Goal: Task Accomplishment & Management: Use online tool/utility

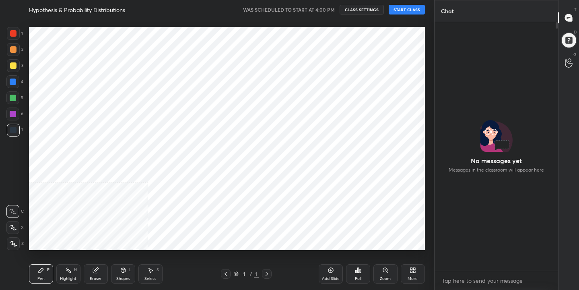
scroll to position [179, 121]
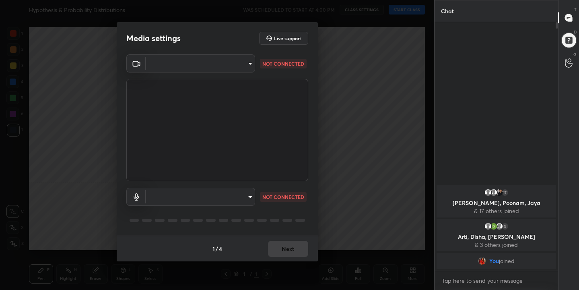
click at [247, 62] on body "1 2 3 4 5 6 7 C X Z C X Z E E Erase all H H Hypothesis & Probability Distributi…" at bounding box center [289, 145] width 579 height 290
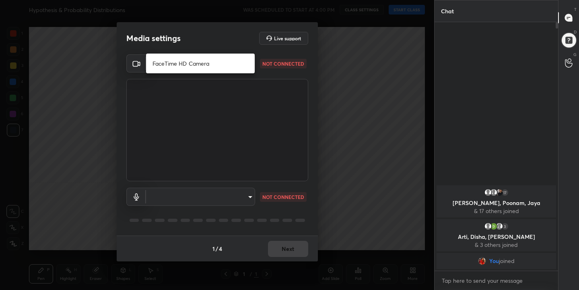
click at [183, 65] on li "FaceTime HD Camera" at bounding box center [200, 63] width 109 height 13
type input "ea8937bdda7e57b3bc105e88cf3ae1fb6f2660f0d0ae78a9857aad5f5aace280"
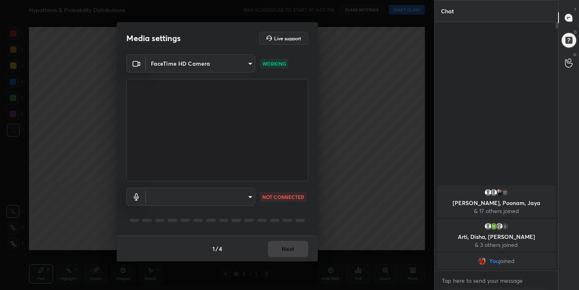
click at [252, 198] on body "1 2 3 4 5 6 7 C X Z C X Z E E Erase all H H Hypothesis & Probability Distributi…" at bounding box center [289, 145] width 579 height 290
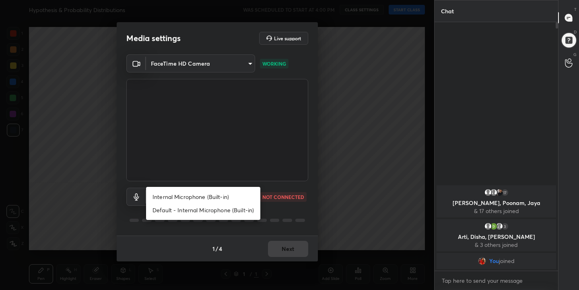
click at [220, 192] on li "Internal Microphone (Built-in)" at bounding box center [203, 196] width 114 height 13
type input "f6ba0633b5df89555e78fe64ae084bb1e3f506abd8672cb9d562b333ca8b5bb0"
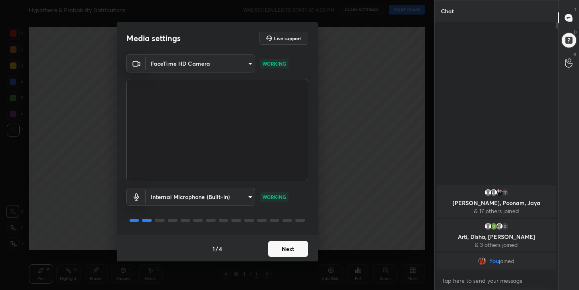
click at [294, 254] on button "Next" at bounding box center [288, 249] width 40 height 16
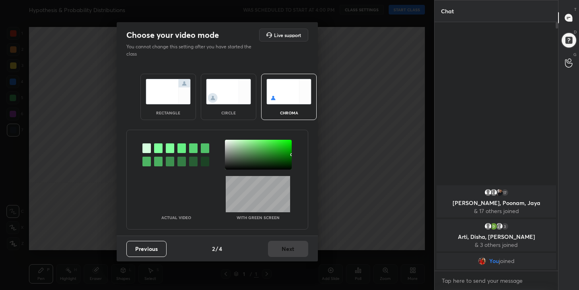
click at [288, 102] on img at bounding box center [288, 91] width 45 height 25
click at [160, 150] on div at bounding box center [158, 148] width 8 height 10
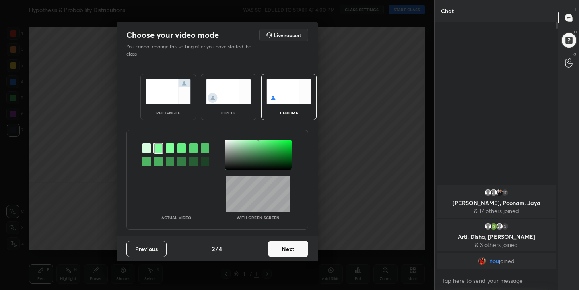
click at [227, 141] on div at bounding box center [258, 155] width 67 height 30
click at [290, 254] on button "Next" at bounding box center [288, 249] width 40 height 16
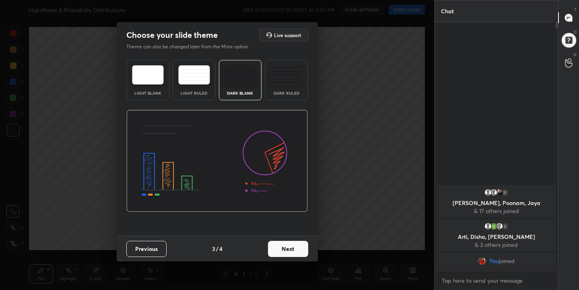
click at [143, 68] on img at bounding box center [148, 74] width 32 height 19
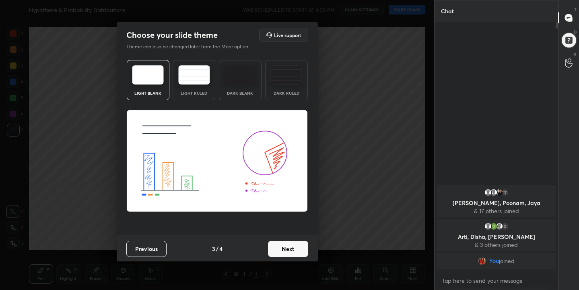
click at [288, 249] on button "Next" at bounding box center [288, 249] width 40 height 16
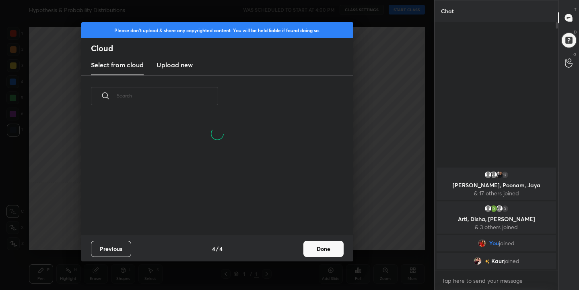
click at [173, 59] on new "Upload new" at bounding box center [174, 65] width 36 height 20
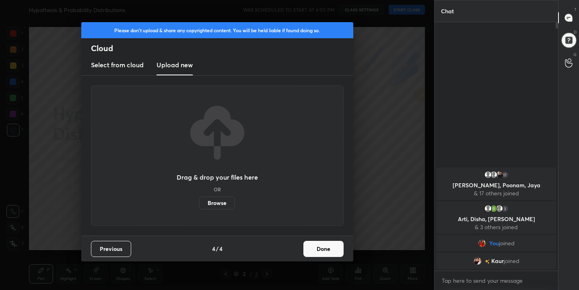
click at [226, 206] on label "Browse" at bounding box center [217, 202] width 36 height 13
click at [199, 206] on input "Browse" at bounding box center [199, 202] width 0 height 13
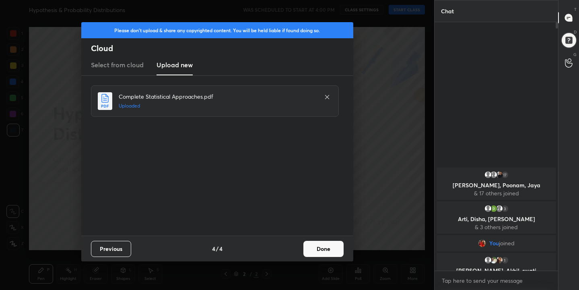
click at [333, 247] on button "Done" at bounding box center [323, 249] width 40 height 16
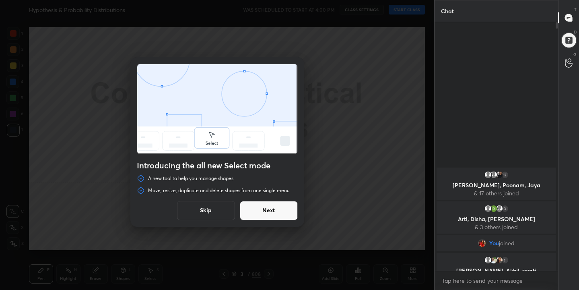
click at [217, 208] on button "Skip" at bounding box center [206, 210] width 58 height 19
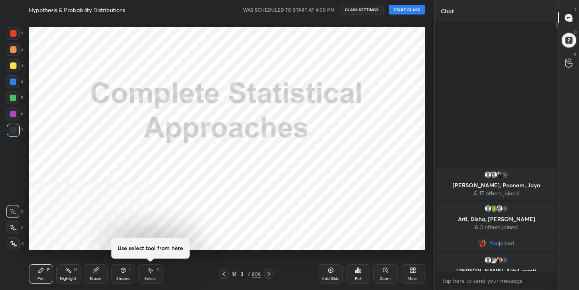
click at [408, 10] on button "START CLASS" at bounding box center [407, 10] width 36 height 10
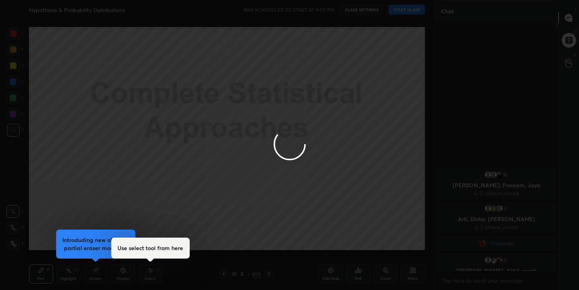
type textarea "x"
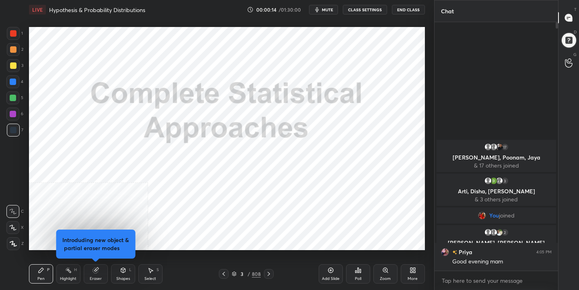
click at [325, 9] on span "mute" at bounding box center [327, 10] width 11 height 6
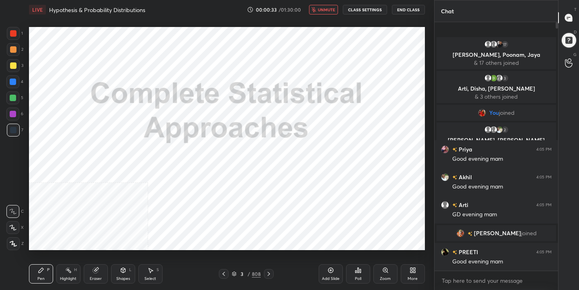
click at [329, 10] on span "unmute" at bounding box center [326, 10] width 17 height 6
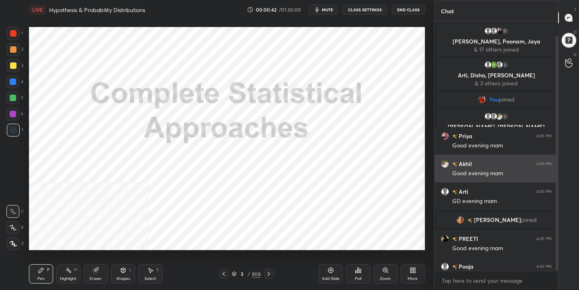
scroll to position [14, 0]
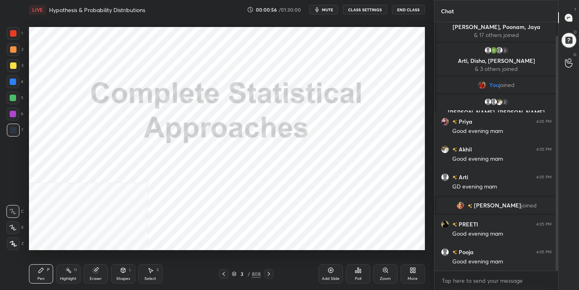
click at [329, 6] on button "mute" at bounding box center [323, 10] width 29 height 10
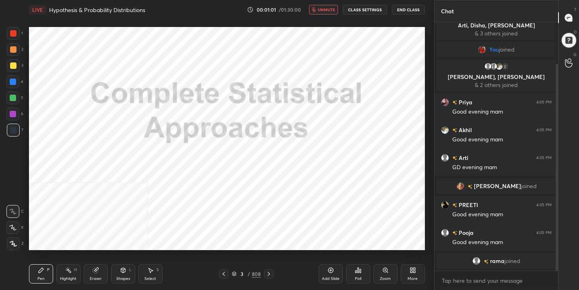
scroll to position [78, 0]
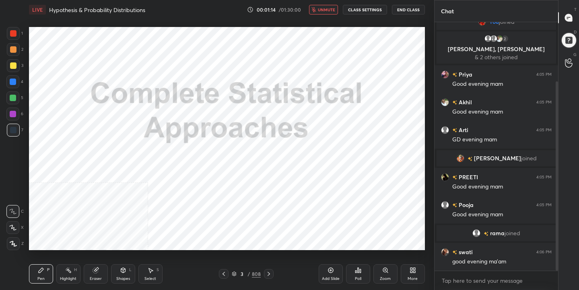
click at [234, 275] on icon at bounding box center [234, 274] width 4 height 1
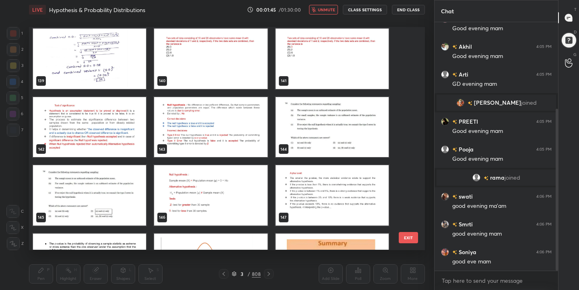
scroll to position [3137, 0]
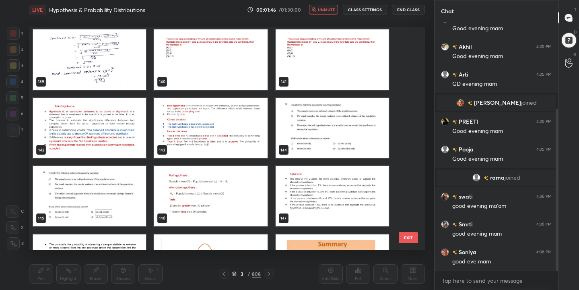
click at [107, 124] on img "grid" at bounding box center [89, 128] width 113 height 60
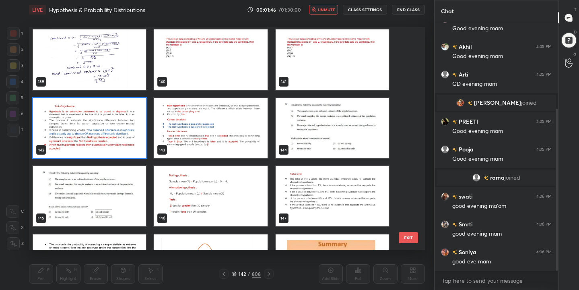
click at [107, 124] on img "grid" at bounding box center [89, 128] width 113 height 60
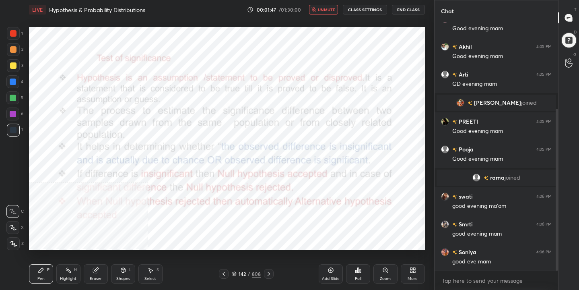
click at [323, 8] on span "unmute" at bounding box center [326, 10] width 17 height 6
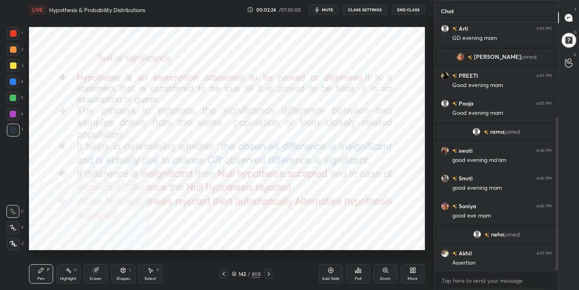
scroll to position [154, 0]
drag, startPoint x: 14, startPoint y: 36, endPoint x: 10, endPoint y: 30, distance: 6.9
click at [14, 33] on div at bounding box center [13, 33] width 6 height 6
click at [234, 271] on icon at bounding box center [234, 273] width 5 height 5
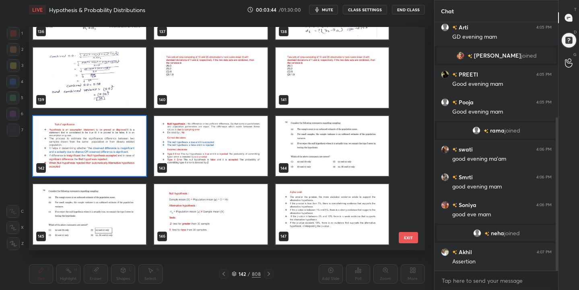
scroll to position [3118, 0]
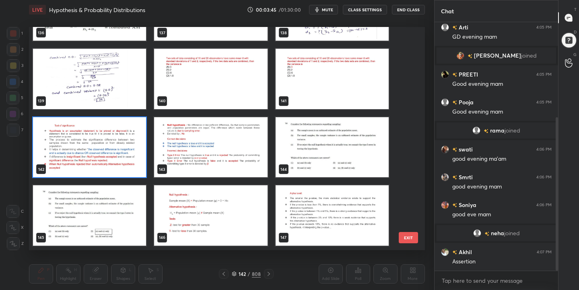
click at [182, 139] on img "grid" at bounding box center [210, 147] width 113 height 60
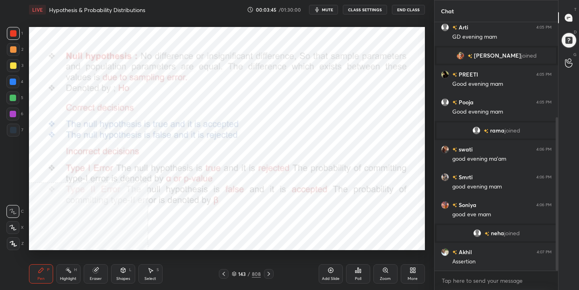
click at [182, 139] on img "grid" at bounding box center [210, 147] width 113 height 60
click at [232, 273] on icon at bounding box center [234, 273] width 5 height 5
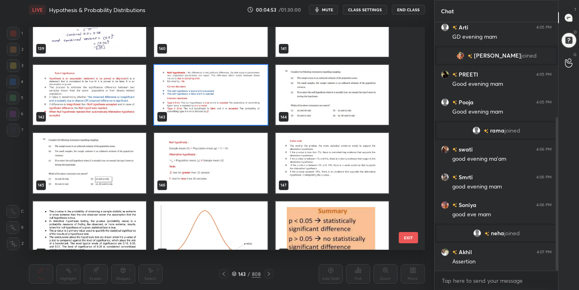
scroll to position [3170, 0]
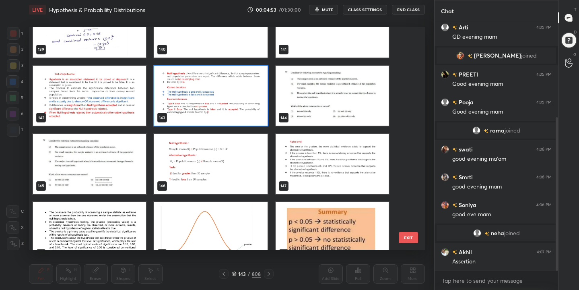
click at [218, 169] on img "grid" at bounding box center [210, 164] width 113 height 60
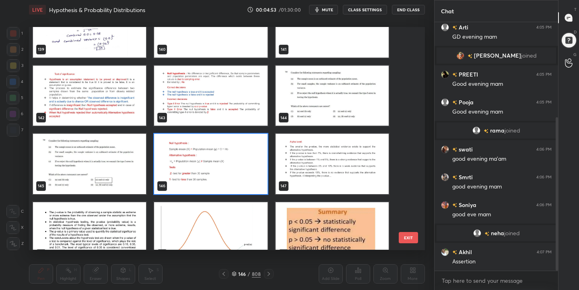
click at [218, 169] on img "grid" at bounding box center [210, 164] width 113 height 60
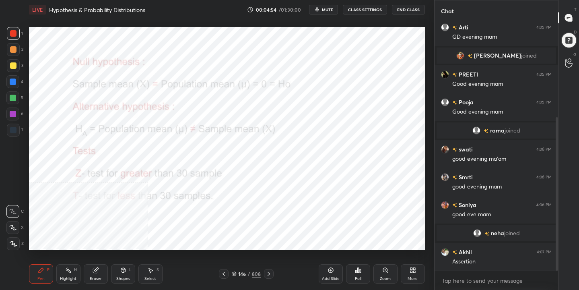
click at [218, 169] on img "grid" at bounding box center [210, 164] width 113 height 60
click at [416, 265] on div "More" at bounding box center [413, 273] width 24 height 19
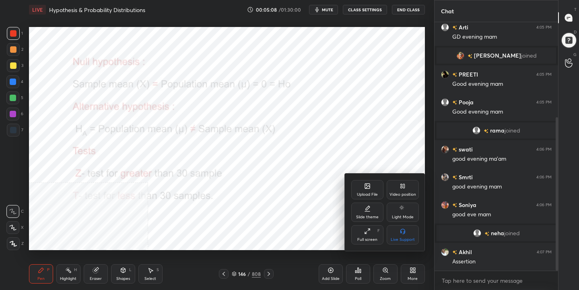
click at [403, 192] on div "Video position" at bounding box center [402, 194] width 27 height 4
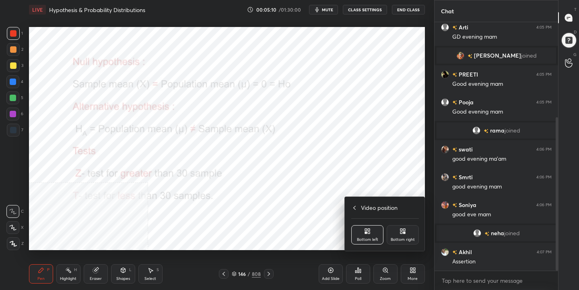
click at [409, 237] on div "Bottom right" at bounding box center [403, 239] width 24 height 4
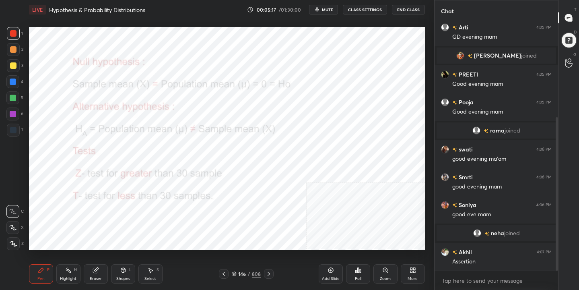
click at [234, 272] on icon at bounding box center [234, 273] width 5 height 5
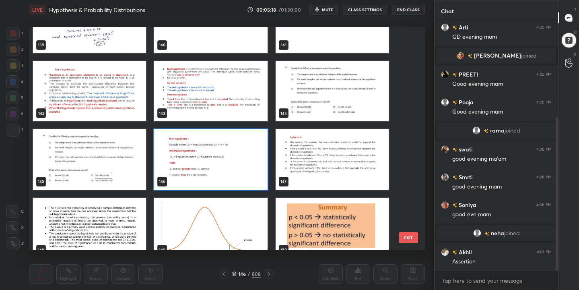
scroll to position [3206, 0]
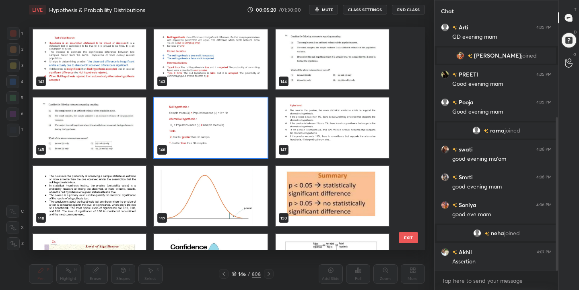
click at [343, 123] on img "grid" at bounding box center [331, 127] width 113 height 60
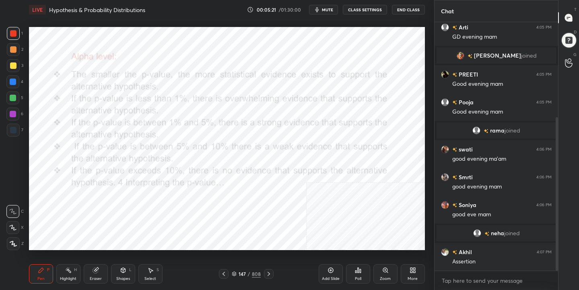
click at [343, 123] on img "grid" at bounding box center [331, 127] width 113 height 60
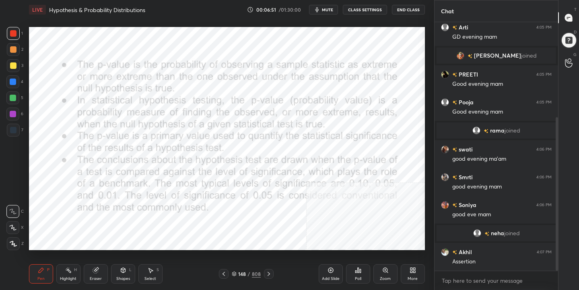
click at [234, 271] on icon at bounding box center [234, 273] width 5 height 5
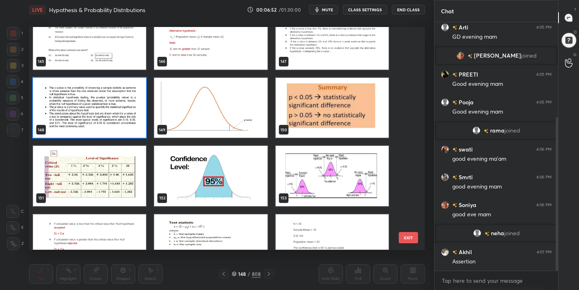
scroll to position [3295, 0]
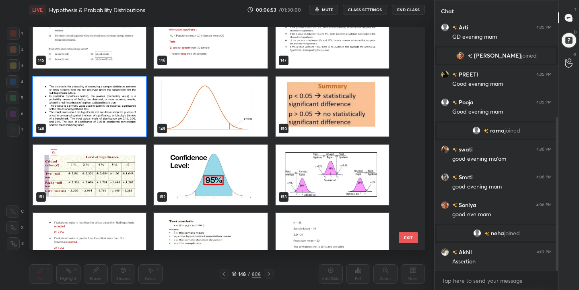
click at [223, 109] on img "grid" at bounding box center [210, 106] width 113 height 60
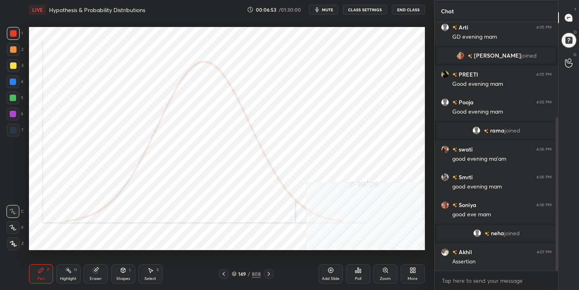
click at [223, 109] on img "grid" at bounding box center [210, 106] width 113 height 60
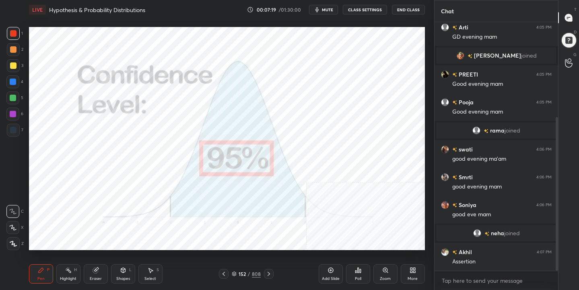
click at [236, 273] on icon at bounding box center [234, 273] width 4 height 1
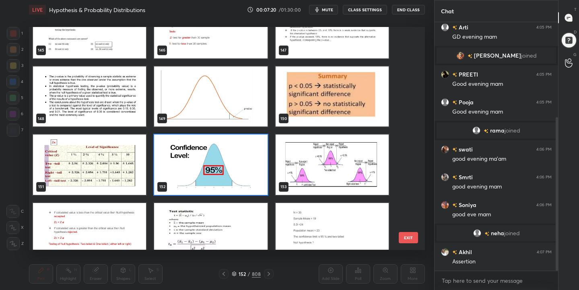
scroll to position [3307, 0]
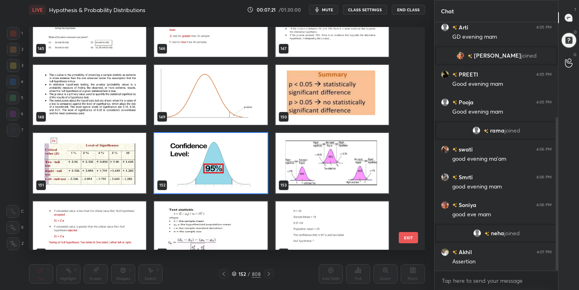
click at [100, 166] on img "grid" at bounding box center [89, 163] width 113 height 60
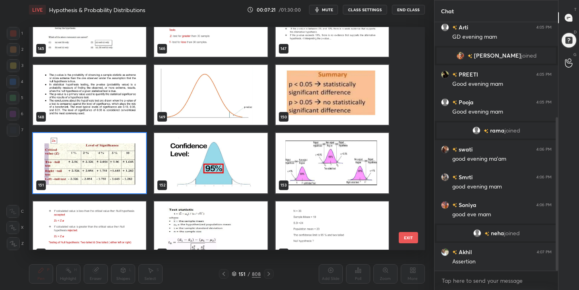
click at [100, 166] on img "grid" at bounding box center [89, 163] width 113 height 60
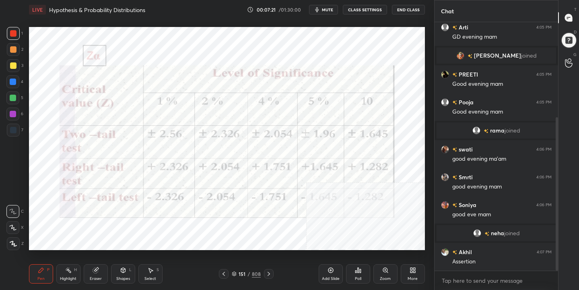
click at [100, 166] on img "grid" at bounding box center [89, 163] width 113 height 60
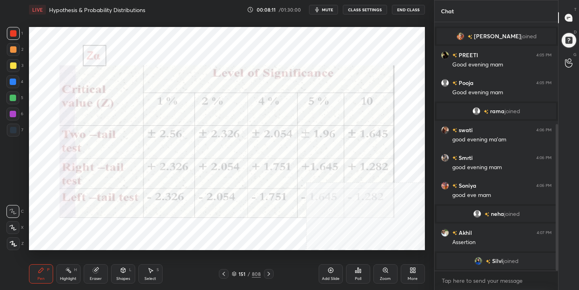
click at [235, 275] on icon at bounding box center [234, 274] width 4 height 1
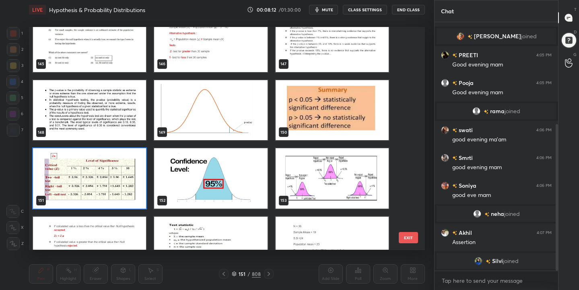
scroll to position [3336, 0]
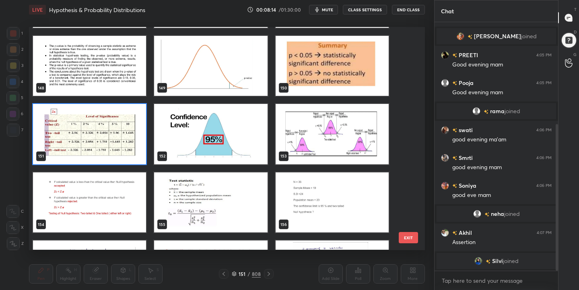
click at [287, 124] on img "grid" at bounding box center [331, 134] width 113 height 60
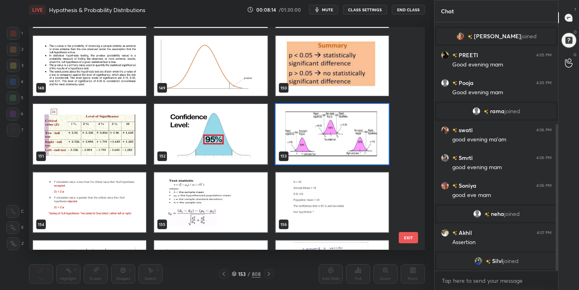
click at [287, 124] on img "grid" at bounding box center [331, 134] width 113 height 60
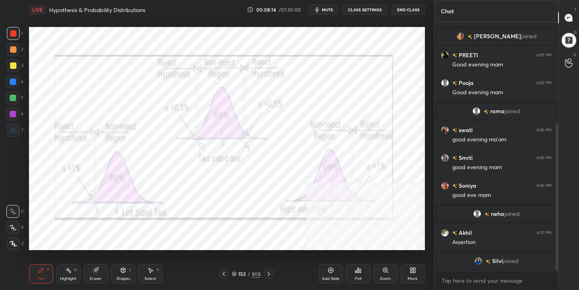
click at [287, 124] on img "grid" at bounding box center [331, 134] width 113 height 60
click at [232, 273] on icon at bounding box center [234, 273] width 5 height 5
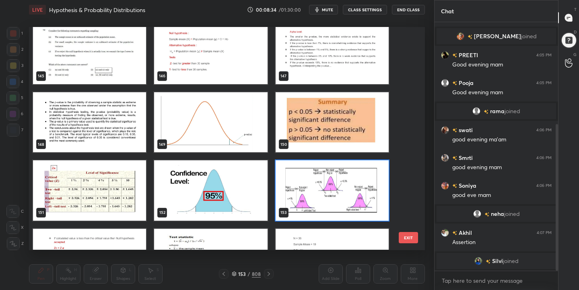
scroll to position [3251, 0]
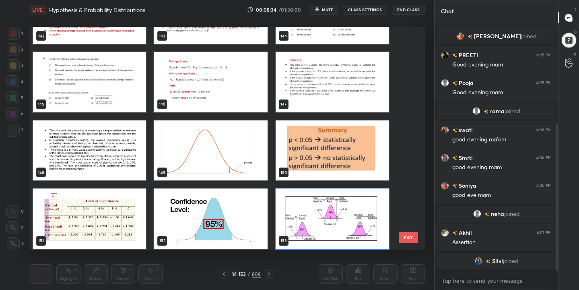
click at [208, 158] on img "grid" at bounding box center [210, 150] width 113 height 60
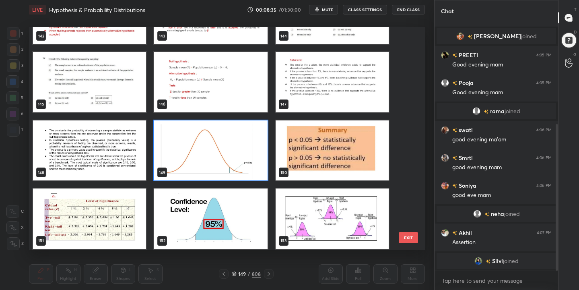
click at [208, 158] on img "grid" at bounding box center [210, 150] width 113 height 60
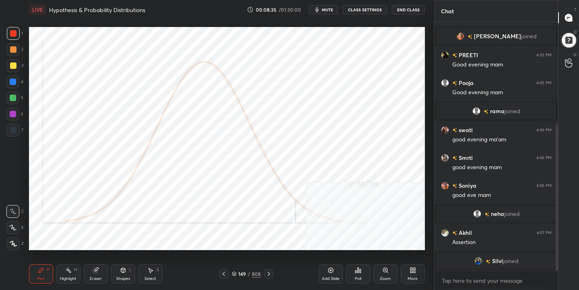
click at [208, 158] on img "grid" at bounding box center [210, 150] width 113 height 60
click at [234, 273] on icon at bounding box center [234, 273] width 5 height 5
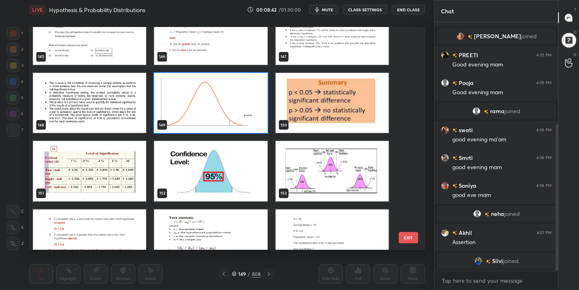
scroll to position [3323, 0]
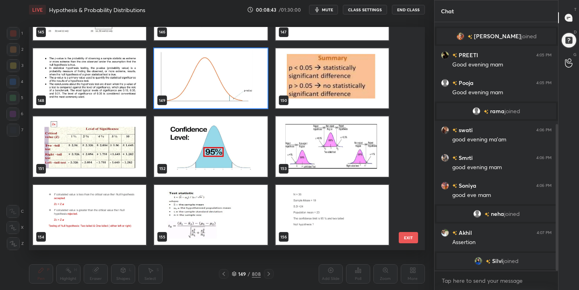
click at [333, 75] on img "grid" at bounding box center [331, 78] width 113 height 60
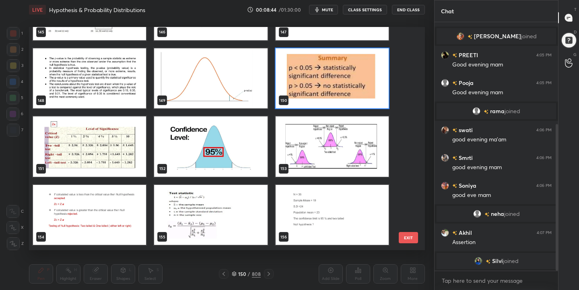
click at [333, 75] on img "grid" at bounding box center [331, 78] width 113 height 60
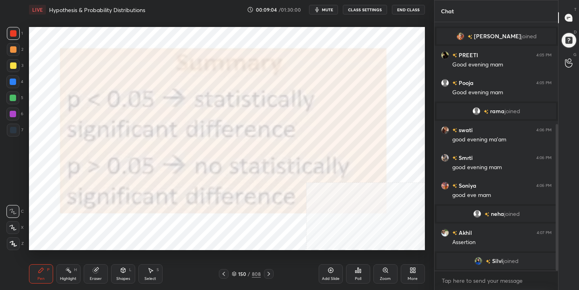
click at [234, 272] on icon at bounding box center [234, 273] width 5 height 5
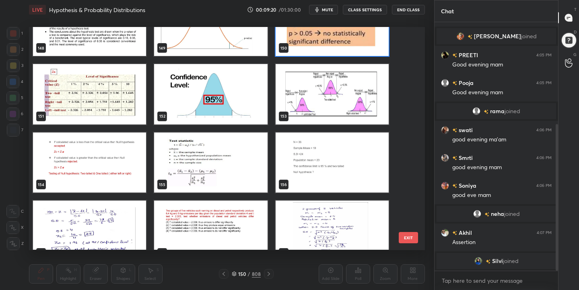
scroll to position [3375, 0]
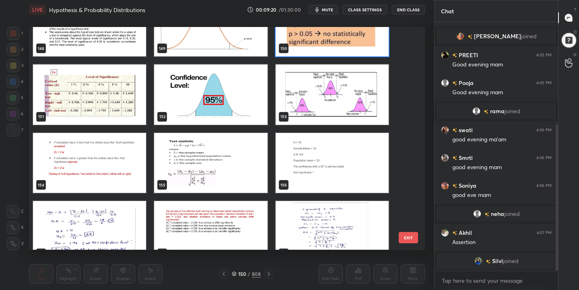
click at [67, 181] on img "grid" at bounding box center [89, 163] width 113 height 60
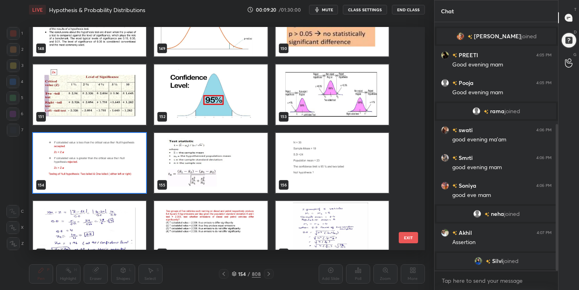
click at [67, 181] on img "grid" at bounding box center [89, 163] width 113 height 60
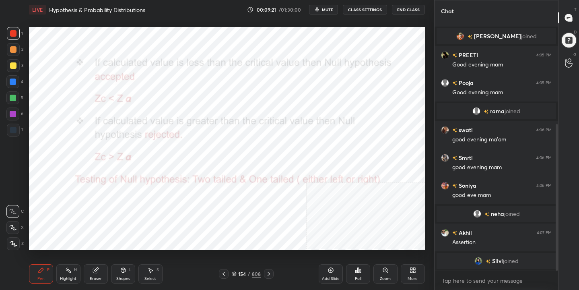
click at [67, 181] on img "grid" at bounding box center [89, 163] width 113 height 60
click at [332, 273] on icon at bounding box center [330, 270] width 6 height 6
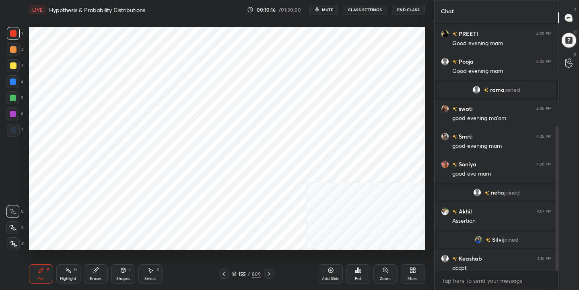
scroll to position [179, 0]
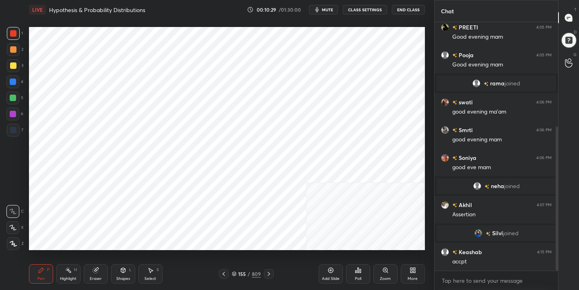
click at [426, 93] on div "Setting up your live class Poll for secs No correct answer Start poll" at bounding box center [227, 138] width 402 height 238
click at [238, 272] on div "155" at bounding box center [242, 273] width 8 height 5
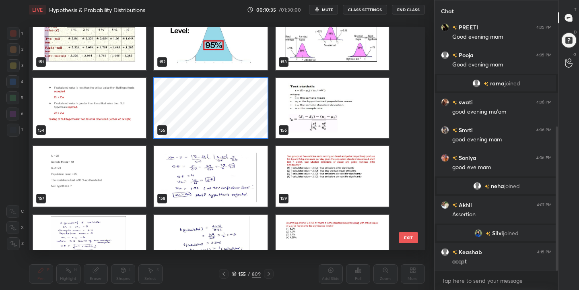
scroll to position [3432, 0]
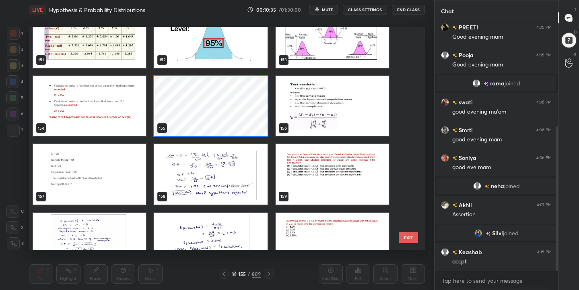
click at [339, 95] on img "grid" at bounding box center [331, 106] width 113 height 60
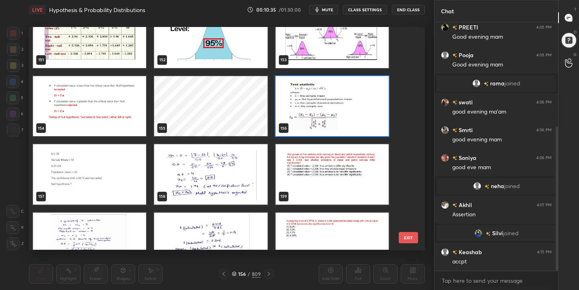
click at [339, 95] on img "grid" at bounding box center [331, 106] width 113 height 60
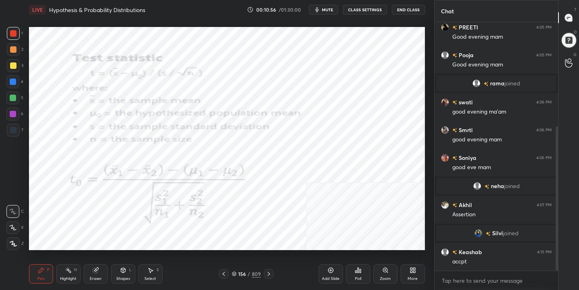
click at [234, 273] on icon at bounding box center [234, 273] width 5 height 5
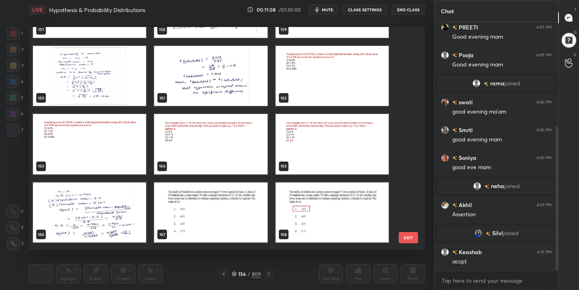
scroll to position [3598, 0]
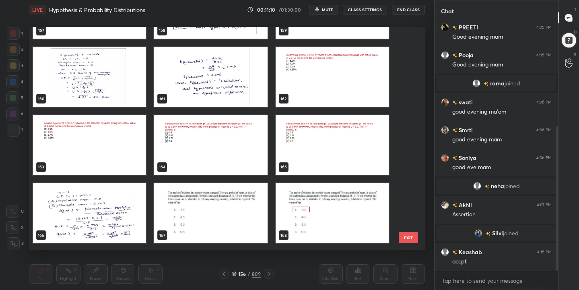
click at [188, 154] on img "grid" at bounding box center [210, 145] width 113 height 60
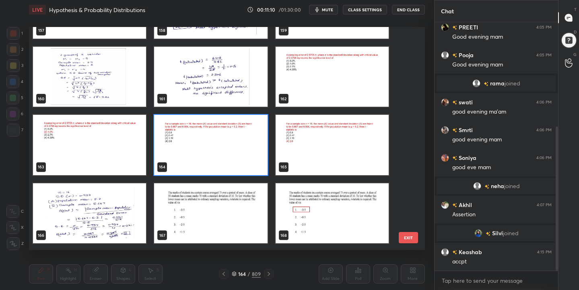
click at [188, 154] on img "grid" at bounding box center [210, 145] width 113 height 60
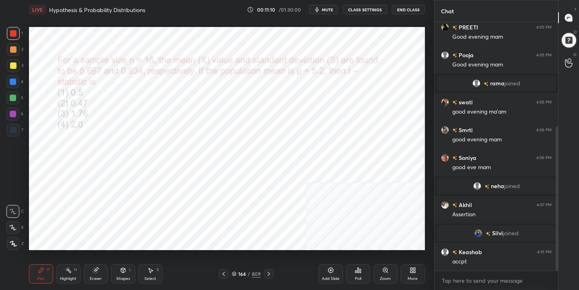
click at [188, 154] on img "grid" at bounding box center [210, 145] width 113 height 60
click at [243, 271] on div "165" at bounding box center [242, 273] width 8 height 5
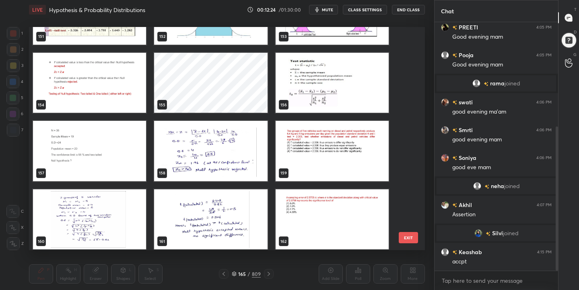
scroll to position [3435, 0]
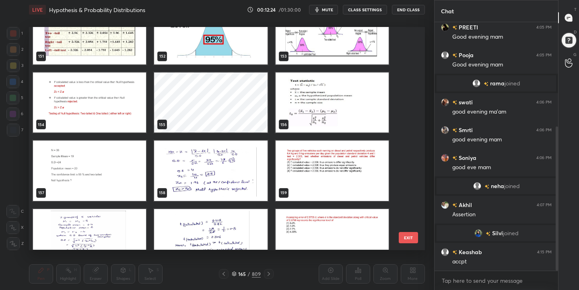
click at [93, 191] on img "grid" at bounding box center [89, 170] width 113 height 60
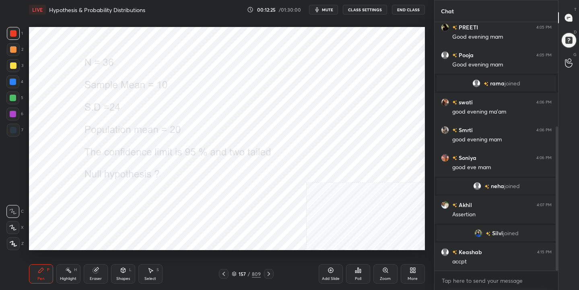
click at [93, 191] on img "grid" at bounding box center [89, 170] width 113 height 60
click at [323, 12] on span "mute" at bounding box center [327, 10] width 11 height 6
click at [233, 273] on icon at bounding box center [234, 273] width 5 height 5
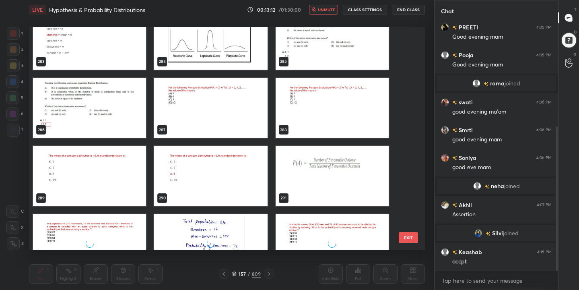
scroll to position [6442, 0]
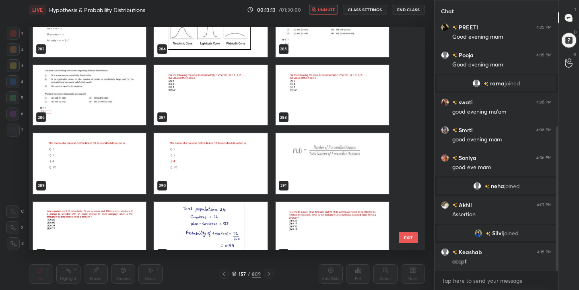
click at [234, 271] on icon at bounding box center [234, 273] width 5 height 5
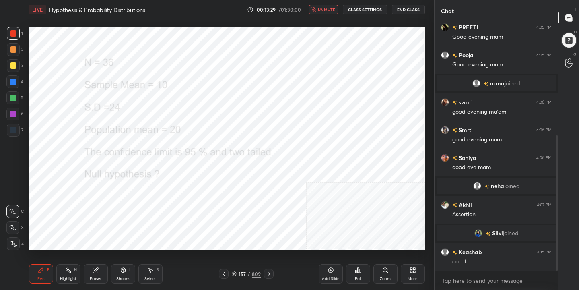
scroll to position [207, 0]
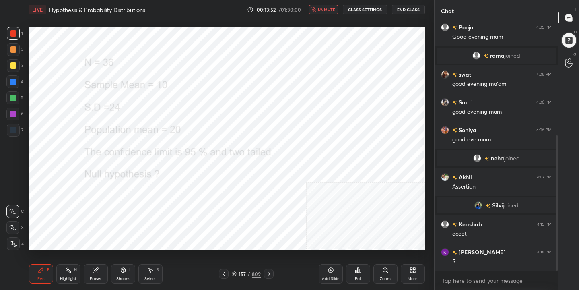
click at [334, 9] on span "unmute" at bounding box center [326, 10] width 17 height 6
click at [237, 274] on div "157 / 809" at bounding box center [246, 273] width 29 height 7
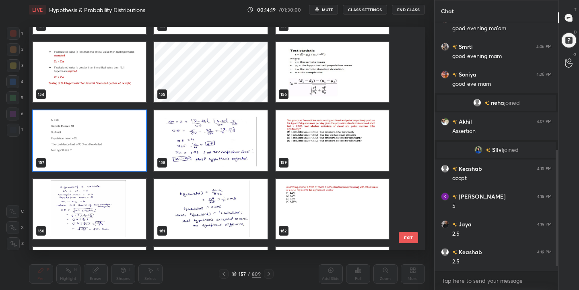
scroll to position [290, 0]
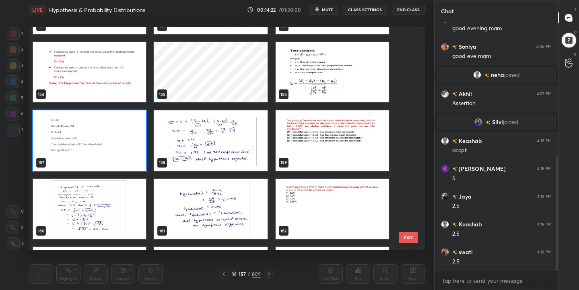
click at [117, 137] on img "grid" at bounding box center [89, 140] width 113 height 60
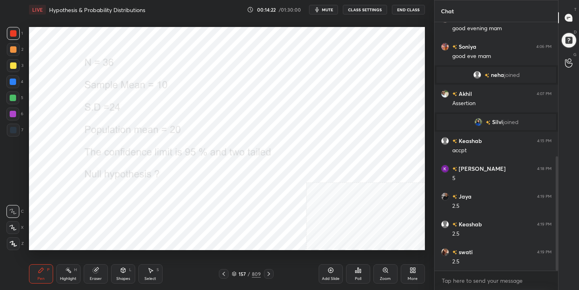
click at [117, 137] on img "grid" at bounding box center [89, 140] width 113 height 60
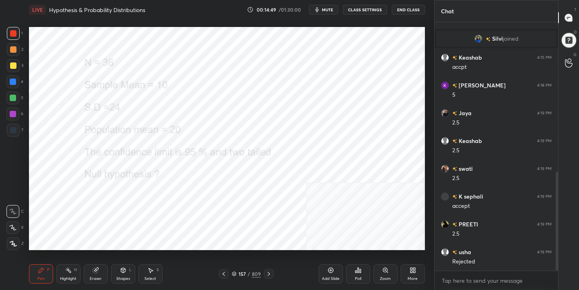
scroll to position [401, 0]
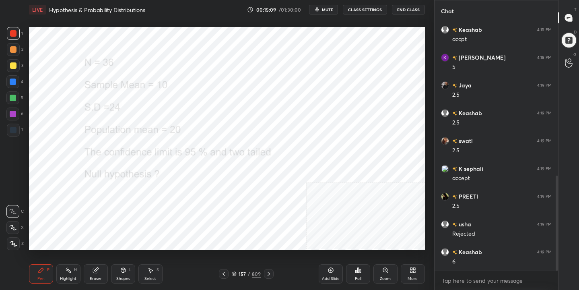
click at [233, 271] on icon at bounding box center [234, 273] width 5 height 5
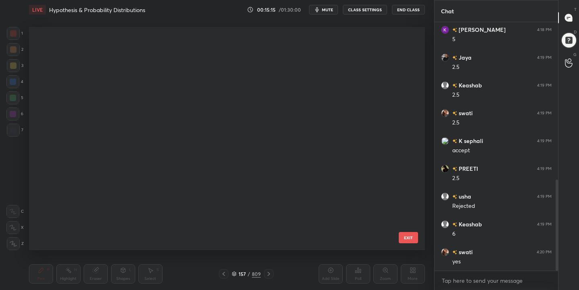
scroll to position [3581, 0]
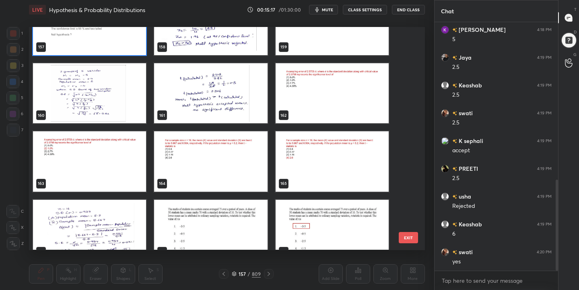
click at [232, 273] on icon at bounding box center [234, 272] width 4 height 2
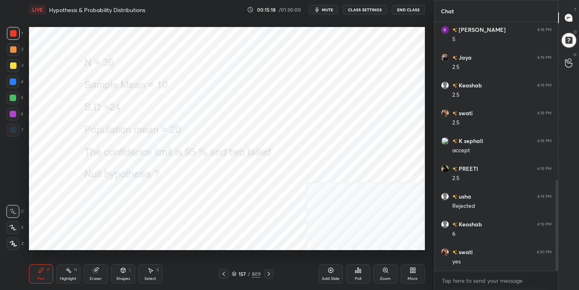
click at [323, 272] on div "Add Slide" at bounding box center [331, 273] width 24 height 19
click at [233, 273] on icon at bounding box center [234, 273] width 5 height 5
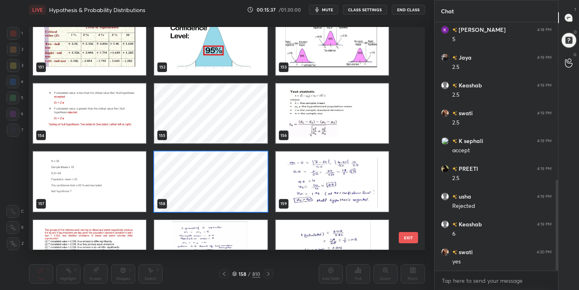
scroll to position [3427, 0]
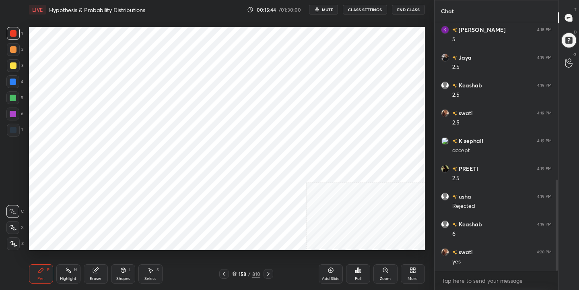
click at [237, 270] on div "158 / 810" at bounding box center [246, 273] width 28 height 7
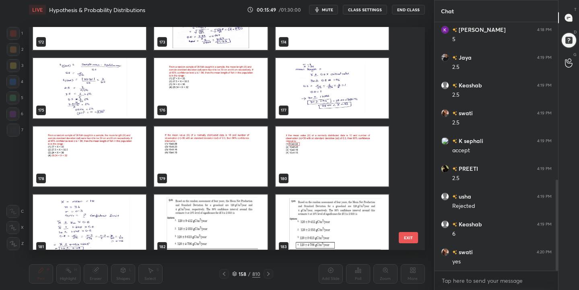
scroll to position [3929, 0]
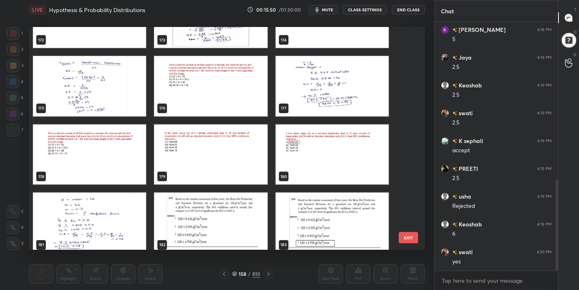
click at [235, 100] on img "grid" at bounding box center [210, 86] width 113 height 60
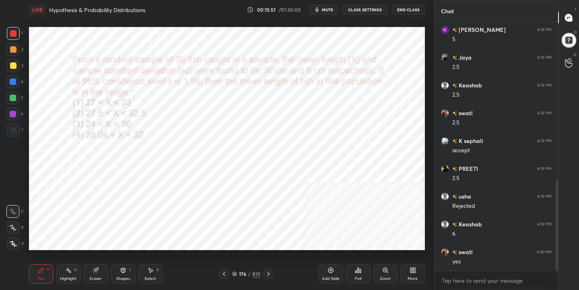
click at [235, 100] on img "grid" at bounding box center [210, 86] width 113 height 60
click at [235, 273] on icon at bounding box center [234, 273] width 5 height 5
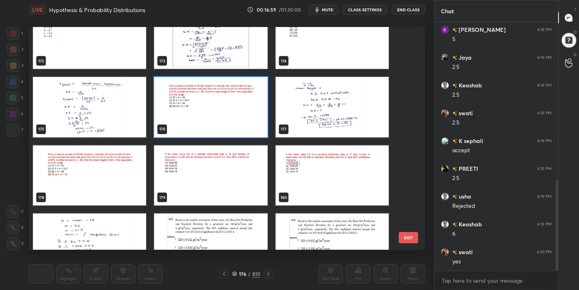
scroll to position [3907, 0]
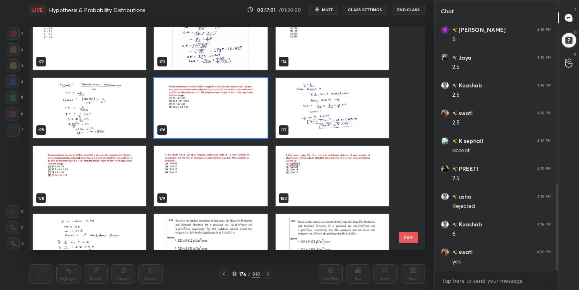
click at [241, 184] on img "grid" at bounding box center [210, 176] width 113 height 60
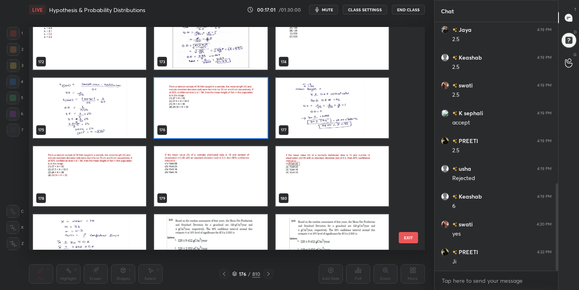
click at [241, 184] on img "grid" at bounding box center [210, 176] width 113 height 60
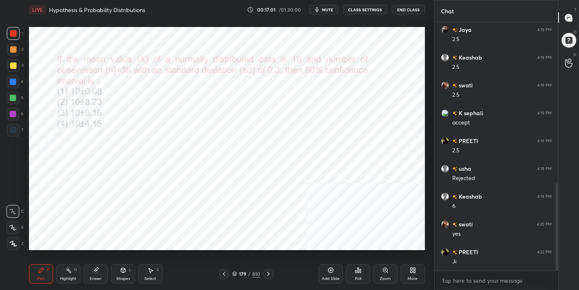
click at [241, 184] on img "grid" at bounding box center [210, 176] width 113 height 60
click at [322, 11] on button "mute" at bounding box center [323, 10] width 29 height 10
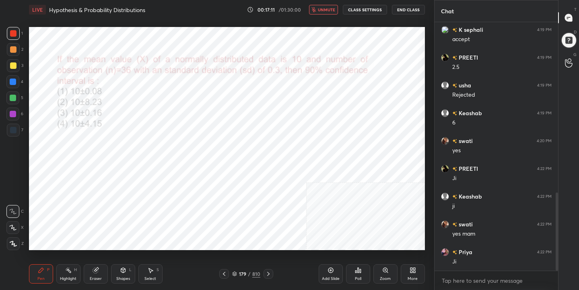
scroll to position [559, 0]
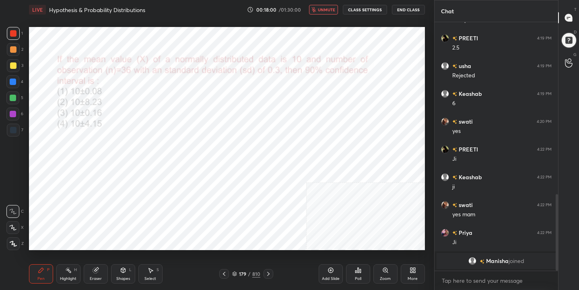
click at [234, 273] on icon at bounding box center [234, 273] width 5 height 5
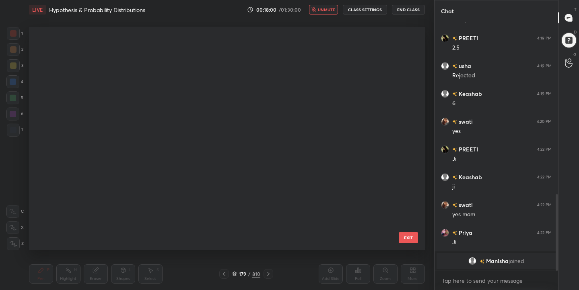
scroll to position [220, 392]
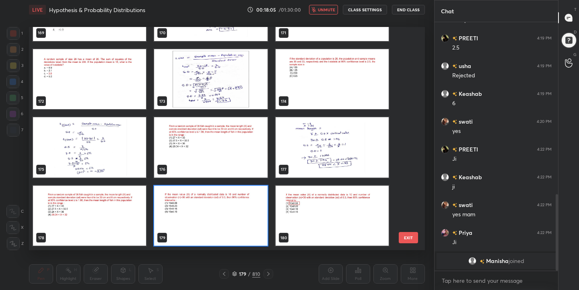
click at [203, 210] on img "grid" at bounding box center [210, 215] width 113 height 60
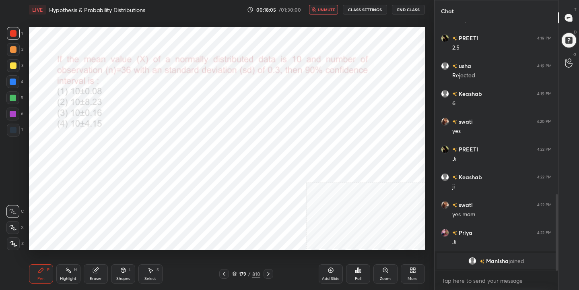
click at [203, 210] on img "grid" at bounding box center [210, 215] width 113 height 60
click at [351, 272] on div "Poll" at bounding box center [358, 273] width 24 height 19
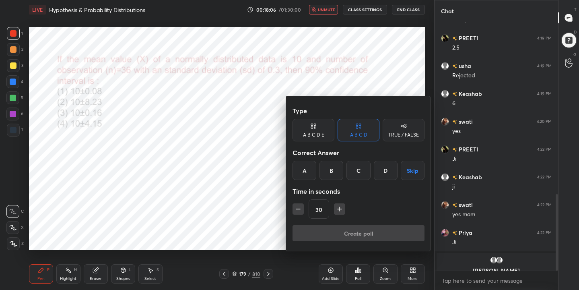
scroll to position [569, 0]
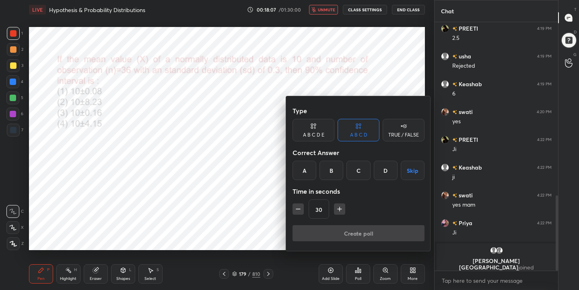
click at [300, 167] on div "A" at bounding box center [304, 169] width 24 height 19
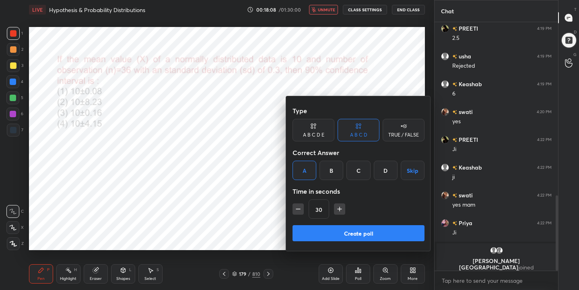
click at [366, 231] on button "Create poll" at bounding box center [358, 233] width 132 height 16
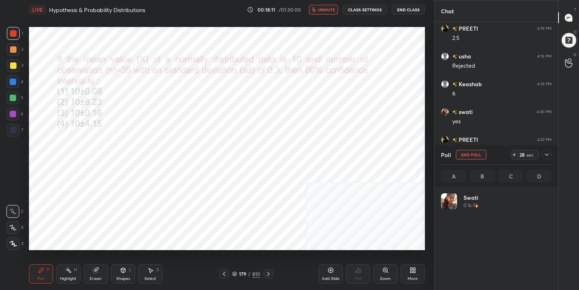
scroll to position [94, 108]
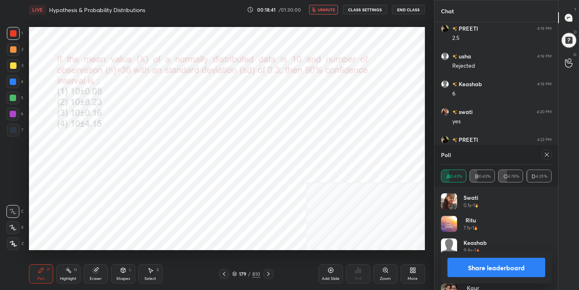
click at [548, 156] on icon at bounding box center [546, 154] width 6 height 6
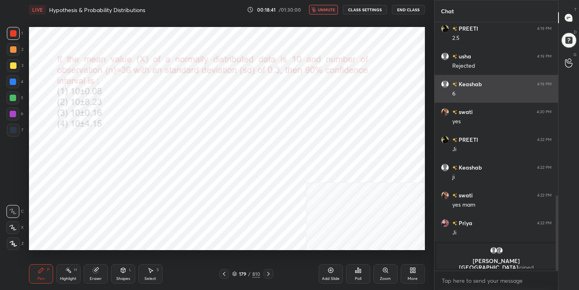
scroll to position [3, 3]
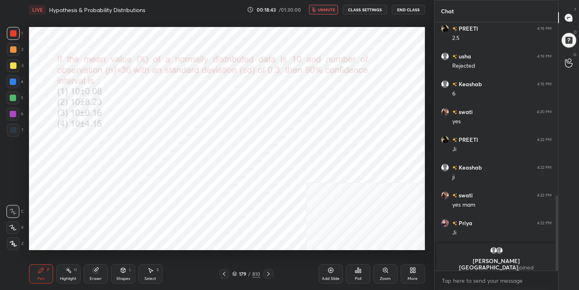
click at [328, 8] on span "unmute" at bounding box center [326, 10] width 17 height 6
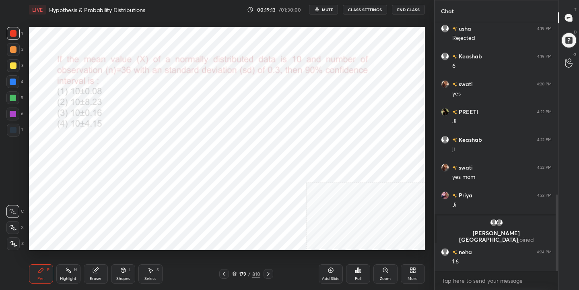
click at [236, 273] on icon at bounding box center [234, 273] width 4 height 1
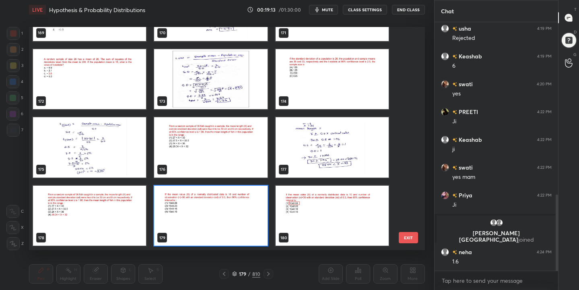
scroll to position [220, 392]
click at [224, 232] on img "grid" at bounding box center [210, 215] width 113 height 60
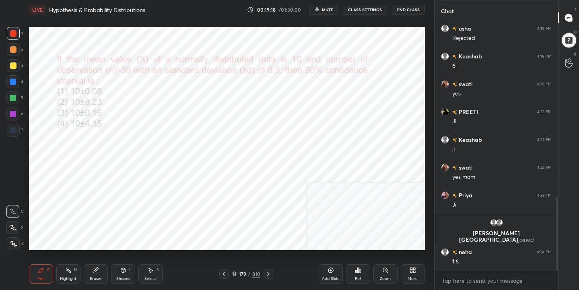
scroll to position [588, 0]
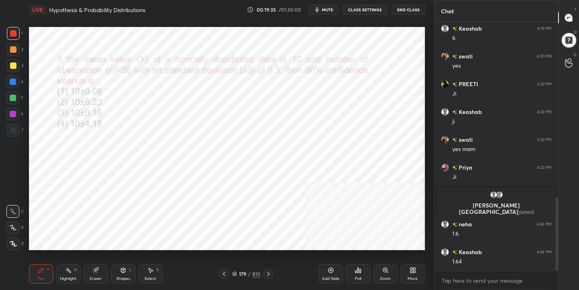
click at [234, 272] on icon at bounding box center [234, 273] width 5 height 5
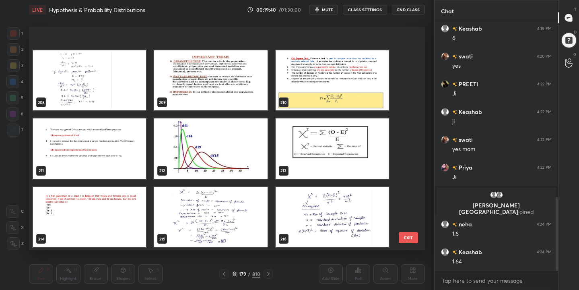
scroll to position [4704, 0]
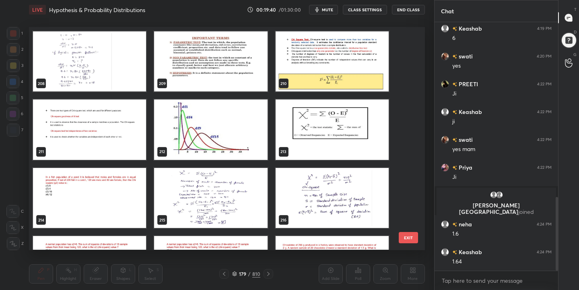
click at [236, 64] on img "grid" at bounding box center [210, 61] width 113 height 60
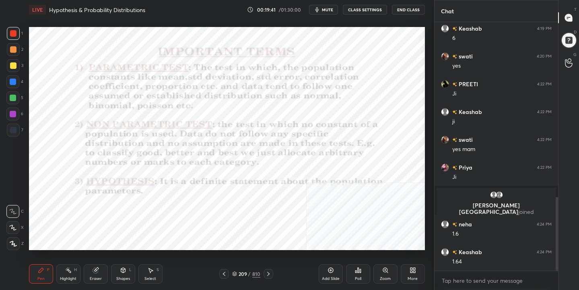
click at [236, 64] on img "grid" at bounding box center [210, 61] width 113 height 60
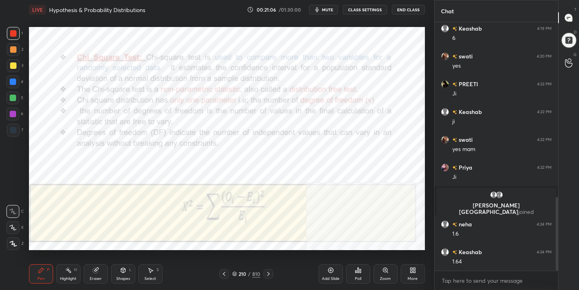
click at [331, 269] on icon at bounding box center [330, 270] width 2 height 2
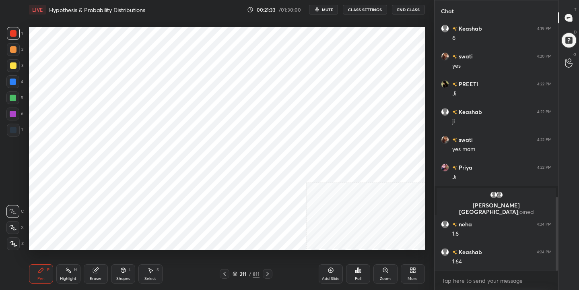
click at [236, 273] on icon at bounding box center [234, 273] width 5 height 5
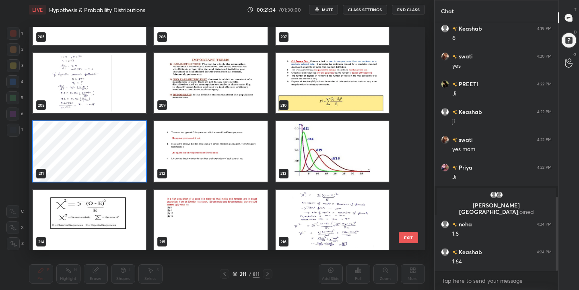
scroll to position [4681, 0]
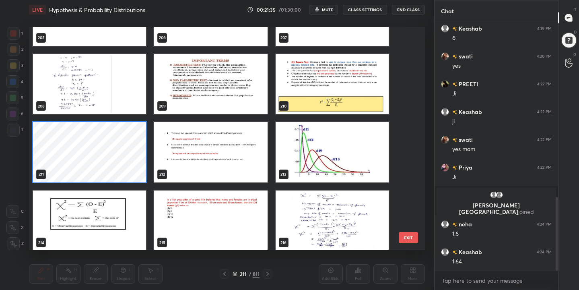
click at [219, 144] on img "grid" at bounding box center [210, 152] width 113 height 60
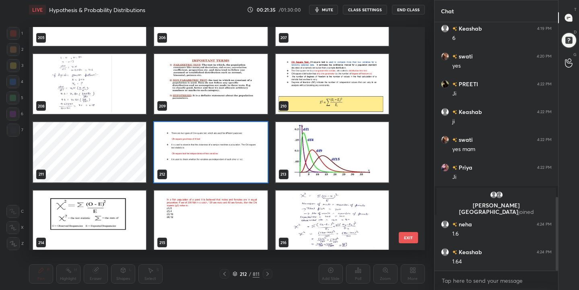
click at [219, 144] on img "grid" at bounding box center [210, 152] width 113 height 60
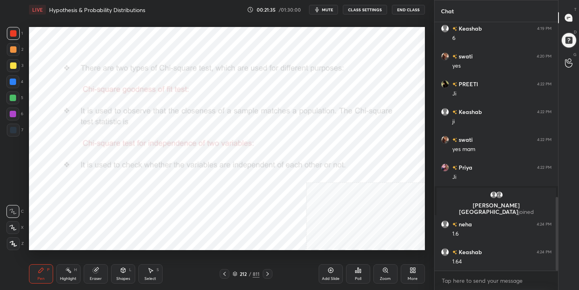
click at [219, 144] on img "grid" at bounding box center [210, 152] width 113 height 60
click at [237, 273] on icon at bounding box center [235, 273] width 4 height 1
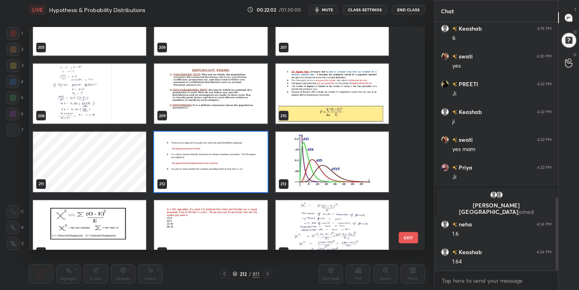
scroll to position [4702, 0]
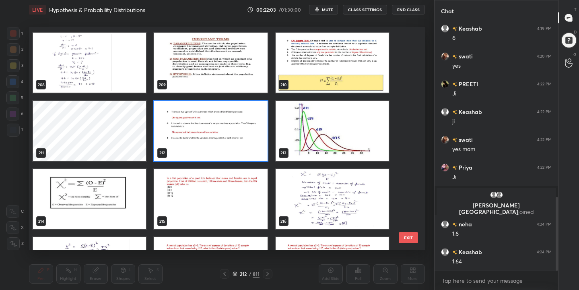
click at [319, 135] on img "grid" at bounding box center [331, 131] width 113 height 60
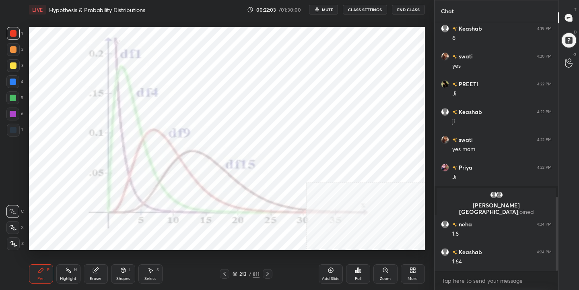
click at [319, 135] on img "grid" at bounding box center [331, 131] width 113 height 60
click at [236, 275] on icon at bounding box center [235, 274] width 4 height 1
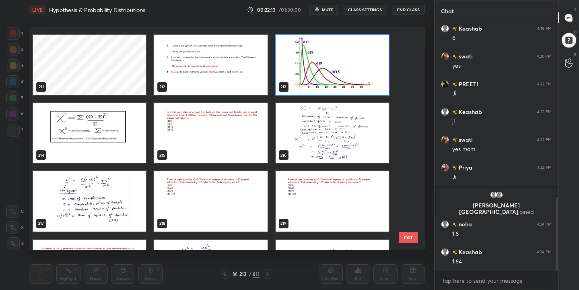
scroll to position [4766, 0]
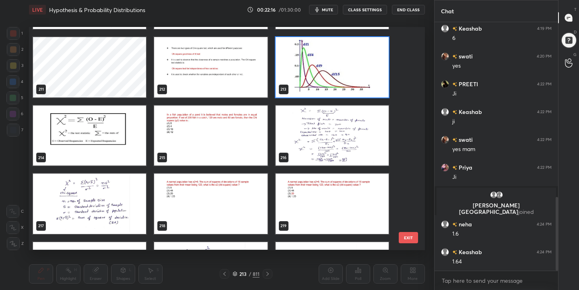
click at [78, 113] on img "grid" at bounding box center [89, 135] width 113 height 60
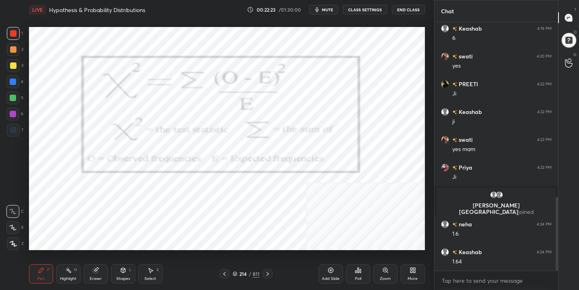
click at [240, 273] on div "214" at bounding box center [243, 273] width 8 height 5
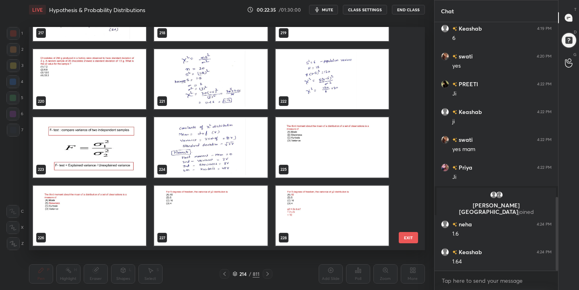
scroll to position [4959, 0]
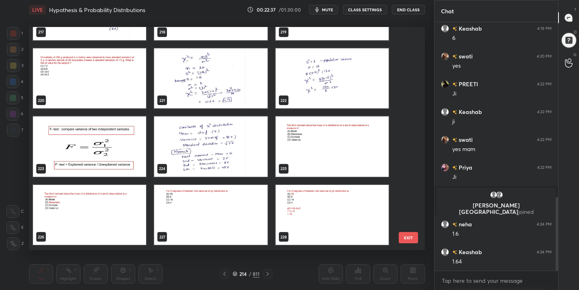
click at [254, 149] on img "grid" at bounding box center [210, 146] width 113 height 60
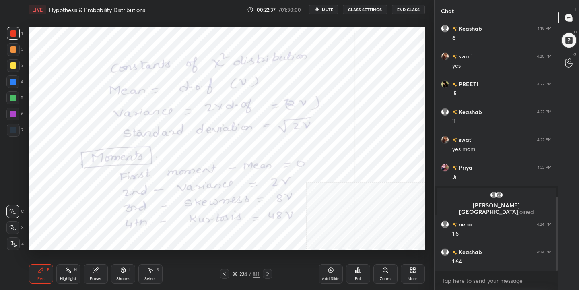
click at [254, 149] on img "grid" at bounding box center [210, 146] width 113 height 60
click at [233, 274] on icon at bounding box center [234, 273] width 5 height 5
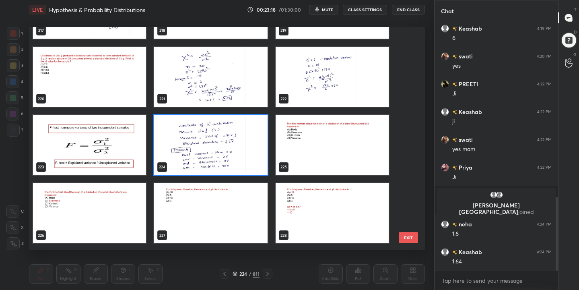
scroll to position [4960, 0]
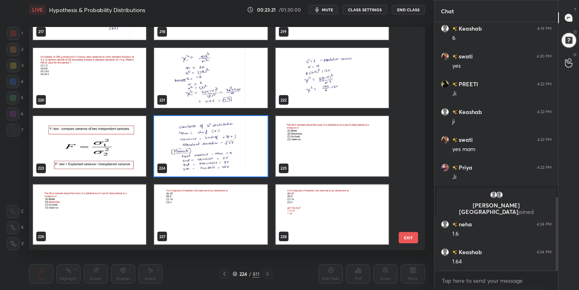
click at [91, 152] on img "grid" at bounding box center [89, 146] width 113 height 60
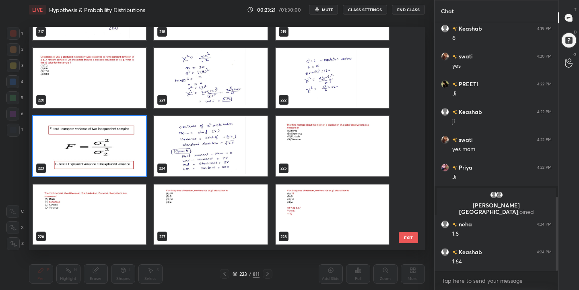
click at [91, 152] on img "grid" at bounding box center [89, 146] width 113 height 60
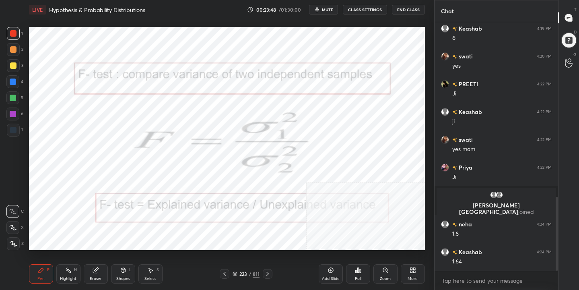
click at [235, 275] on icon at bounding box center [235, 274] width 4 height 1
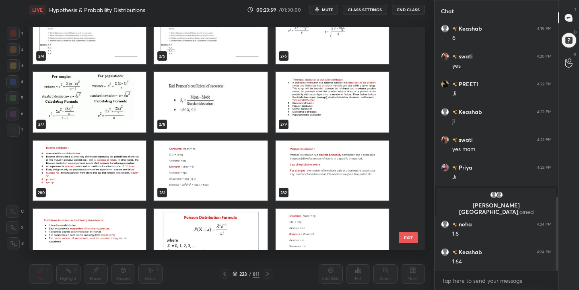
scroll to position [6231, 0]
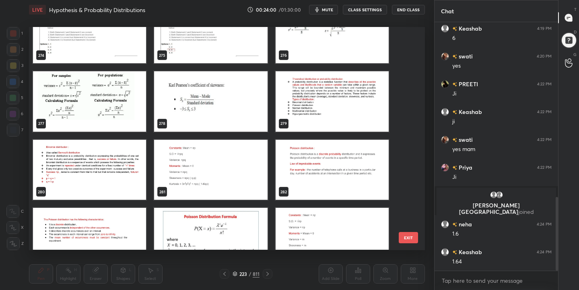
click at [338, 97] on img "grid" at bounding box center [331, 101] width 113 height 60
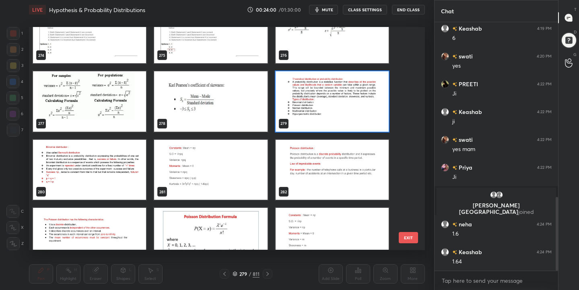
click at [338, 97] on img "grid" at bounding box center [331, 101] width 113 height 60
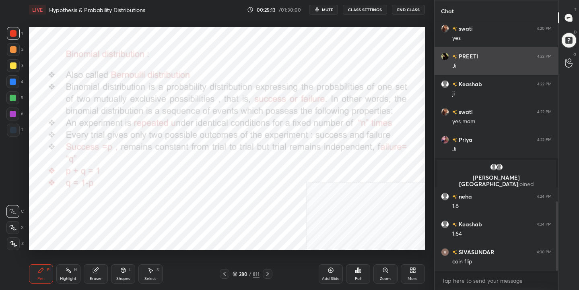
scroll to position [643, 0]
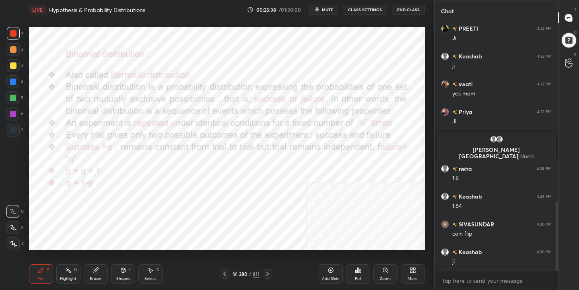
click at [239, 280] on div "Pen P Highlight H Eraser Shapes L Select S 280 / 811 Add Slide Poll Zoom More" at bounding box center [227, 273] width 396 height 32
click at [234, 275] on icon at bounding box center [234, 273] width 5 height 5
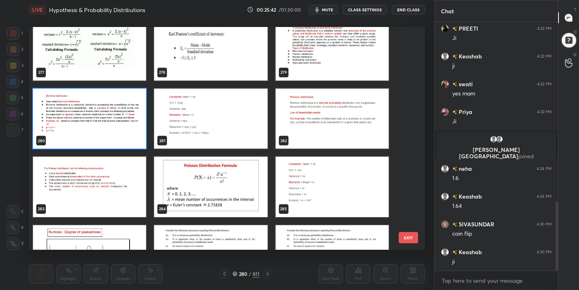
scroll to position [6282, 0]
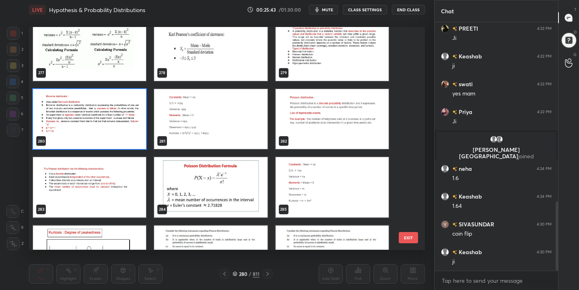
click at [193, 109] on img "grid" at bounding box center [210, 119] width 113 height 60
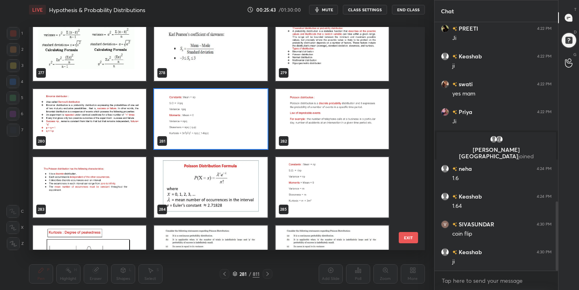
click at [193, 109] on img "grid" at bounding box center [210, 119] width 113 height 60
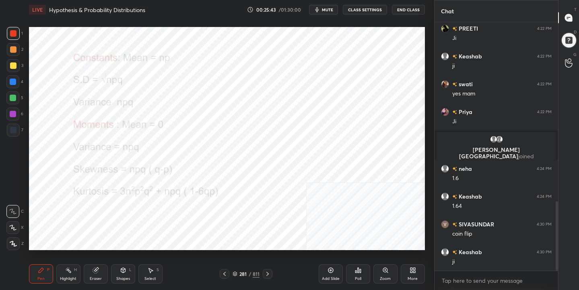
click at [193, 109] on img "grid" at bounding box center [210, 119] width 113 height 60
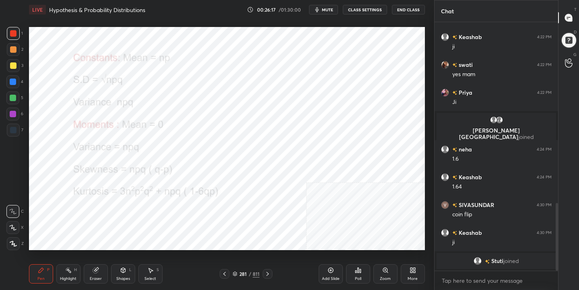
click at [236, 276] on div "281 / 811" at bounding box center [245, 273] width 27 height 7
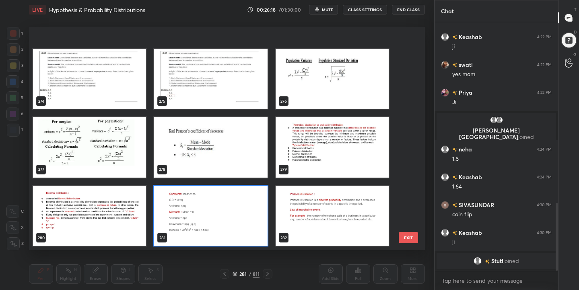
scroll to position [6264, 0]
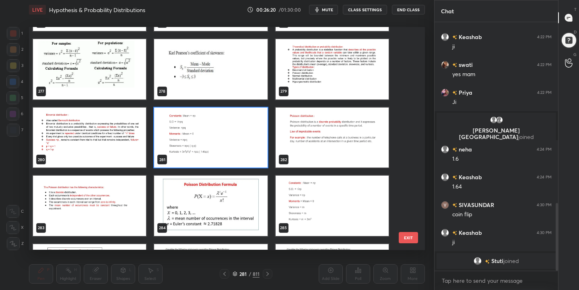
click at [217, 144] on img "grid" at bounding box center [210, 137] width 113 height 60
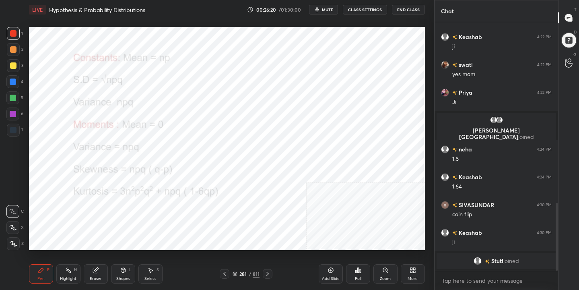
click at [217, 144] on img "grid" at bounding box center [210, 137] width 113 height 60
click at [236, 273] on icon at bounding box center [235, 273] width 4 height 1
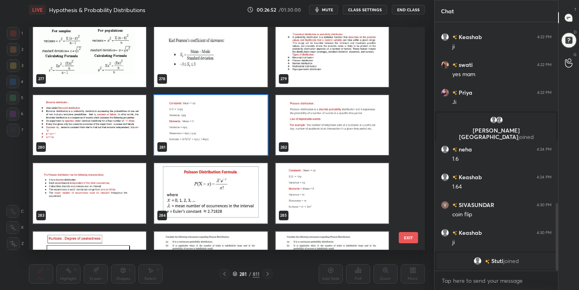
scroll to position [6276, 0]
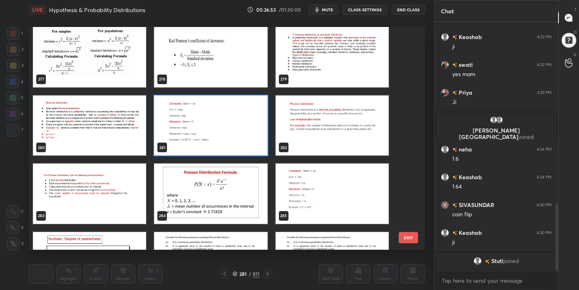
click at [242, 119] on img "grid" at bounding box center [210, 125] width 113 height 60
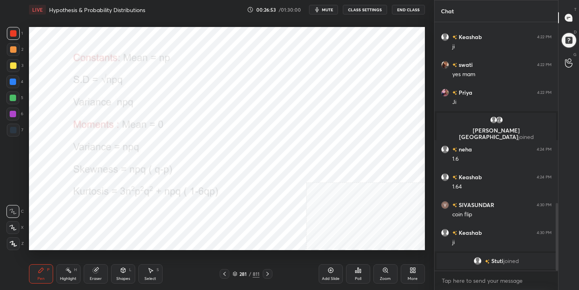
click at [242, 119] on img "grid" at bounding box center [210, 125] width 113 height 60
click at [237, 273] on icon at bounding box center [235, 273] width 4 height 1
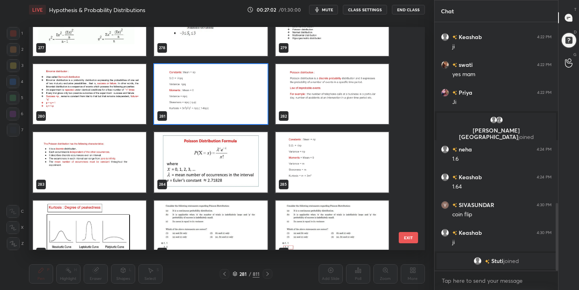
scroll to position [6346, 0]
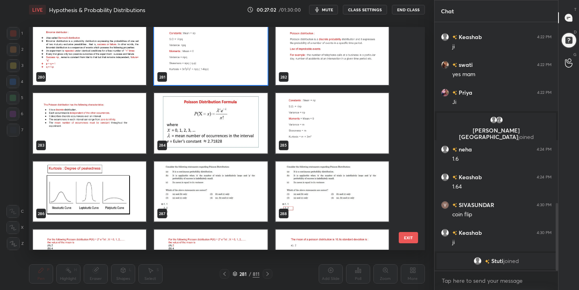
click at [95, 198] on img "grid" at bounding box center [89, 191] width 113 height 60
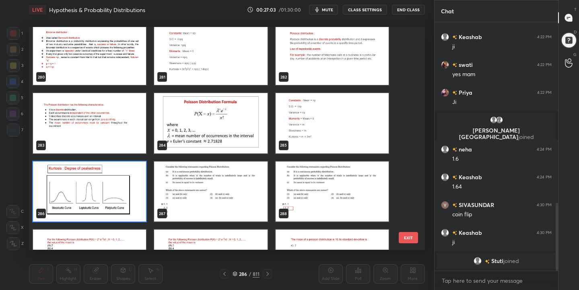
click at [95, 198] on img "grid" at bounding box center [89, 191] width 113 height 60
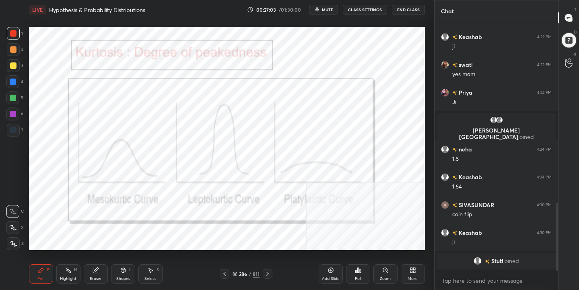
click at [95, 198] on img "grid" at bounding box center [89, 191] width 113 height 60
click at [234, 273] on icon at bounding box center [235, 272] width 4 height 2
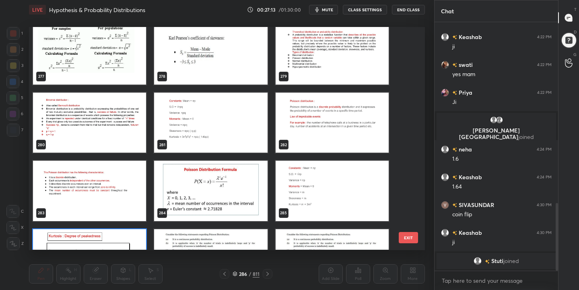
scroll to position [6278, 0]
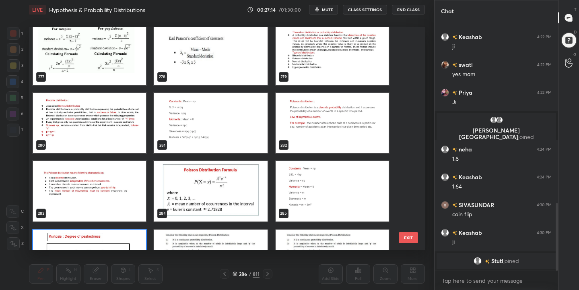
click at [321, 121] on img "grid" at bounding box center [331, 123] width 113 height 60
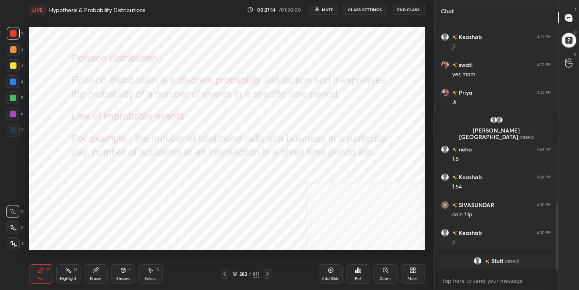
click at [321, 121] on img "grid" at bounding box center [331, 123] width 113 height 60
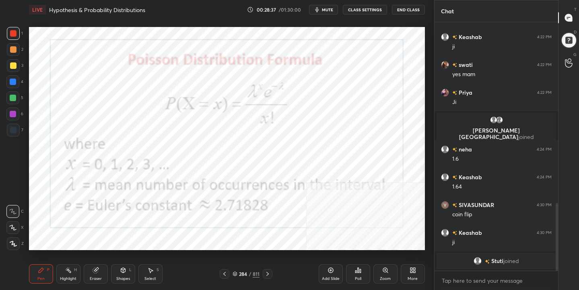
click at [235, 274] on icon at bounding box center [235, 273] width 4 height 1
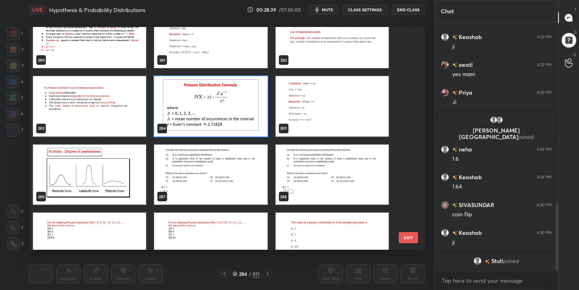
scroll to position [6384, 0]
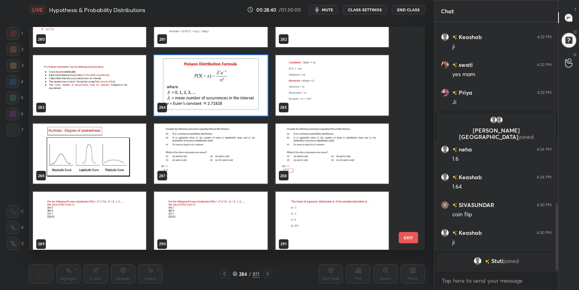
click at [329, 75] on img "grid" at bounding box center [331, 85] width 113 height 60
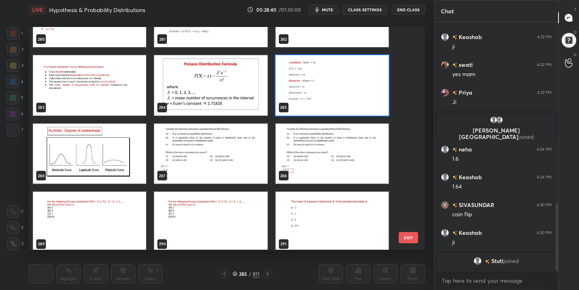
click at [329, 75] on img "grid" at bounding box center [331, 85] width 113 height 60
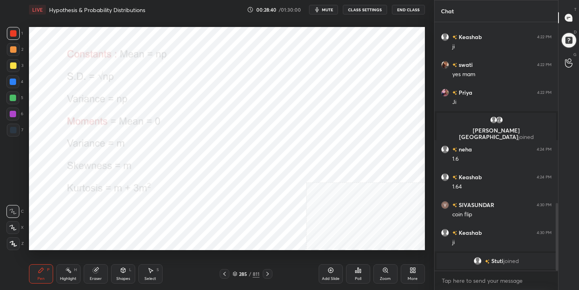
click at [329, 75] on img "grid" at bounding box center [331, 85] width 113 height 60
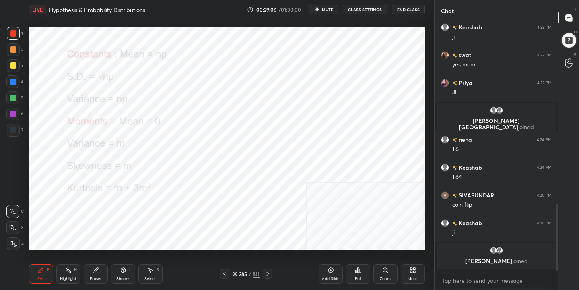
click at [237, 272] on icon at bounding box center [235, 272] width 4 height 2
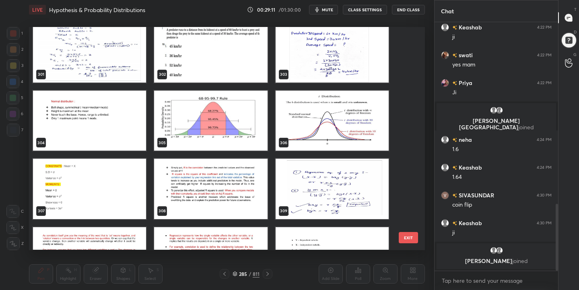
scroll to position [6824, 0]
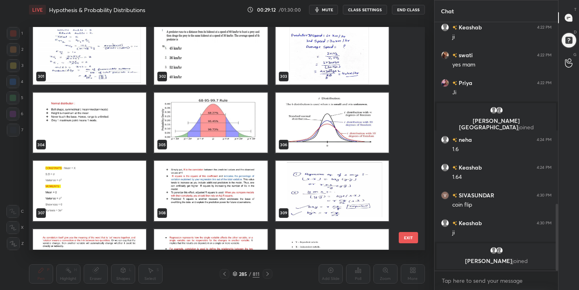
click at [107, 117] on img "grid" at bounding box center [89, 123] width 113 height 60
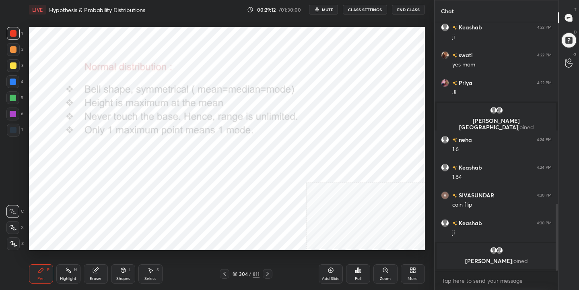
click at [107, 117] on img "grid" at bounding box center [89, 123] width 113 height 60
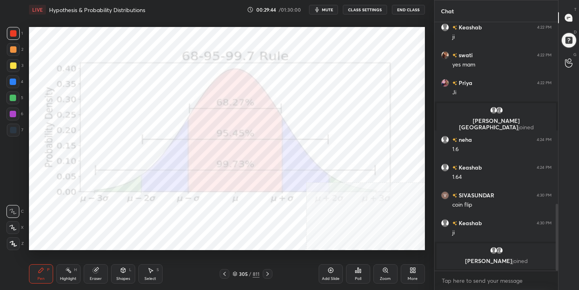
click at [234, 274] on icon at bounding box center [234, 273] width 5 height 5
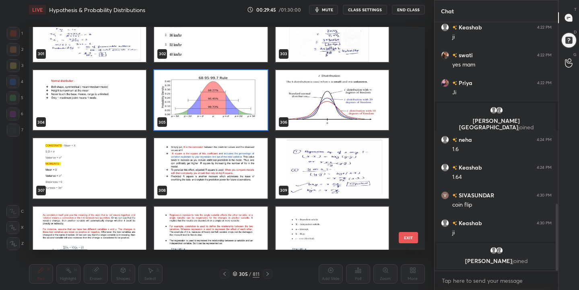
scroll to position [6846, 0]
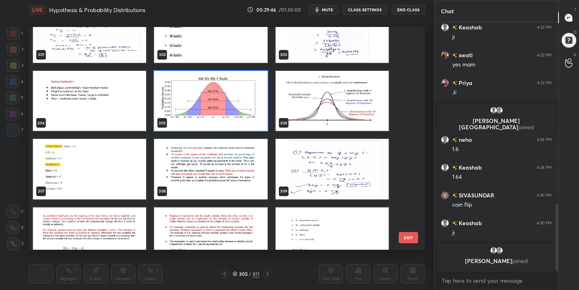
click at [329, 107] on img "grid" at bounding box center [331, 101] width 113 height 60
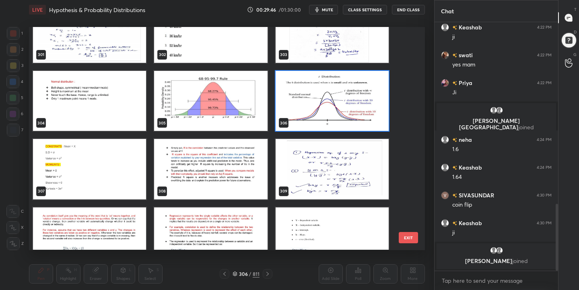
click at [329, 107] on img "grid" at bounding box center [331, 101] width 113 height 60
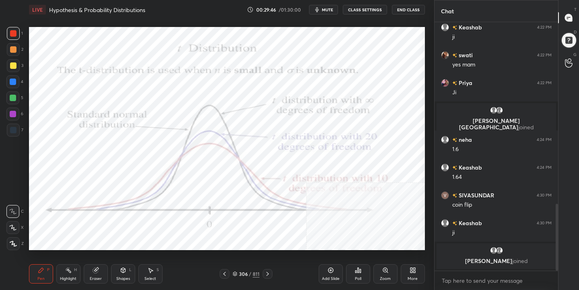
click at [329, 107] on img "grid" at bounding box center [331, 101] width 113 height 60
click at [237, 272] on div "306 / 811" at bounding box center [245, 273] width 27 height 7
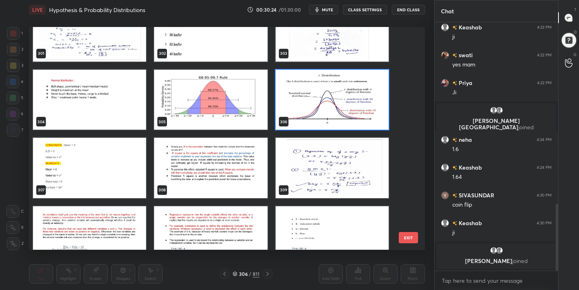
scroll to position [6845, 0]
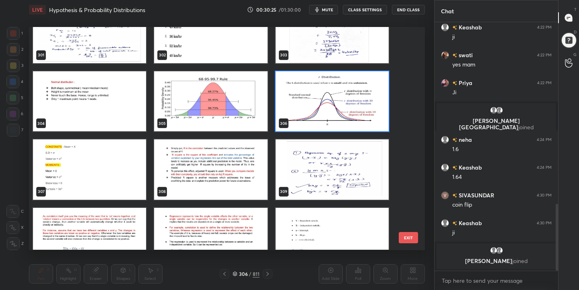
click at [124, 142] on img "grid" at bounding box center [89, 169] width 113 height 60
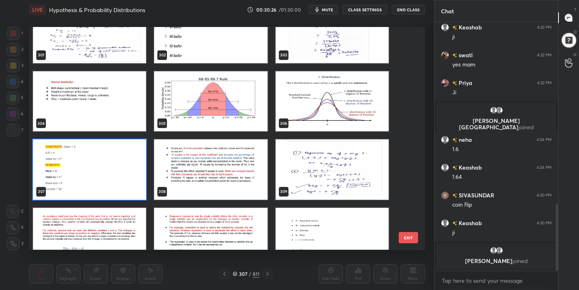
click at [124, 142] on img "grid" at bounding box center [89, 169] width 113 height 60
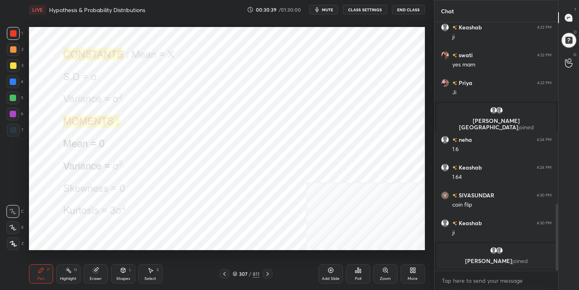
click at [235, 268] on div "Pen P Highlight H Eraser Shapes L Select S 307 / 811 Add Slide Poll Zoom More" at bounding box center [227, 273] width 396 height 32
click at [238, 275] on div "307 / 811" at bounding box center [245, 273] width 27 height 7
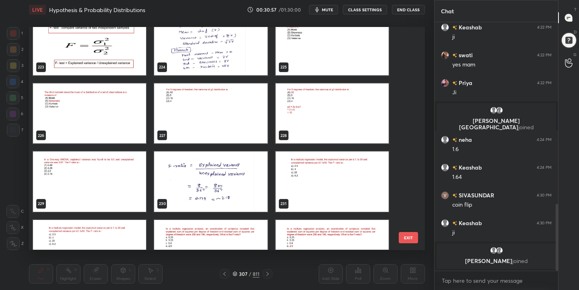
scroll to position [5059, 0]
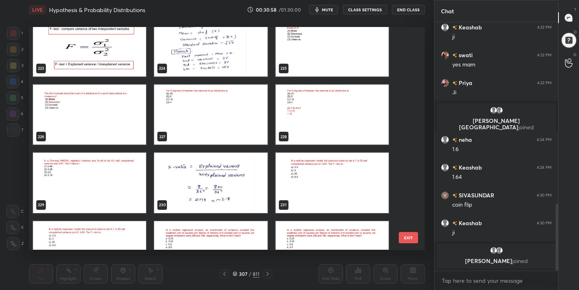
click at [224, 97] on img "grid" at bounding box center [210, 114] width 113 height 60
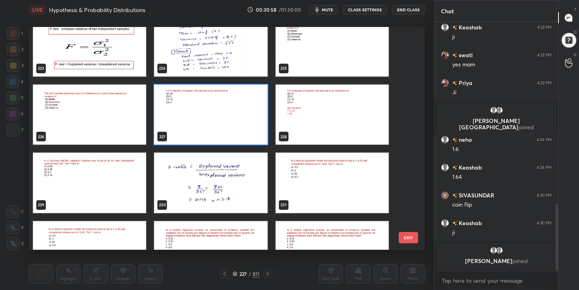
click at [224, 97] on img "grid" at bounding box center [210, 114] width 113 height 60
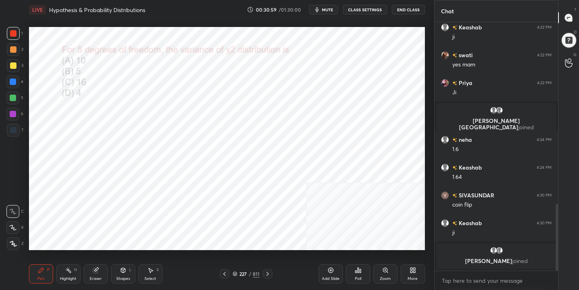
click at [224, 97] on img "grid" at bounding box center [210, 114] width 113 height 60
click at [328, 6] on button "mute" at bounding box center [323, 10] width 29 height 10
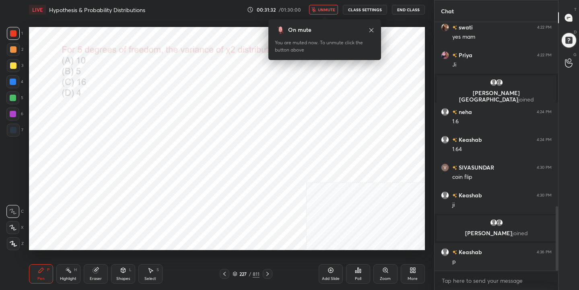
scroll to position [706, 0]
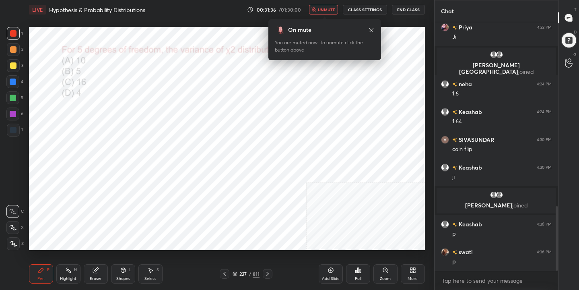
click at [360, 275] on div "Poll" at bounding box center [358, 273] width 24 height 19
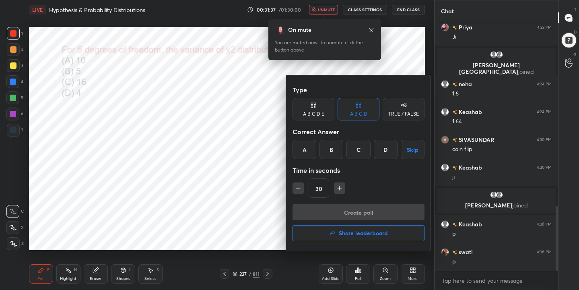
click at [302, 153] on div "A" at bounding box center [304, 149] width 24 height 19
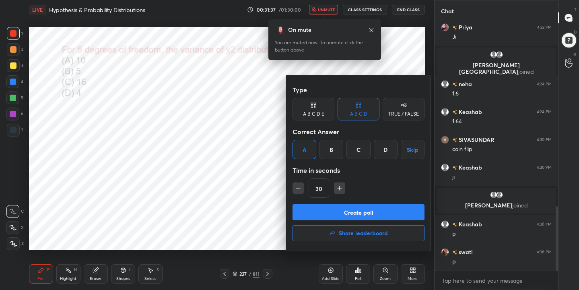
click at [342, 212] on button "Create poll" at bounding box center [358, 212] width 132 height 16
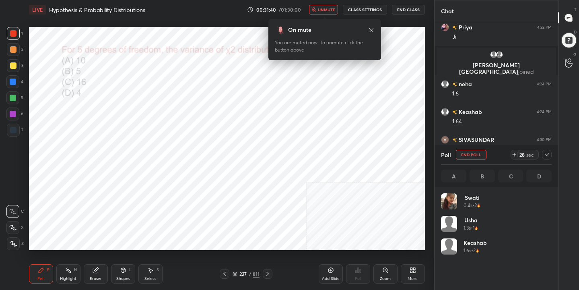
scroll to position [94, 108]
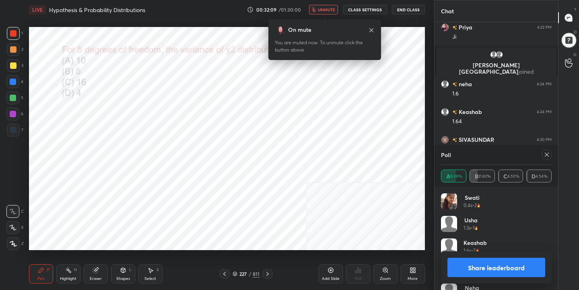
click at [547, 154] on icon at bounding box center [546, 154] width 6 height 6
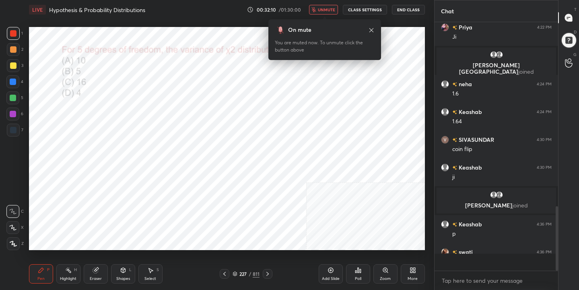
scroll to position [3, 3]
click at [323, 11] on span "unmute" at bounding box center [326, 10] width 17 height 6
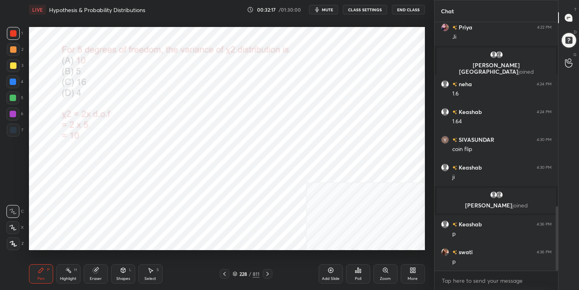
click at [236, 272] on icon at bounding box center [235, 272] width 4 height 2
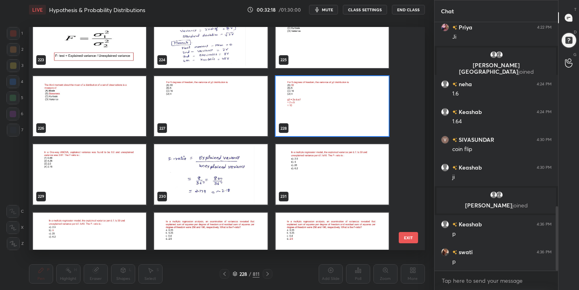
scroll to position [5068, 0]
click at [119, 162] on img "grid" at bounding box center [89, 174] width 113 height 60
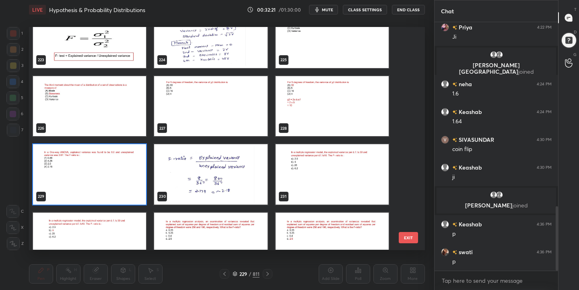
click at [119, 162] on img "grid" at bounding box center [89, 174] width 113 height 60
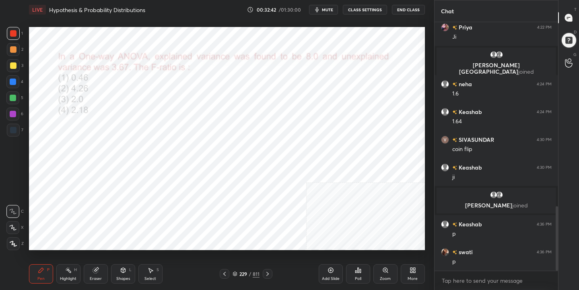
click at [329, 10] on span "mute" at bounding box center [327, 10] width 11 height 6
click at [235, 273] on icon at bounding box center [234, 273] width 5 height 5
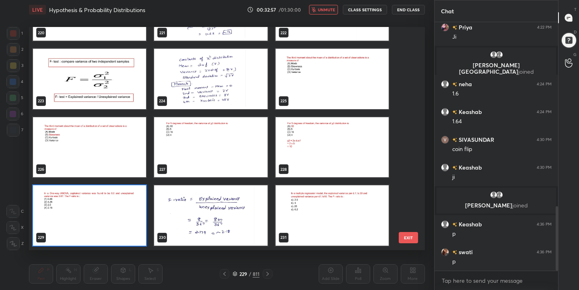
scroll to position [220, 392]
click at [110, 221] on img "grid" at bounding box center [89, 215] width 113 height 60
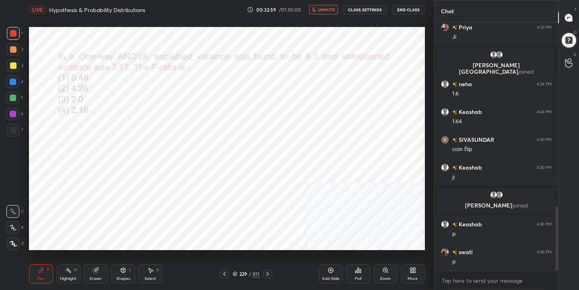
click at [110, 221] on img "grid" at bounding box center [89, 215] width 113 height 60
click at [236, 272] on icon at bounding box center [234, 273] width 5 height 5
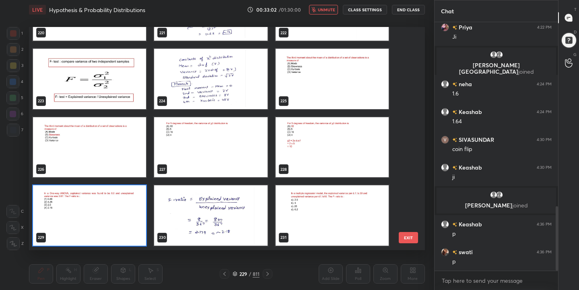
click at [125, 215] on img "grid" at bounding box center [89, 215] width 113 height 60
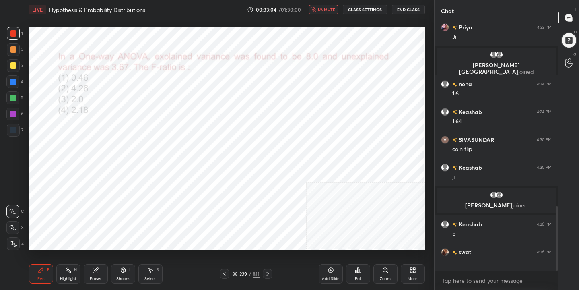
click at [358, 277] on div "Poll" at bounding box center [358, 278] width 6 height 4
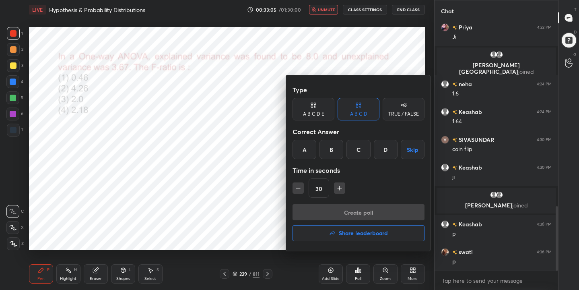
click at [386, 148] on div "D" at bounding box center [386, 149] width 24 height 19
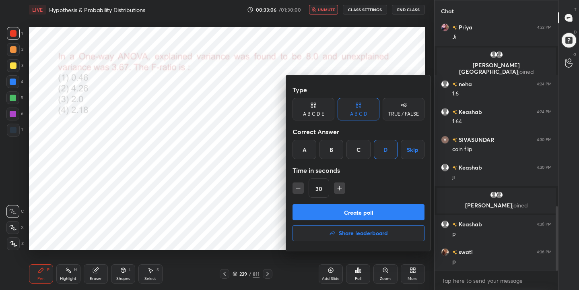
click at [375, 211] on button "Create poll" at bounding box center [358, 212] width 132 height 16
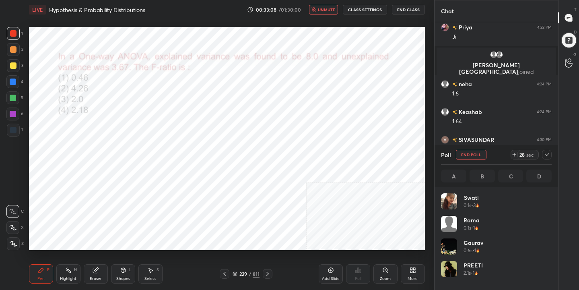
scroll to position [94, 108]
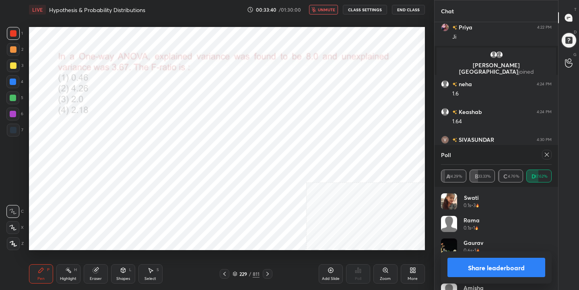
click at [547, 154] on icon at bounding box center [547, 154] width 4 height 4
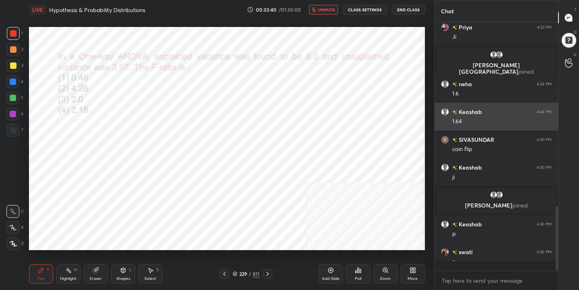
scroll to position [179, 121]
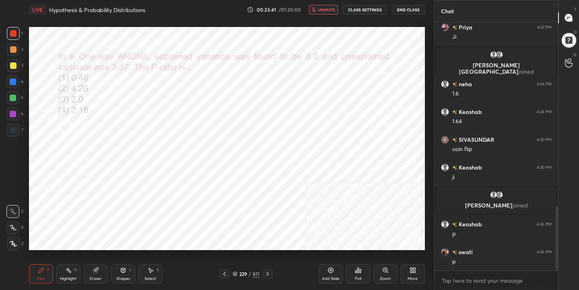
click at [329, 7] on span "unmute" at bounding box center [326, 10] width 17 height 6
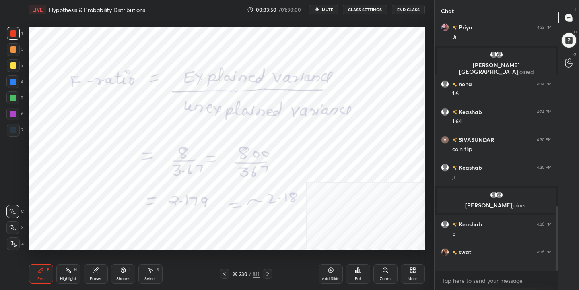
click at [237, 274] on icon at bounding box center [234, 273] width 5 height 5
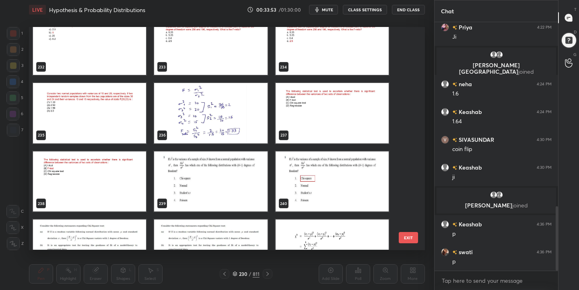
scroll to position [5228, 0]
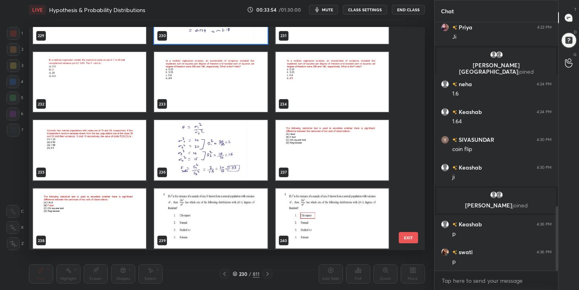
click at [234, 82] on img "grid" at bounding box center [210, 82] width 113 height 60
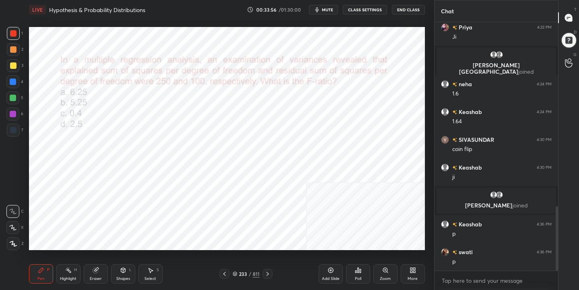
click at [326, 10] on span "mute" at bounding box center [327, 10] width 11 height 6
click at [236, 272] on icon at bounding box center [235, 272] width 4 height 2
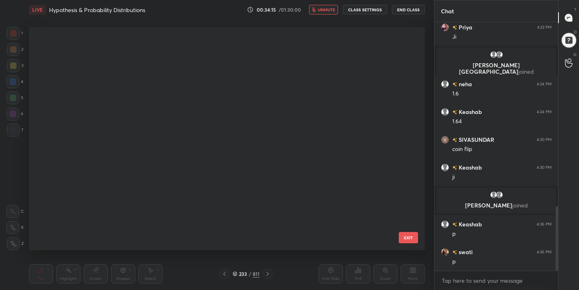
scroll to position [220, 392]
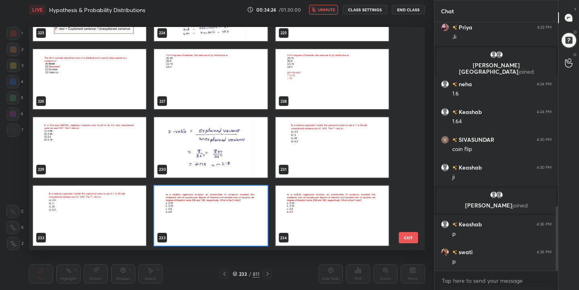
click at [246, 181] on div "230" at bounding box center [210, 147] width 121 height 68
click at [242, 212] on img "grid" at bounding box center [210, 215] width 113 height 60
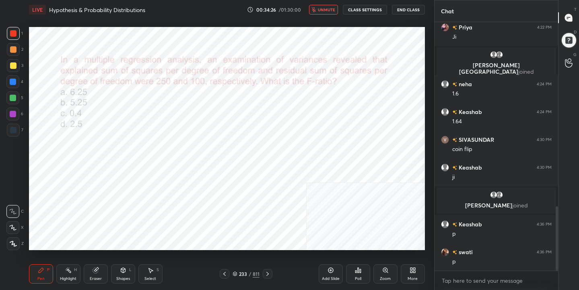
click at [358, 271] on icon at bounding box center [358, 270] width 6 height 6
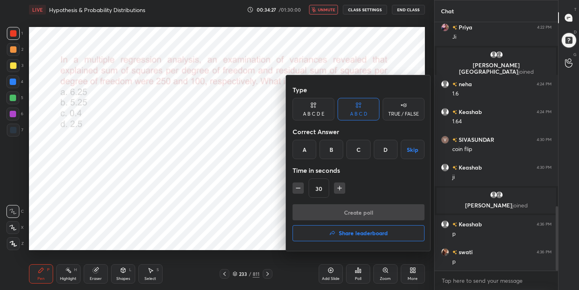
click at [387, 152] on div "D" at bounding box center [386, 149] width 24 height 19
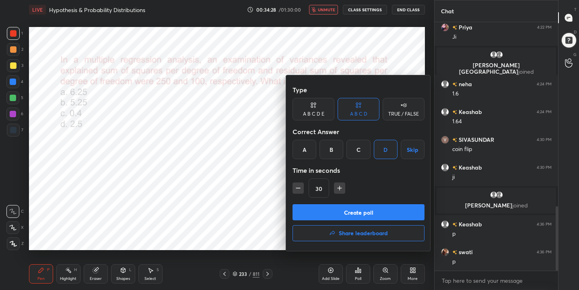
click at [386, 218] on button "Create poll" at bounding box center [358, 212] width 132 height 16
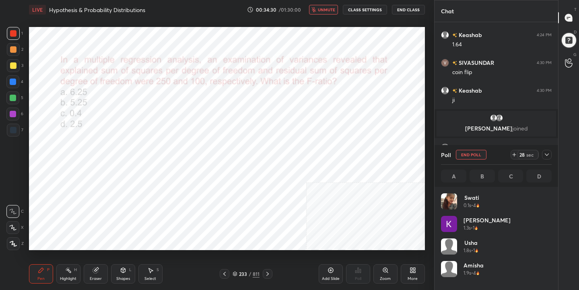
scroll to position [94, 108]
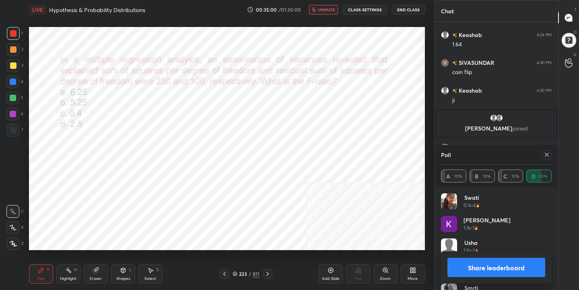
click at [542, 157] on div at bounding box center [547, 155] width 10 height 10
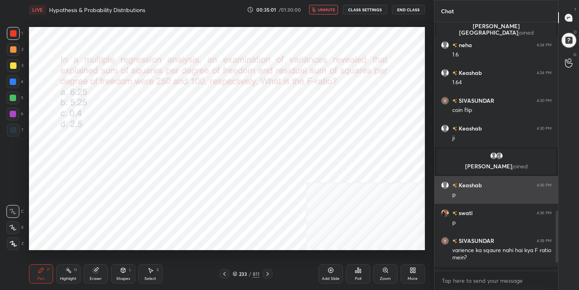
scroll to position [741, 0]
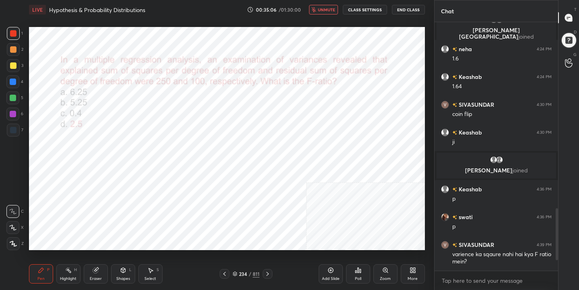
click at [323, 9] on span "unmute" at bounding box center [326, 10] width 17 height 6
click at [240, 271] on div "234" at bounding box center [243, 273] width 8 height 5
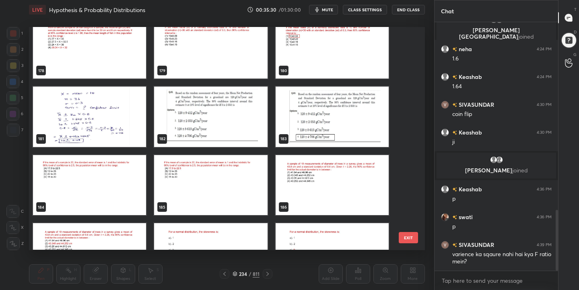
scroll to position [769, 0]
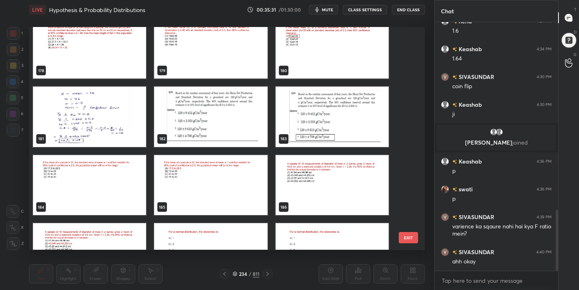
click at [263, 122] on img "grid" at bounding box center [210, 116] width 113 height 60
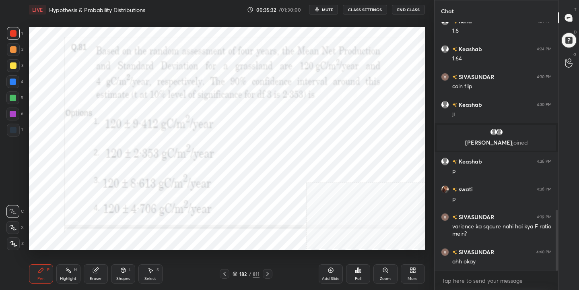
click at [325, 11] on span "mute" at bounding box center [327, 10] width 11 height 6
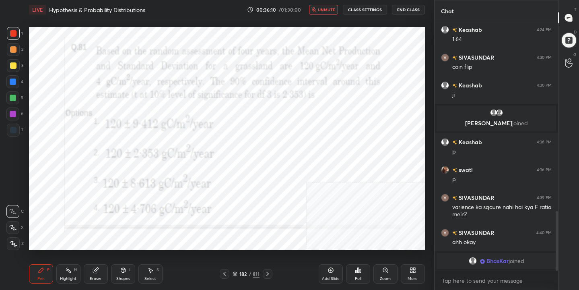
click at [236, 273] on icon at bounding box center [235, 272] width 4 height 2
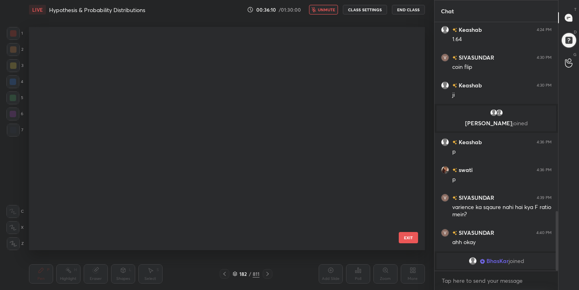
scroll to position [220, 392]
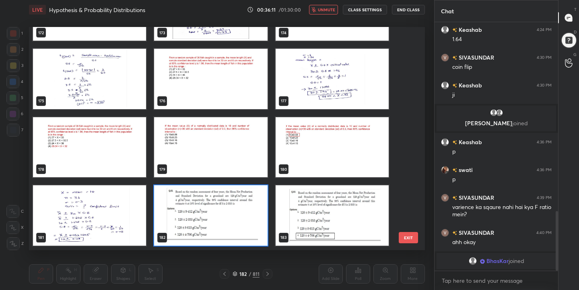
click at [194, 202] on img "grid" at bounding box center [210, 215] width 113 height 60
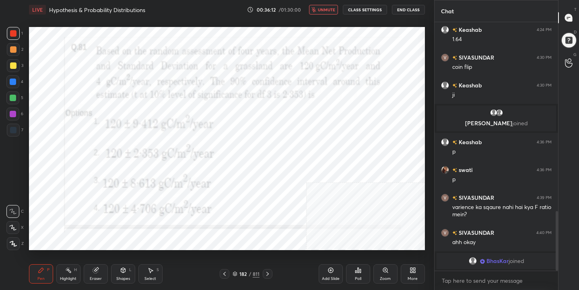
click at [365, 275] on div "Poll" at bounding box center [358, 273] width 24 height 19
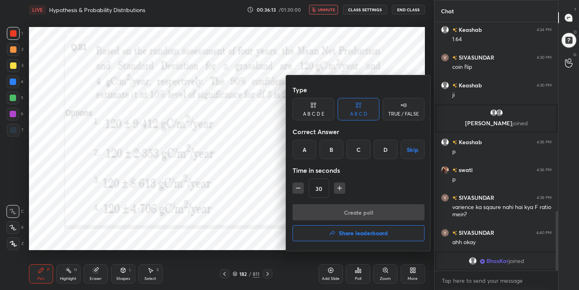
click at [387, 140] on div "D" at bounding box center [386, 149] width 24 height 19
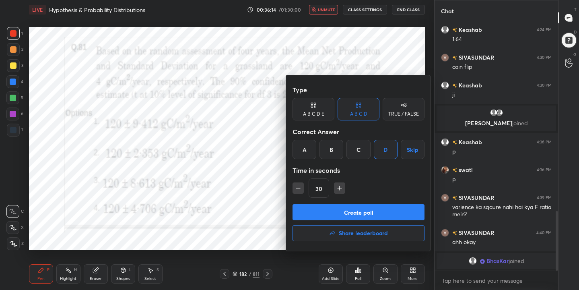
click at [387, 152] on div "D" at bounding box center [386, 149] width 24 height 19
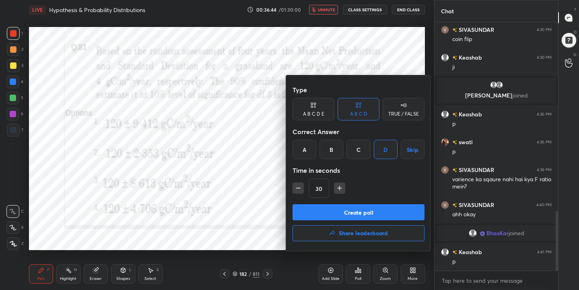
click at [371, 211] on button "Create poll" at bounding box center [358, 212] width 132 height 16
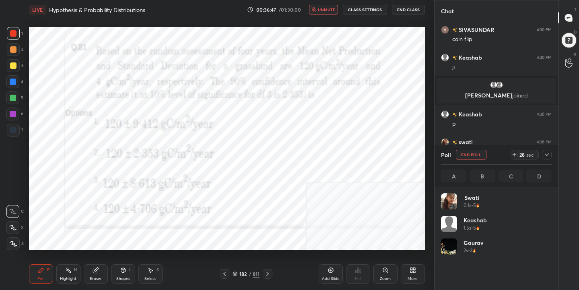
scroll to position [94, 108]
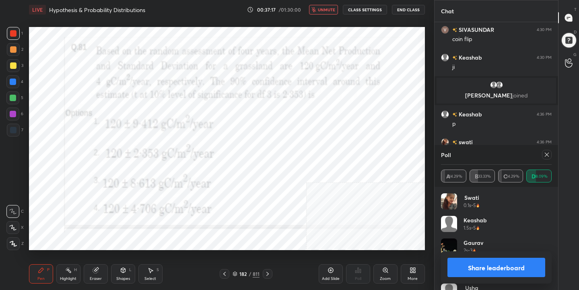
click at [544, 154] on icon at bounding box center [546, 154] width 6 height 6
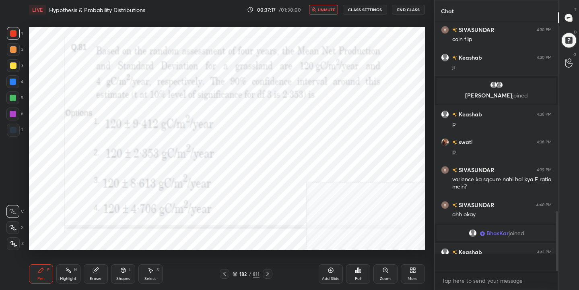
scroll to position [179, 121]
click at [327, 7] on span "unmute" at bounding box center [326, 10] width 17 height 6
click at [234, 271] on icon at bounding box center [234, 273] width 5 height 5
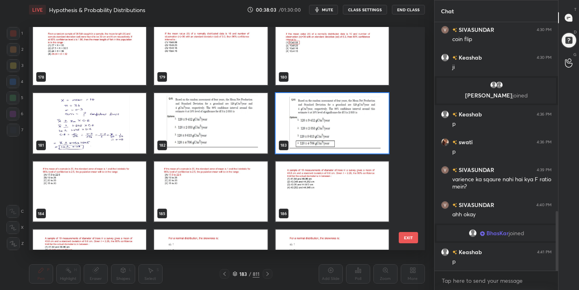
scroll to position [4025, 0]
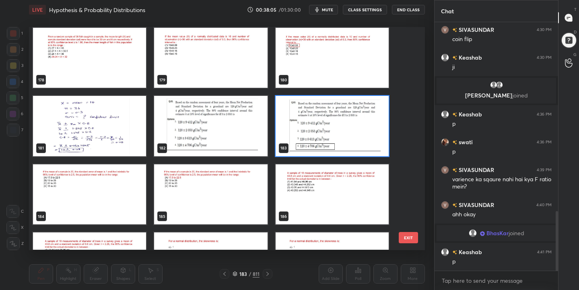
click at [116, 181] on img "grid" at bounding box center [89, 194] width 113 height 60
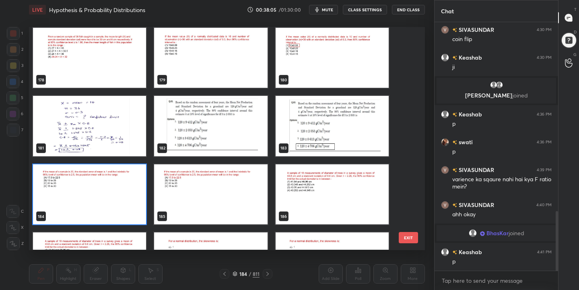
click at [116, 181] on img "grid" at bounding box center [89, 194] width 113 height 60
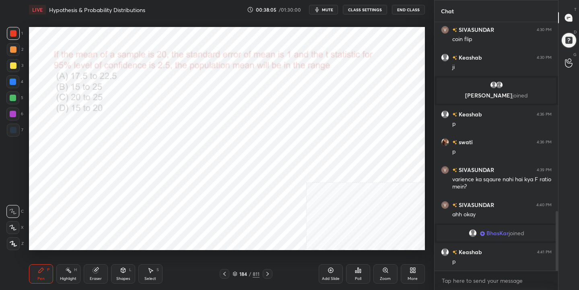
click at [116, 181] on img "grid" at bounding box center [89, 194] width 113 height 60
click at [329, 7] on span "mute" at bounding box center [327, 10] width 11 height 6
click at [236, 273] on icon at bounding box center [235, 272] width 4 height 2
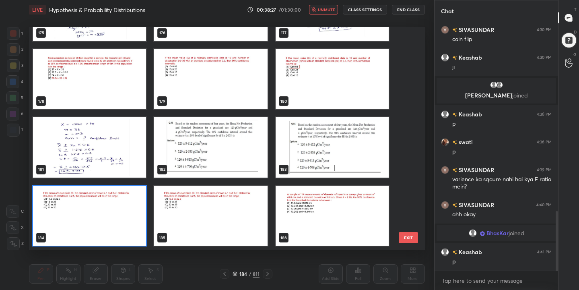
scroll to position [220, 392]
click at [116, 206] on img "grid" at bounding box center [89, 215] width 113 height 60
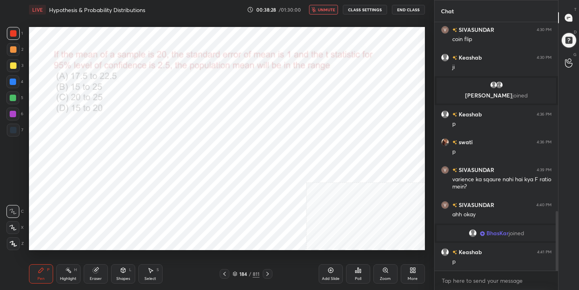
click at [116, 206] on img "grid" at bounding box center [89, 215] width 113 height 60
click at [366, 275] on div "Poll" at bounding box center [358, 273] width 24 height 19
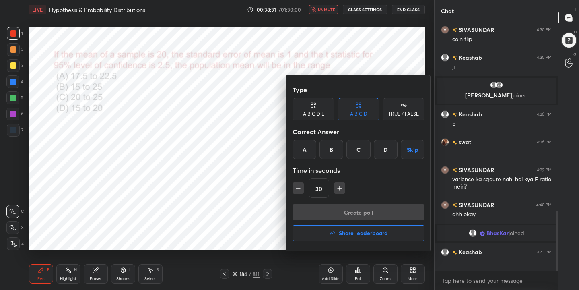
click at [306, 151] on div "A" at bounding box center [304, 149] width 24 height 19
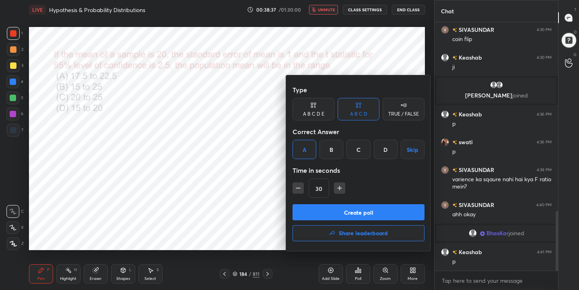
click at [353, 212] on button "Create poll" at bounding box center [358, 212] width 132 height 16
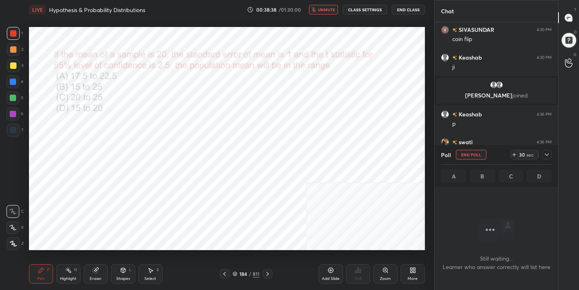
scroll to position [137, 121]
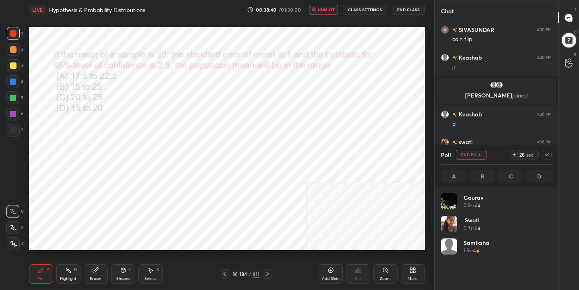
click at [513, 150] on div "28 sec" at bounding box center [524, 155] width 28 height 10
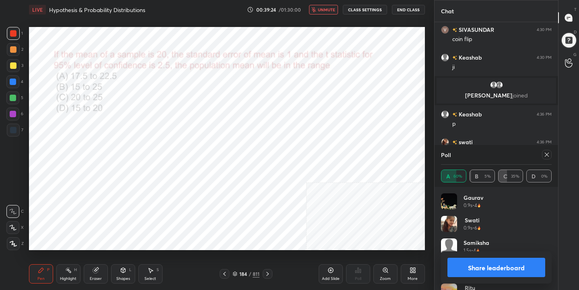
click at [547, 153] on icon at bounding box center [547, 154] width 4 height 4
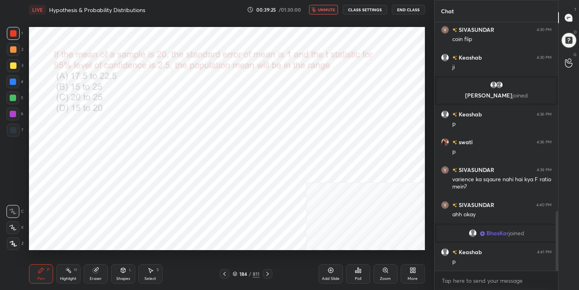
scroll to position [0, 0]
click at [331, 11] on span "unmute" at bounding box center [326, 10] width 17 height 6
click at [236, 273] on icon at bounding box center [235, 272] width 4 height 2
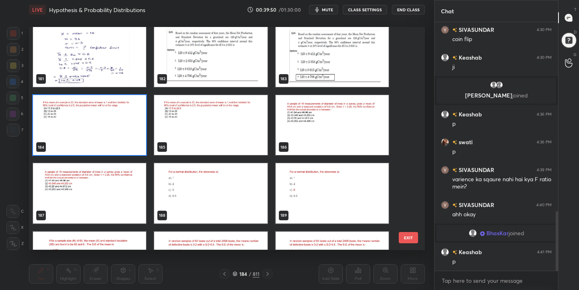
scroll to position [4093, 0]
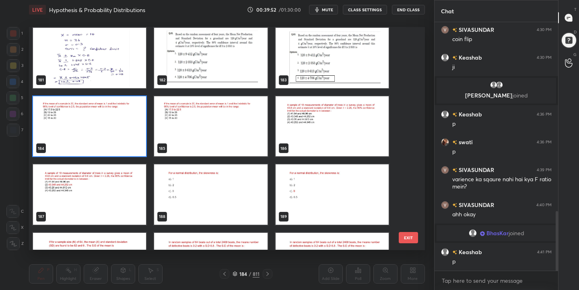
click at [319, 113] on img "grid" at bounding box center [331, 126] width 113 height 60
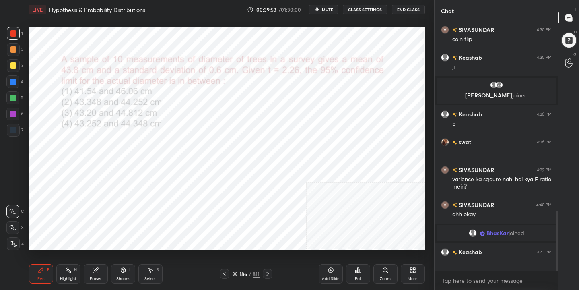
click at [330, 7] on span "mute" at bounding box center [327, 10] width 11 height 6
click at [235, 273] on icon at bounding box center [234, 273] width 5 height 5
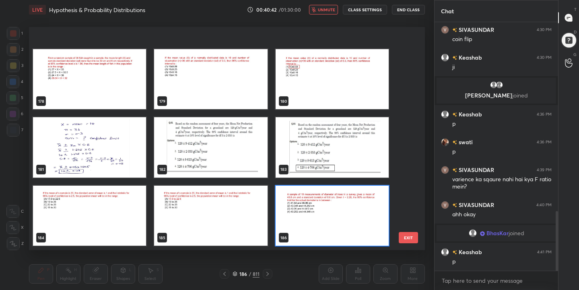
scroll to position [4083, 0]
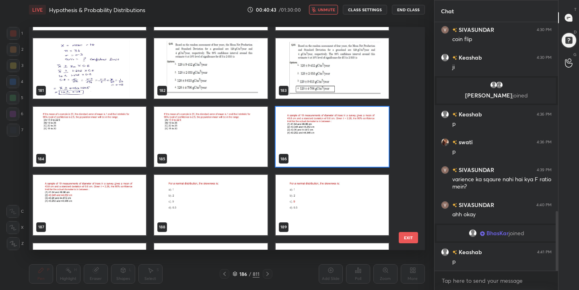
click at [317, 132] on img "grid" at bounding box center [331, 137] width 113 height 60
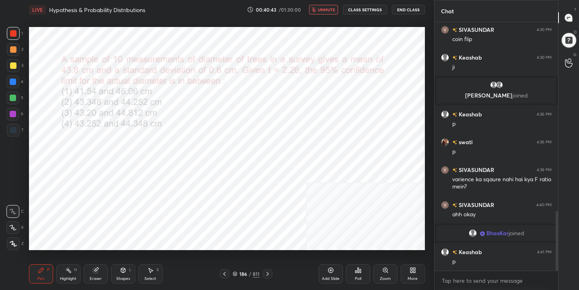
click at [317, 132] on img "grid" at bounding box center [331, 137] width 113 height 60
click at [358, 271] on icon at bounding box center [357, 269] width 1 height 5
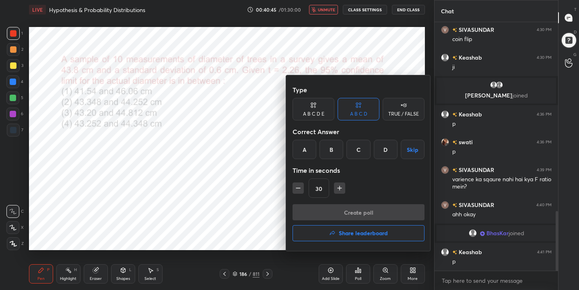
click at [329, 150] on div "B" at bounding box center [331, 149] width 24 height 19
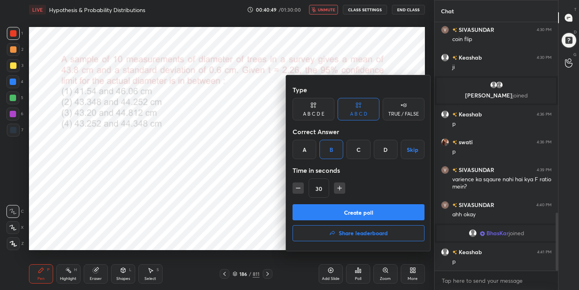
scroll to position [814, 0]
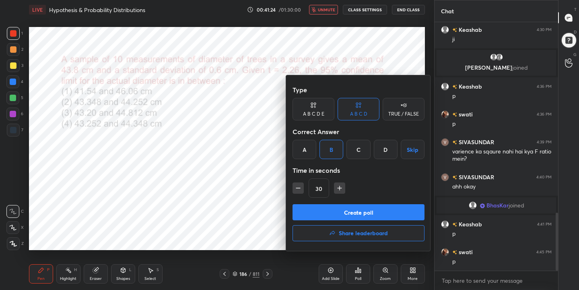
click at [338, 211] on button "Create poll" at bounding box center [358, 212] width 132 height 16
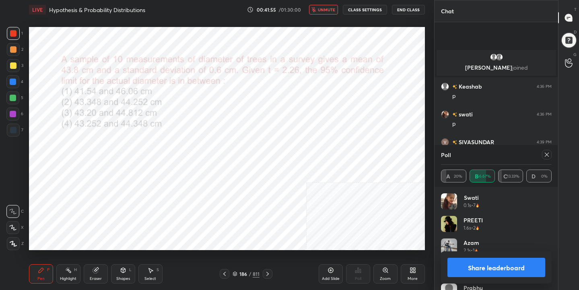
scroll to position [875, 0]
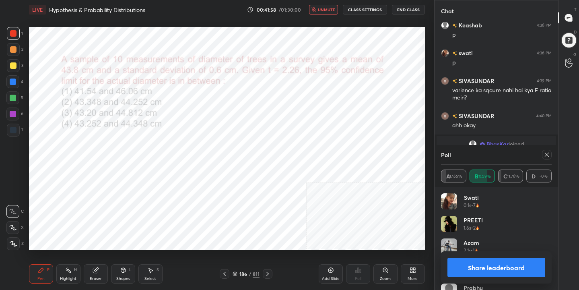
click at [546, 152] on icon at bounding box center [546, 154] width 6 height 6
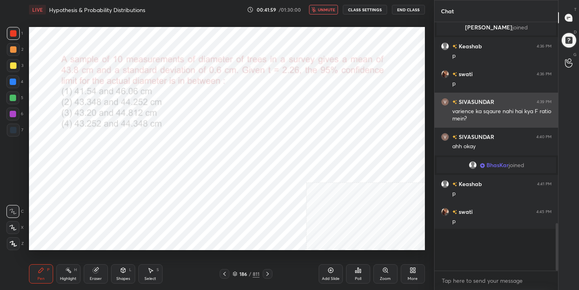
scroll to position [834, 0]
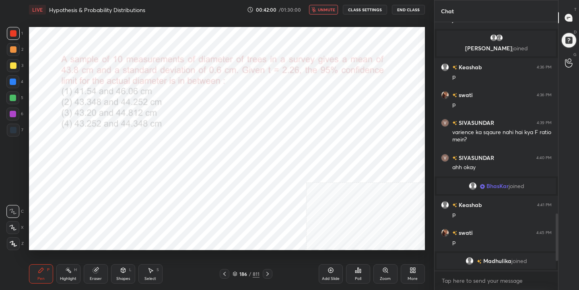
click at [331, 7] on span "unmute" at bounding box center [326, 10] width 17 height 6
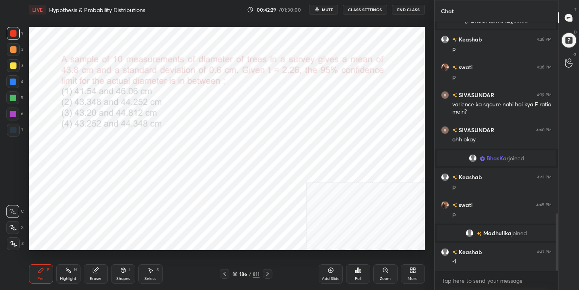
scroll to position [830, 0]
click at [239, 271] on div "187" at bounding box center [243, 273] width 8 height 5
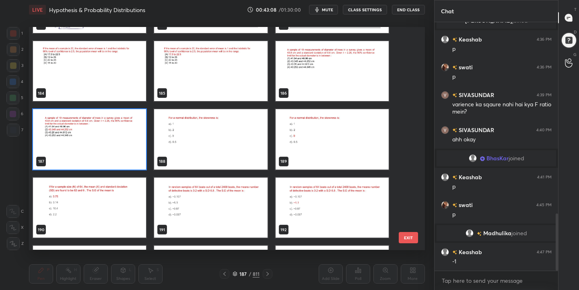
scroll to position [4147, 0]
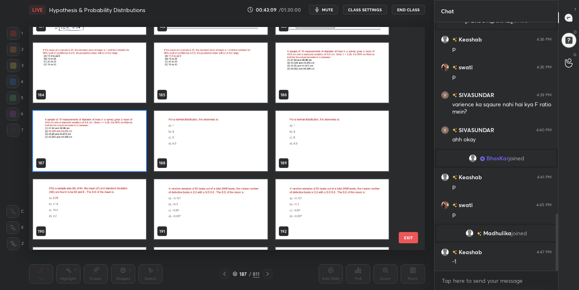
click at [222, 128] on img "grid" at bounding box center [210, 141] width 113 height 60
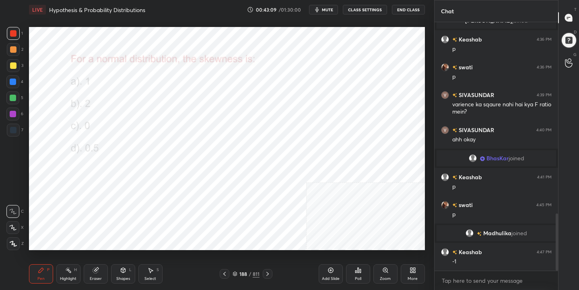
click at [222, 128] on img "grid" at bounding box center [210, 141] width 113 height 60
click at [322, 8] on button "mute" at bounding box center [323, 10] width 29 height 10
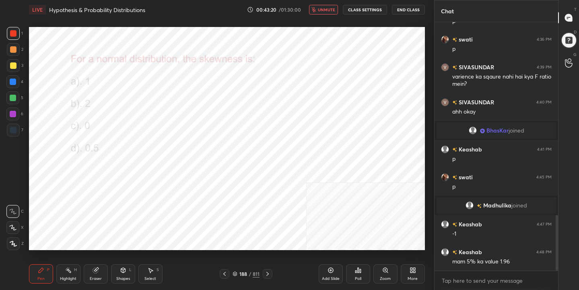
click at [322, 8] on span "unmute" at bounding box center [326, 10] width 17 height 6
click at [324, 7] on span "mute" at bounding box center [327, 10] width 11 height 6
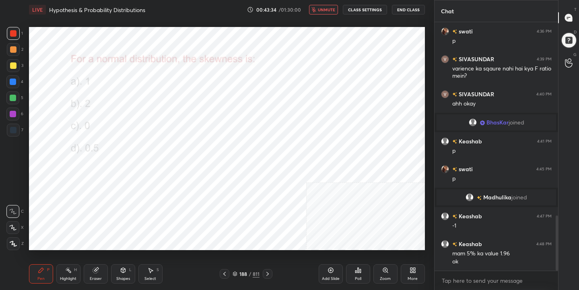
click at [236, 273] on icon at bounding box center [235, 273] width 4 height 1
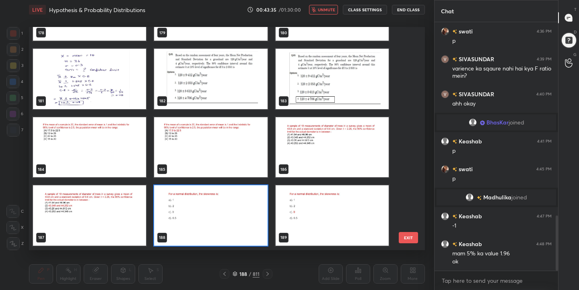
scroll to position [220, 392]
click at [193, 211] on img "grid" at bounding box center [210, 215] width 113 height 60
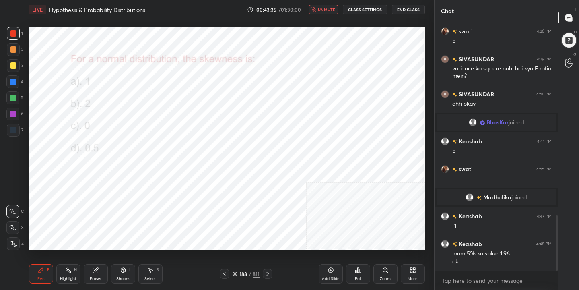
click at [193, 211] on img "grid" at bounding box center [210, 215] width 113 height 60
click at [364, 277] on div "Poll" at bounding box center [358, 273] width 24 height 19
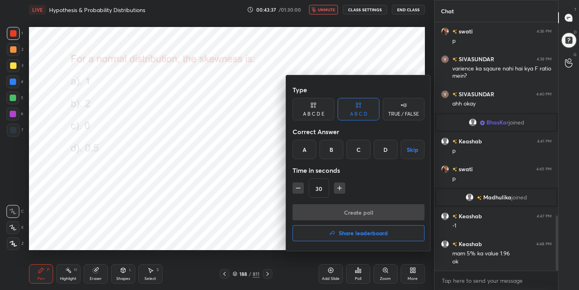
click at [361, 159] on div "Type A B C D E A B C D TRUE / FALSE Correct Answer A B C D Skip Time in seconds…" at bounding box center [358, 143] width 132 height 122
click at [361, 154] on div "C" at bounding box center [358, 149] width 24 height 19
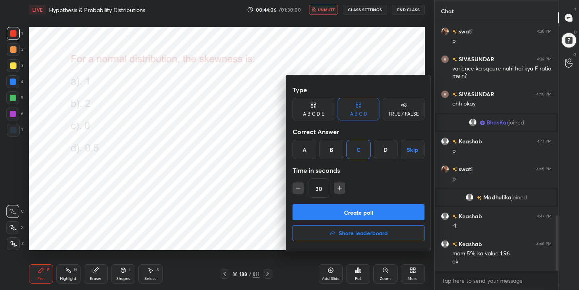
click at [392, 216] on button "Create poll" at bounding box center [358, 212] width 132 height 16
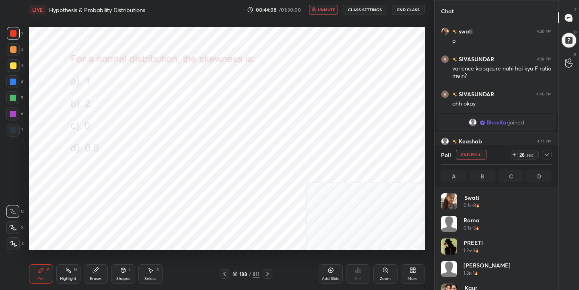
scroll to position [94, 108]
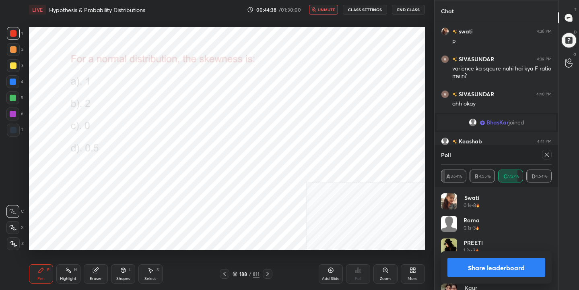
click at [545, 155] on icon at bounding box center [546, 154] width 6 height 6
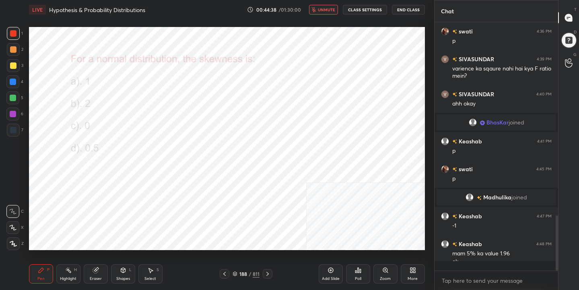
scroll to position [3, 3]
click at [331, 12] on span "unmute" at bounding box center [326, 10] width 17 height 6
click at [235, 273] on icon at bounding box center [235, 272] width 4 height 2
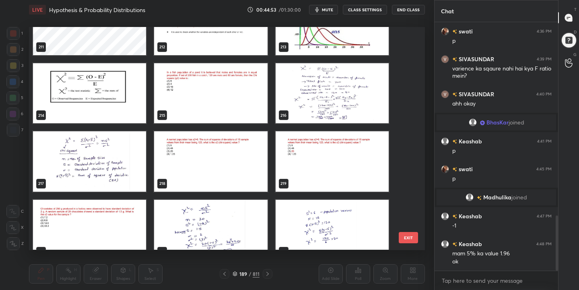
scroll to position [4807, 0]
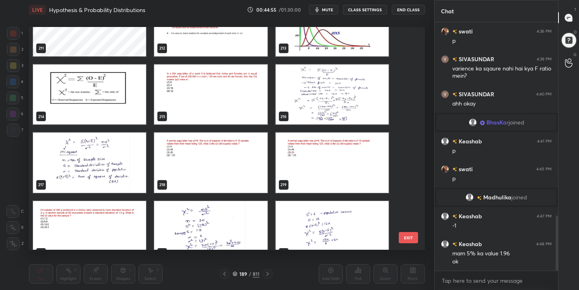
click at [209, 159] on img "grid" at bounding box center [210, 162] width 113 height 60
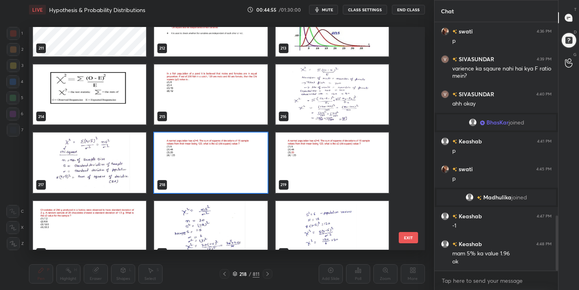
click at [209, 159] on img "grid" at bounding box center [210, 162] width 113 height 60
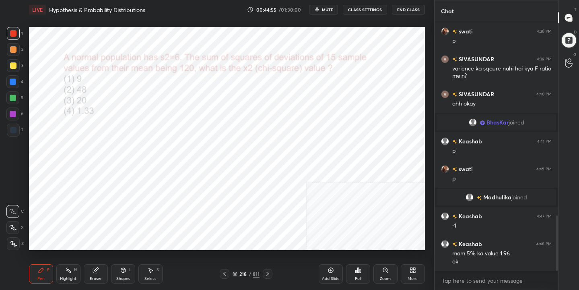
click at [209, 159] on img "grid" at bounding box center [210, 162] width 113 height 60
click at [325, 12] on button "mute" at bounding box center [323, 10] width 29 height 10
click at [235, 271] on icon at bounding box center [234, 273] width 5 height 5
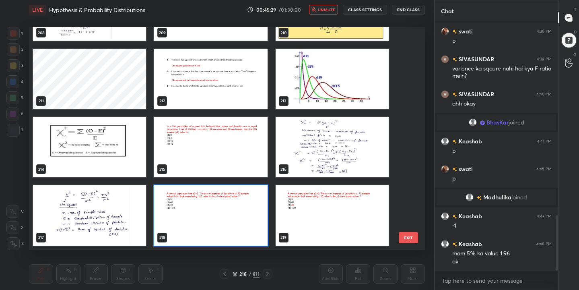
scroll to position [220, 392]
click at [208, 208] on img "grid" at bounding box center [210, 215] width 113 height 60
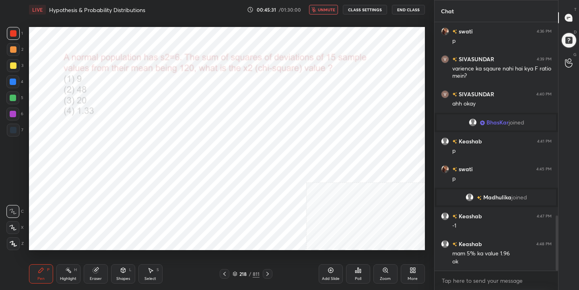
click at [358, 272] on icon at bounding box center [357, 269] width 1 height 5
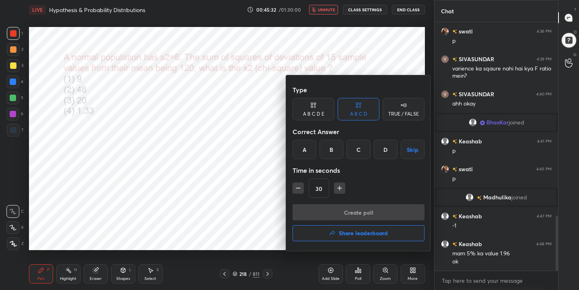
click at [360, 152] on div "C" at bounding box center [358, 149] width 24 height 19
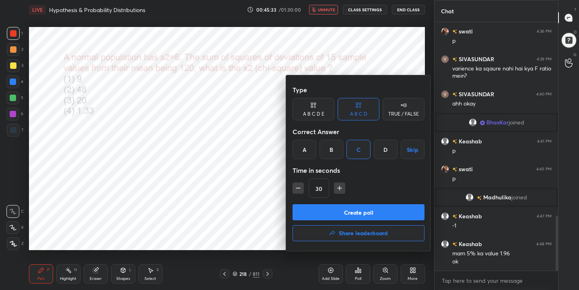
click at [364, 213] on button "Create poll" at bounding box center [358, 212] width 132 height 16
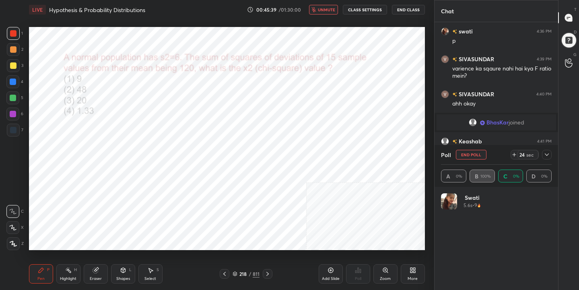
scroll to position [94, 108]
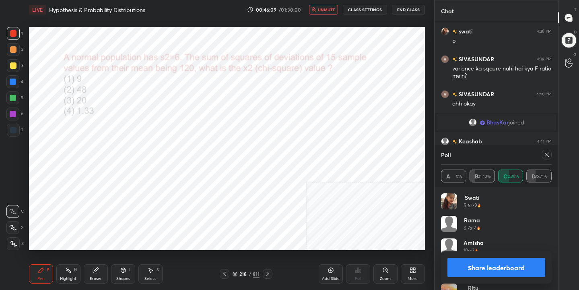
click at [545, 158] on div at bounding box center [547, 155] width 10 height 10
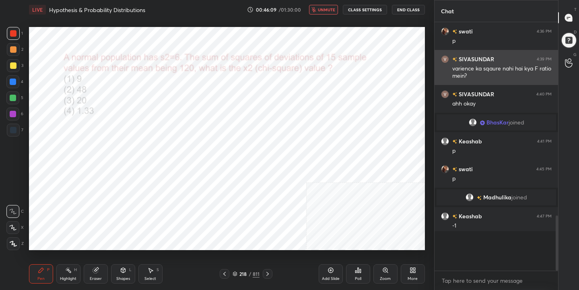
scroll to position [3, 3]
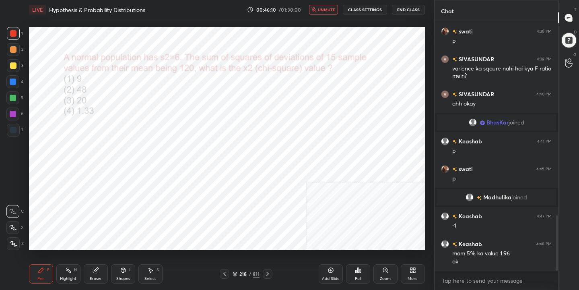
click at [330, 10] on span "unmute" at bounding box center [326, 10] width 17 height 6
drag, startPoint x: 95, startPoint y: 275, endPoint x: 103, endPoint y: 255, distance: 21.9
click at [96, 273] on div "Eraser" at bounding box center [96, 273] width 24 height 19
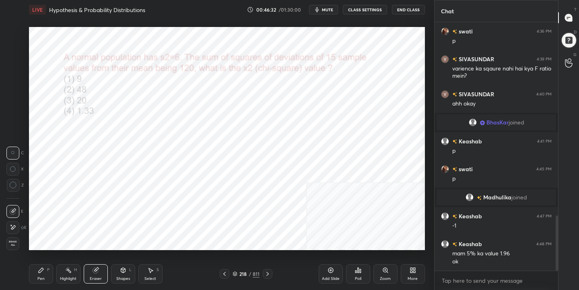
click at [49, 269] on div "P" at bounding box center [48, 269] width 2 height 4
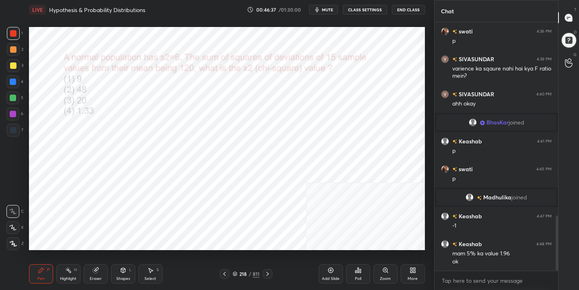
click at [236, 275] on icon at bounding box center [234, 273] width 5 height 5
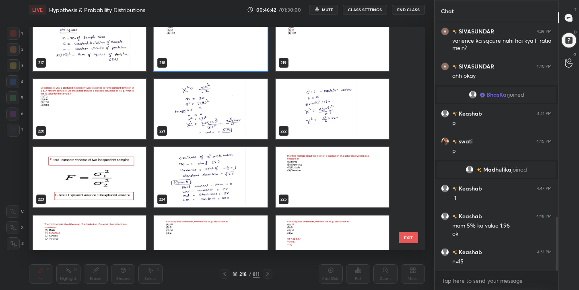
scroll to position [4939, 0]
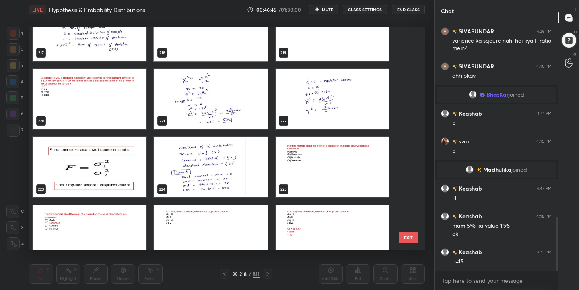
click at [235, 272] on icon at bounding box center [234, 273] width 5 height 5
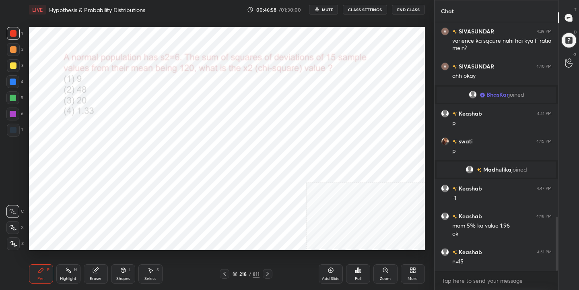
scroll to position [921, 0]
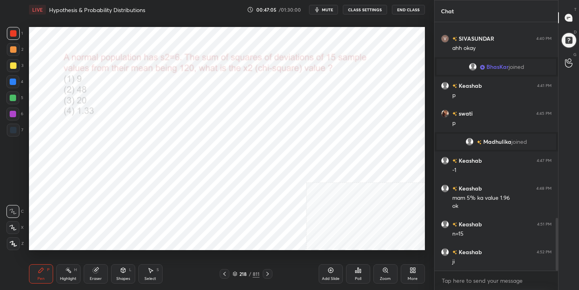
click at [235, 274] on icon at bounding box center [234, 273] width 5 height 5
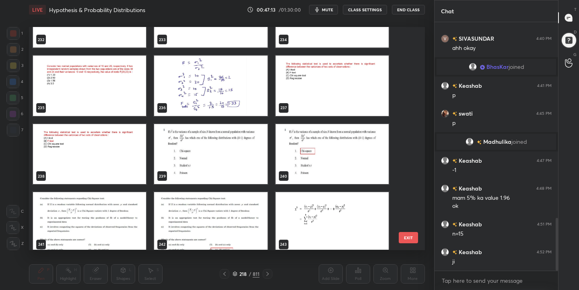
scroll to position [5310, 0]
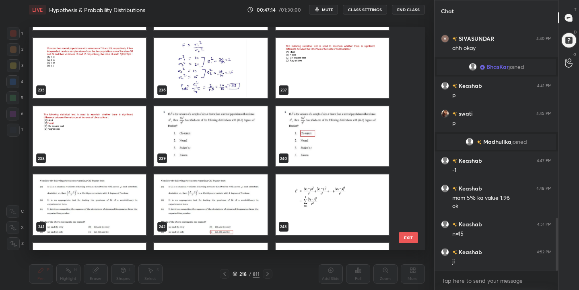
click at [220, 156] on img "grid" at bounding box center [210, 136] width 113 height 60
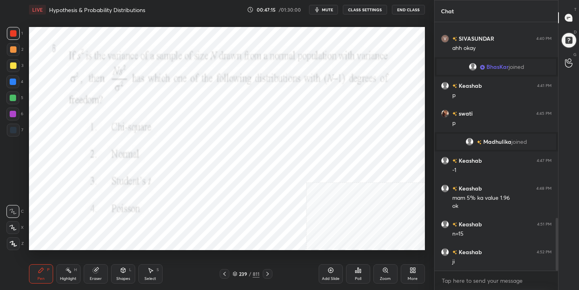
click at [329, 8] on span "mute" at bounding box center [327, 10] width 11 height 6
click at [235, 271] on icon at bounding box center [235, 272] width 4 height 2
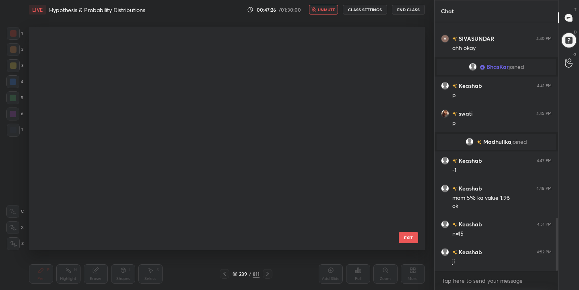
scroll to position [220, 392]
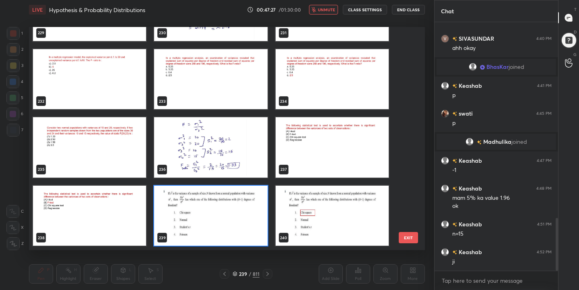
click at [190, 211] on img "grid" at bounding box center [210, 215] width 113 height 60
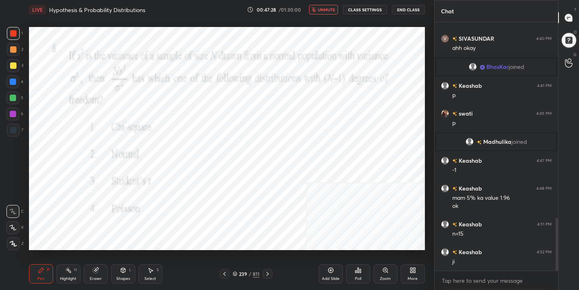
click at [349, 274] on div "Poll" at bounding box center [358, 273] width 24 height 19
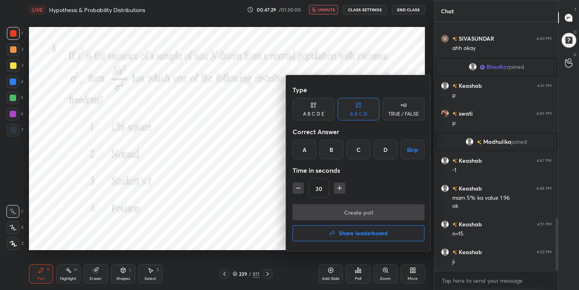
click at [301, 151] on div "A" at bounding box center [304, 149] width 24 height 19
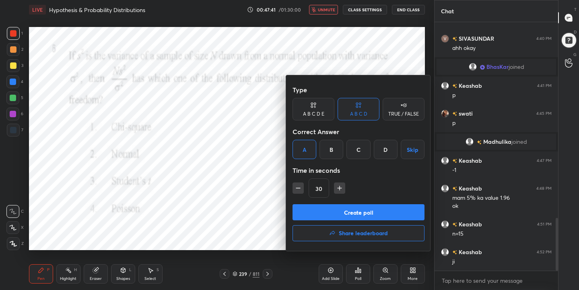
click at [353, 216] on button "Create poll" at bounding box center [358, 212] width 132 height 16
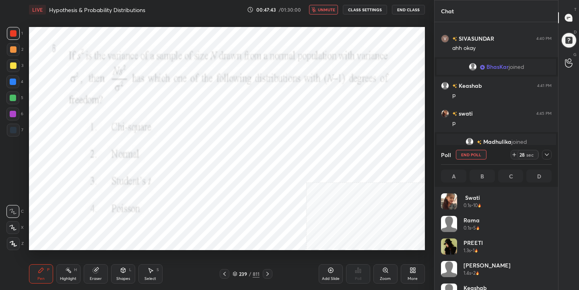
scroll to position [94, 108]
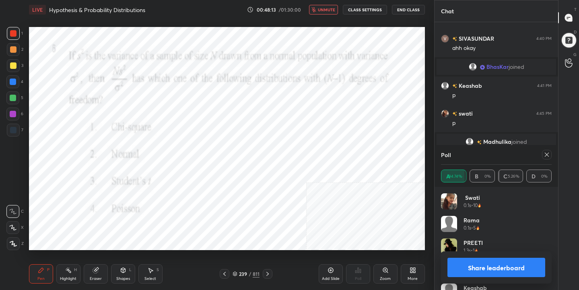
click at [546, 155] on icon at bounding box center [546, 154] width 6 height 6
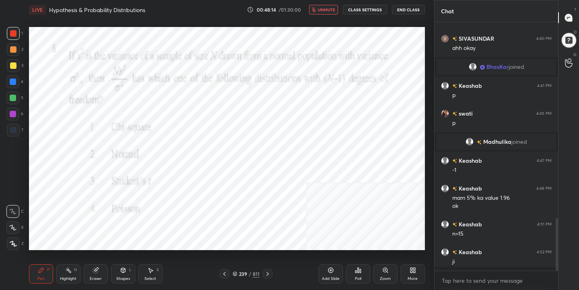
scroll to position [3, 3]
click at [330, 9] on span "unmute" at bounding box center [326, 10] width 17 height 6
click at [239, 273] on div "240" at bounding box center [243, 273] width 8 height 5
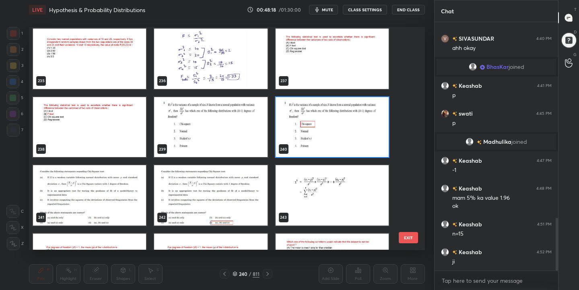
scroll to position [5323, 0]
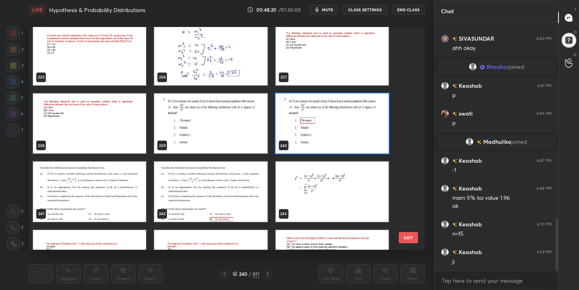
click at [118, 183] on img "grid" at bounding box center [89, 191] width 113 height 60
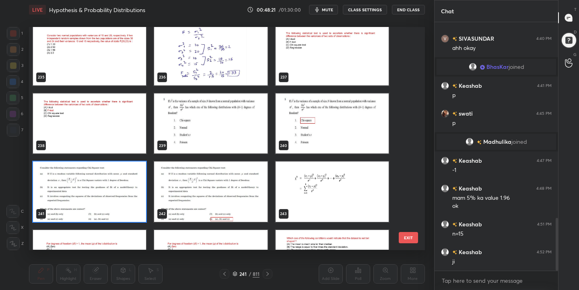
click at [118, 183] on img "grid" at bounding box center [89, 191] width 113 height 60
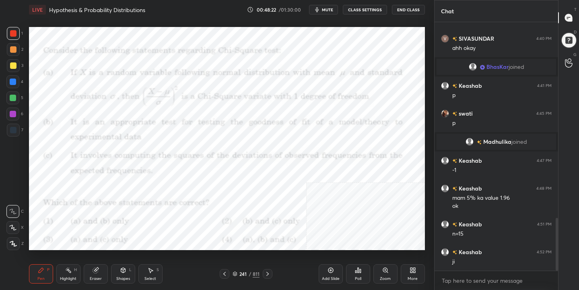
click at [326, 9] on span "mute" at bounding box center [327, 10] width 11 height 6
click at [235, 271] on icon at bounding box center [235, 272] width 4 height 2
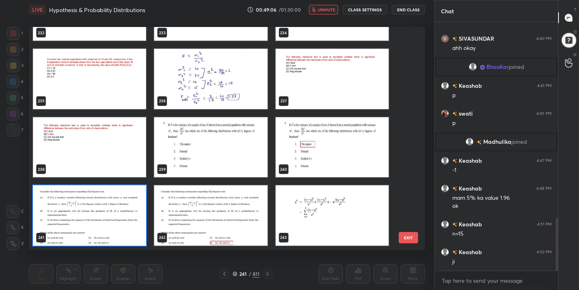
scroll to position [220, 392]
click at [121, 231] on img "grid" at bounding box center [89, 215] width 113 height 60
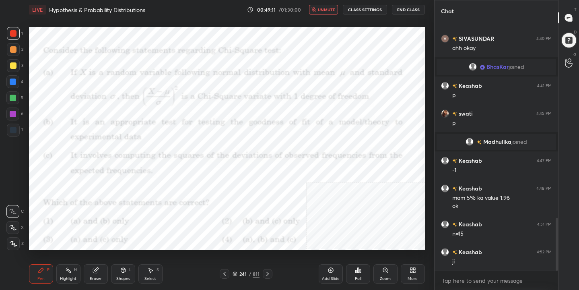
click at [361, 279] on div "Poll" at bounding box center [358, 278] width 6 height 4
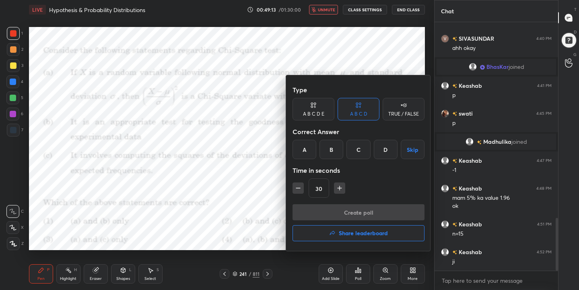
click at [387, 147] on div "D" at bounding box center [386, 149] width 24 height 19
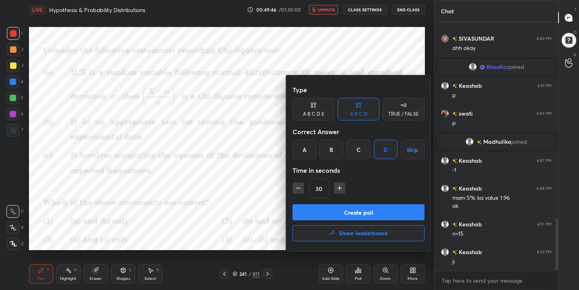
click at [375, 213] on button "Create poll" at bounding box center [358, 212] width 132 height 16
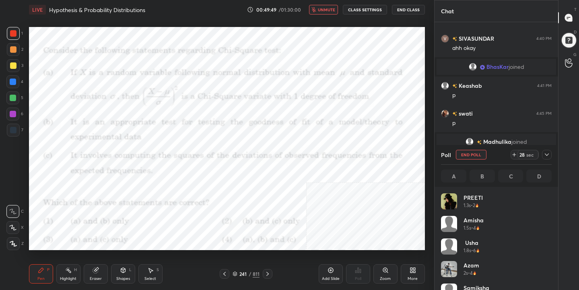
scroll to position [94, 108]
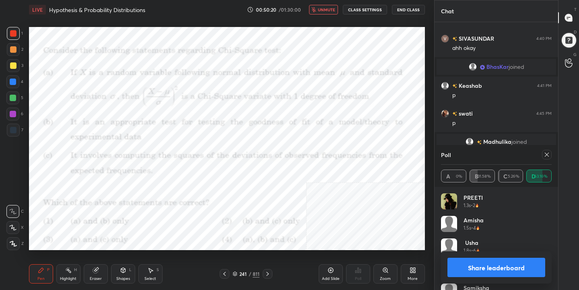
click at [545, 151] on icon at bounding box center [546, 154] width 6 height 6
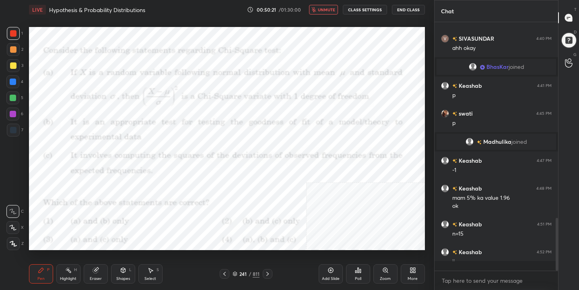
scroll to position [3, 3]
click at [323, 7] on span "unmute" at bounding box center [326, 10] width 17 height 6
click at [236, 270] on div "242 / 811" at bounding box center [245, 273] width 27 height 7
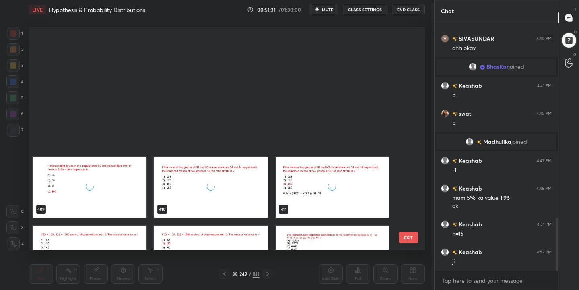
scroll to position [9500, 0]
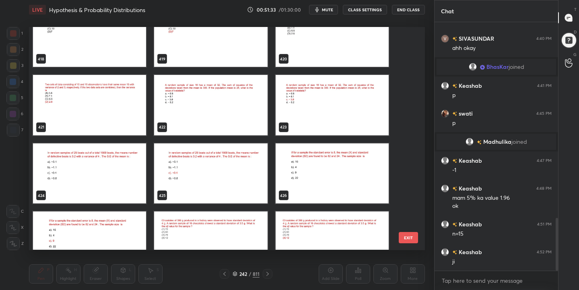
click at [217, 91] on img "grid" at bounding box center [210, 105] width 113 height 60
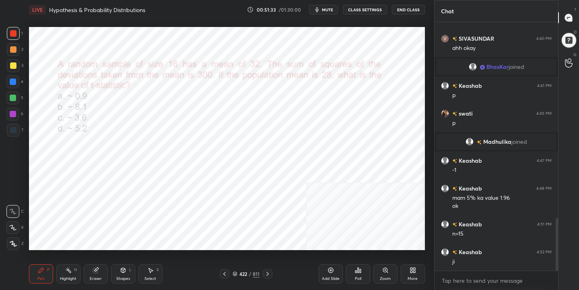
click at [217, 91] on img "grid" at bounding box center [210, 105] width 113 height 60
click at [324, 12] on button "mute" at bounding box center [323, 10] width 29 height 10
click at [235, 273] on icon at bounding box center [235, 272] width 4 height 2
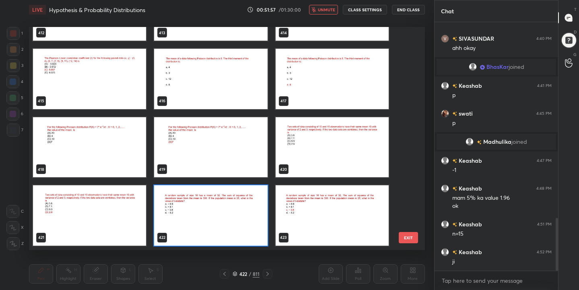
scroll to position [220, 392]
click at [184, 202] on img "grid" at bounding box center [210, 215] width 113 height 60
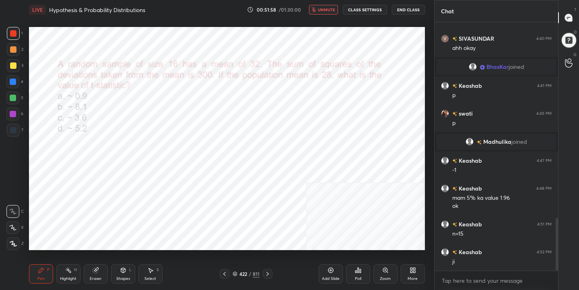
click at [184, 202] on img "grid" at bounding box center [210, 215] width 113 height 60
click at [356, 275] on div "Poll" at bounding box center [358, 273] width 24 height 19
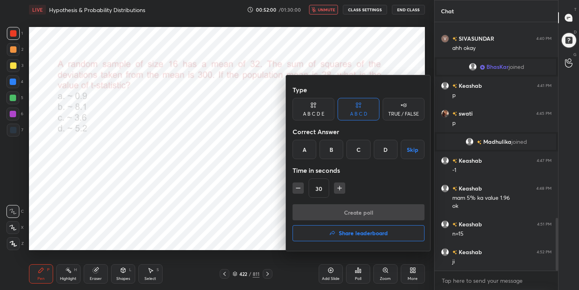
click at [366, 149] on div "C" at bounding box center [358, 149] width 24 height 19
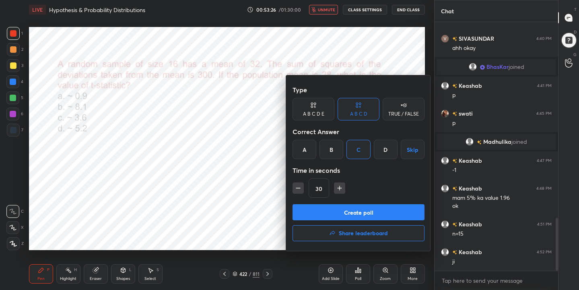
click at [226, 124] on div at bounding box center [289, 145] width 579 height 290
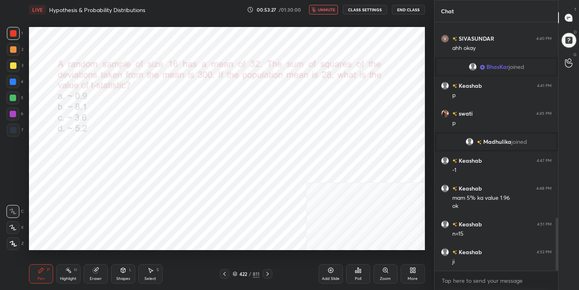
click at [322, 8] on span "unmute" at bounding box center [326, 10] width 17 height 6
click at [322, 8] on button "mute" at bounding box center [323, 10] width 29 height 10
click at [239, 272] on div "422" at bounding box center [243, 273] width 8 height 5
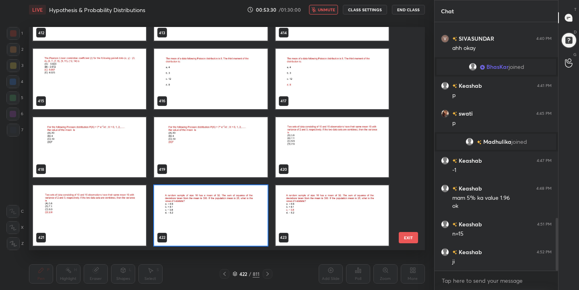
click at [200, 203] on img "grid" at bounding box center [210, 215] width 113 height 60
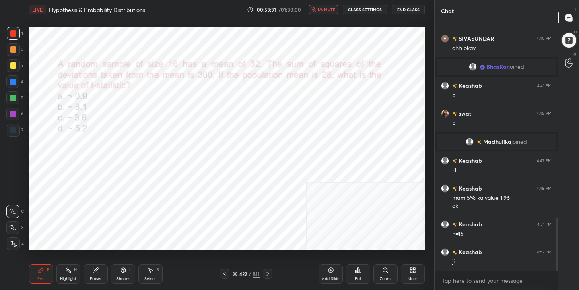
click at [200, 203] on img "grid" at bounding box center [210, 215] width 113 height 60
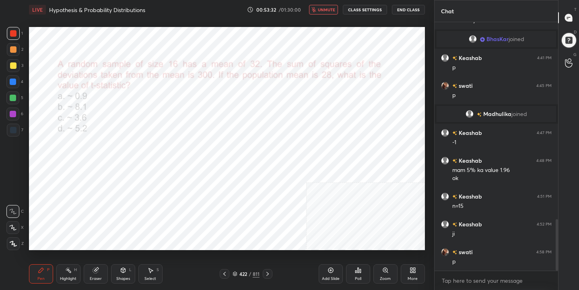
click at [358, 274] on div "Poll" at bounding box center [358, 273] width 24 height 19
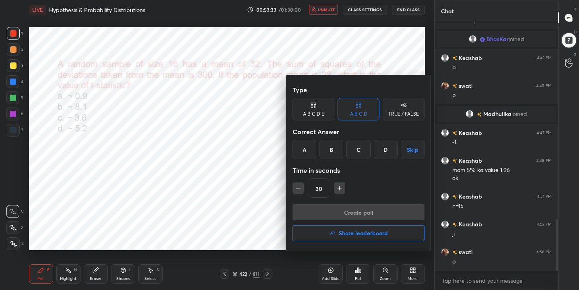
click at [367, 155] on div "C" at bounding box center [358, 149] width 24 height 19
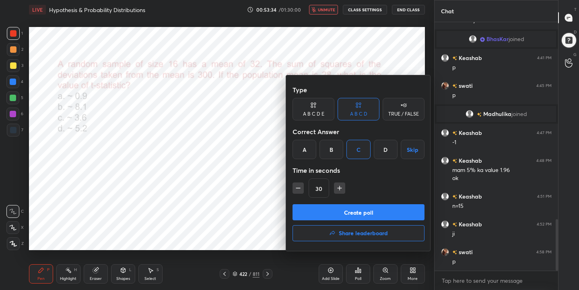
click at [378, 216] on button "Create poll" at bounding box center [358, 212] width 132 height 16
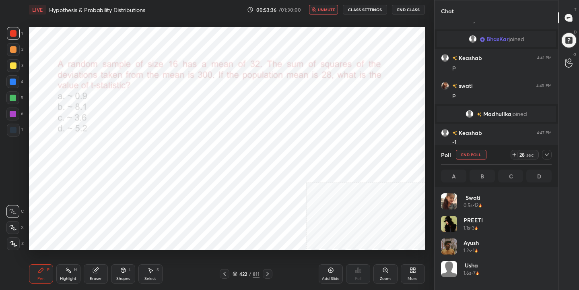
scroll to position [94, 108]
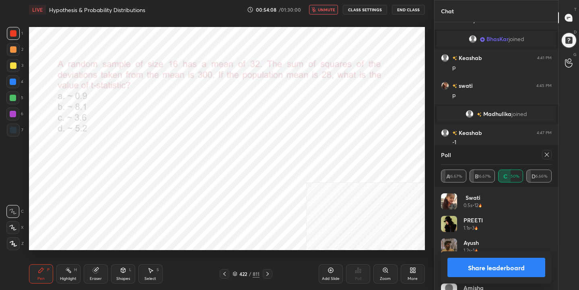
click at [548, 154] on icon at bounding box center [546, 154] width 6 height 6
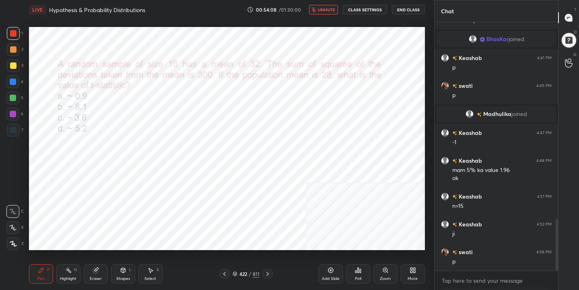
scroll to position [179, 121]
click at [323, 12] on span "unmute" at bounding box center [326, 10] width 17 height 6
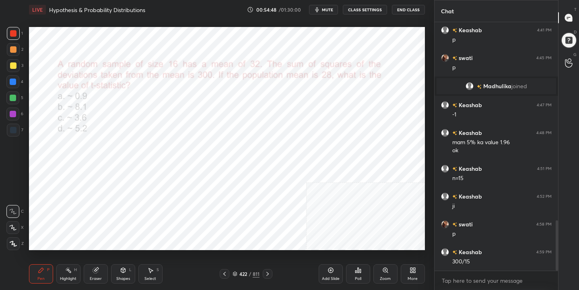
drag, startPoint x: 93, startPoint y: 272, endPoint x: 99, endPoint y: 252, distance: 21.4
click at [94, 270] on div "Eraser" at bounding box center [96, 273] width 24 height 19
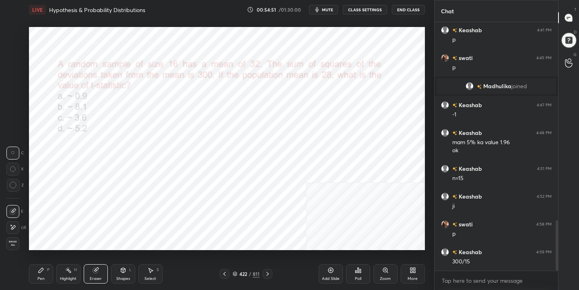
drag, startPoint x: 46, startPoint y: 271, endPoint x: 57, endPoint y: 257, distance: 18.0
click at [48, 269] on div "Pen P" at bounding box center [41, 273] width 24 height 19
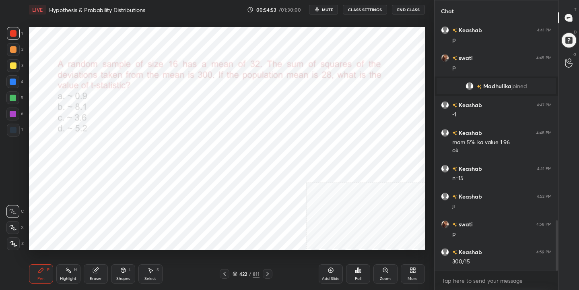
scroll to position [1005, 0]
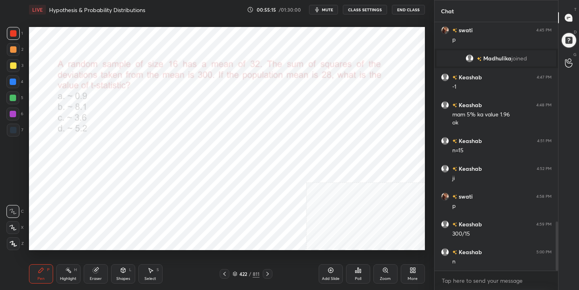
click at [236, 273] on icon at bounding box center [234, 273] width 5 height 5
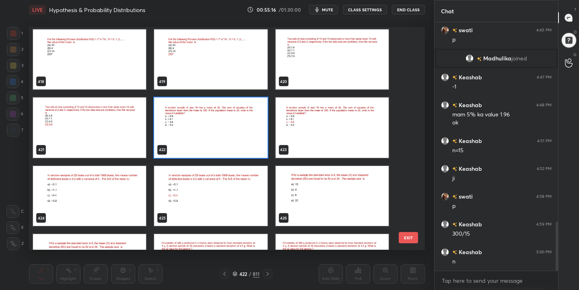
scroll to position [9476, 0]
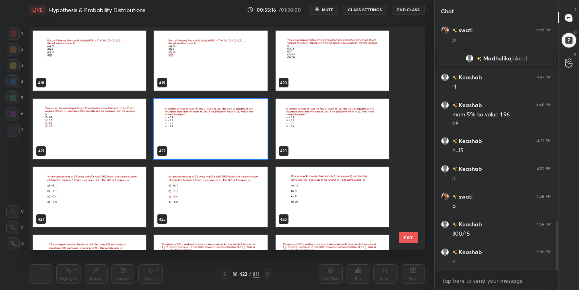
click at [243, 140] on img "grid" at bounding box center [210, 129] width 113 height 60
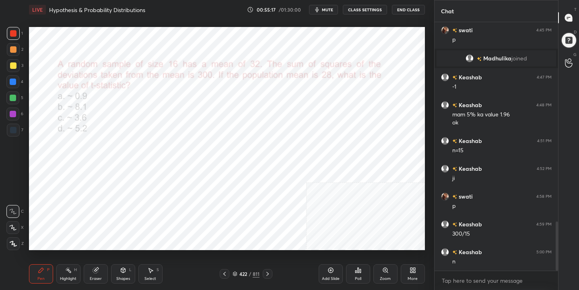
click at [243, 140] on img "grid" at bounding box center [210, 129] width 113 height 60
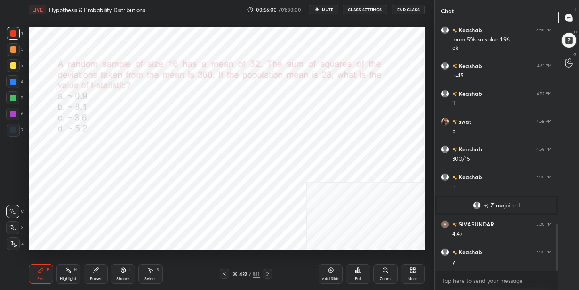
scroll to position [1061, 0]
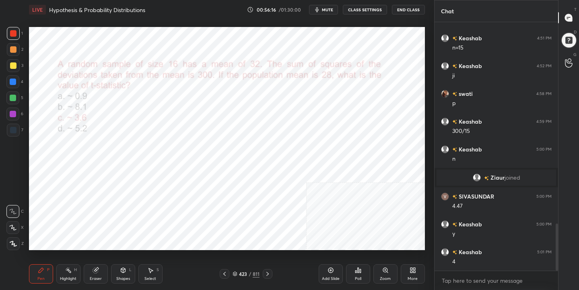
click at [235, 271] on icon at bounding box center [235, 272] width 4 height 2
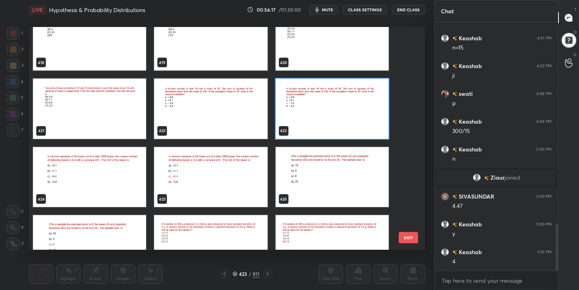
scroll to position [9496, 0]
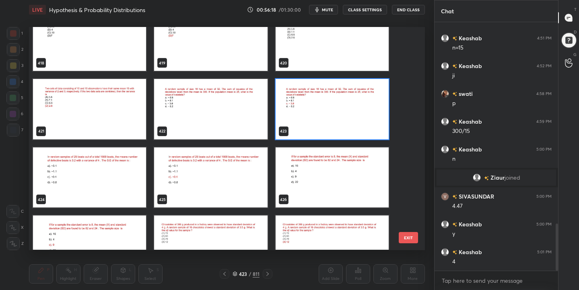
click at [120, 159] on img "grid" at bounding box center [89, 177] width 113 height 60
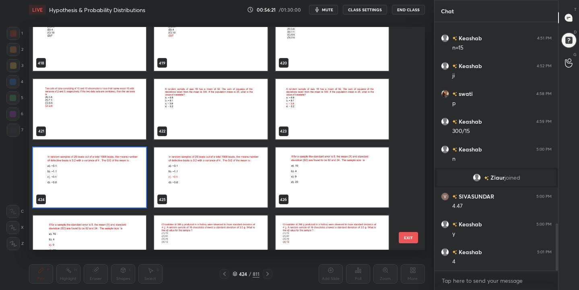
click at [332, 172] on img "grid" at bounding box center [331, 177] width 113 height 60
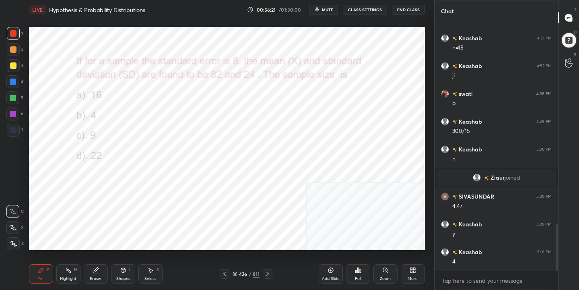
click at [332, 172] on img "grid" at bounding box center [331, 177] width 113 height 60
click at [325, 10] on span "mute" at bounding box center [327, 10] width 11 height 6
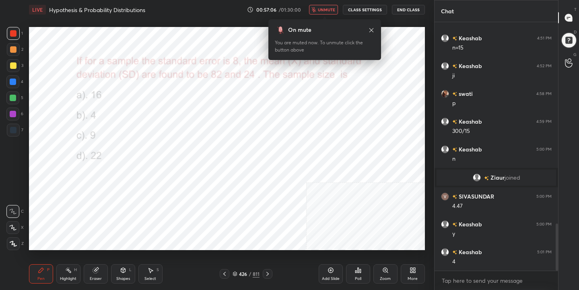
click at [236, 273] on icon at bounding box center [235, 272] width 4 height 2
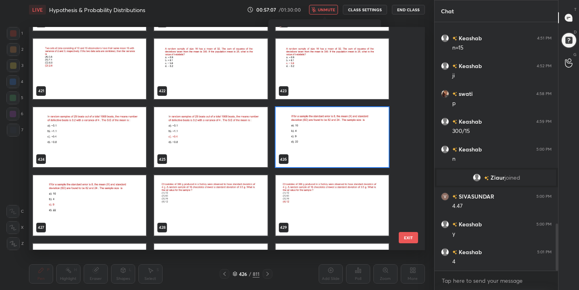
scroll to position [9546, 0]
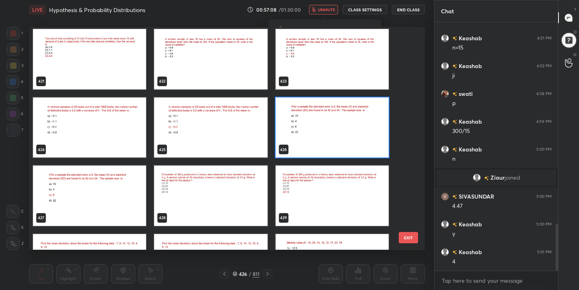
click at [308, 121] on img "grid" at bounding box center [331, 127] width 113 height 60
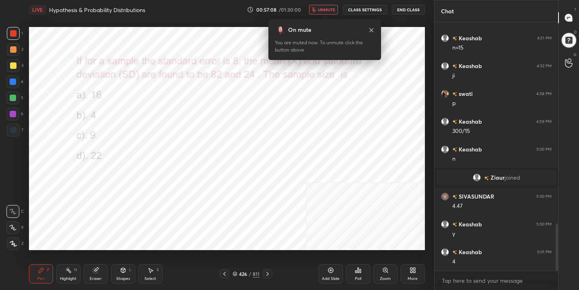
click at [308, 121] on img "grid" at bounding box center [331, 127] width 113 height 60
click at [359, 276] on div "Poll" at bounding box center [358, 278] width 6 height 4
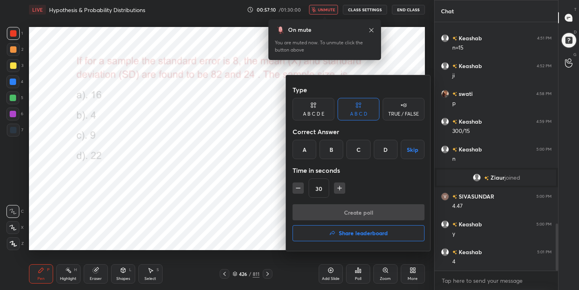
click at [366, 144] on div "C" at bounding box center [358, 149] width 24 height 19
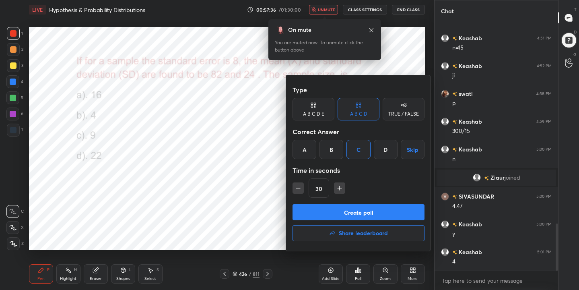
click at [362, 214] on button "Create poll" at bounding box center [358, 212] width 132 height 16
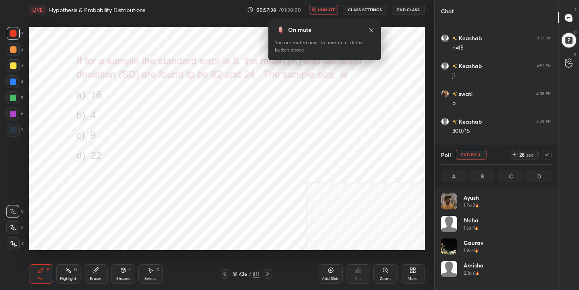
scroll to position [94, 108]
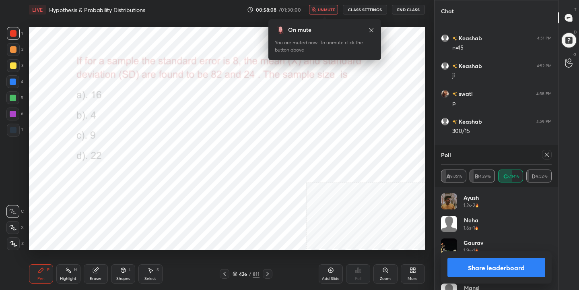
click at [549, 156] on icon at bounding box center [546, 154] width 6 height 6
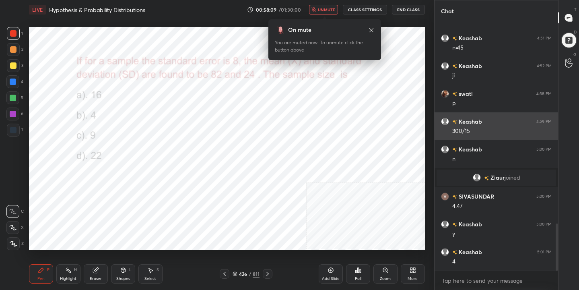
scroll to position [179, 121]
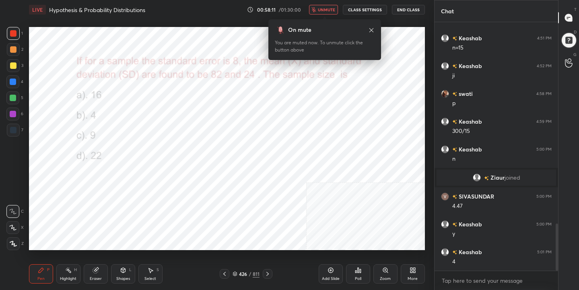
click at [332, 9] on span "unmute" at bounding box center [326, 10] width 17 height 6
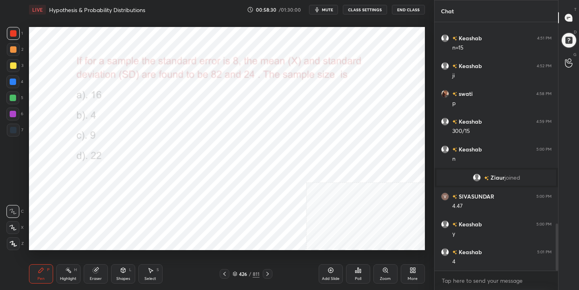
click at [333, 9] on span "mute" at bounding box center [327, 10] width 11 height 6
click at [235, 273] on icon at bounding box center [234, 273] width 5 height 5
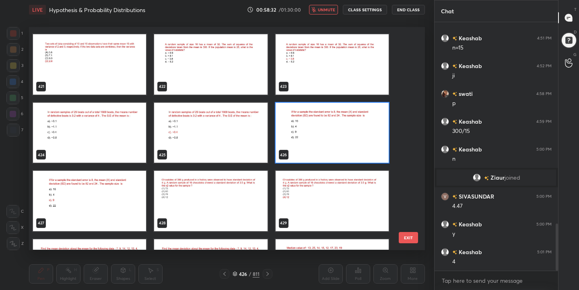
scroll to position [9540, 0]
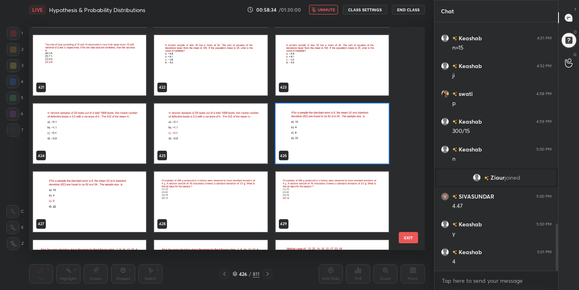
click at [185, 197] on img "grid" at bounding box center [210, 201] width 113 height 60
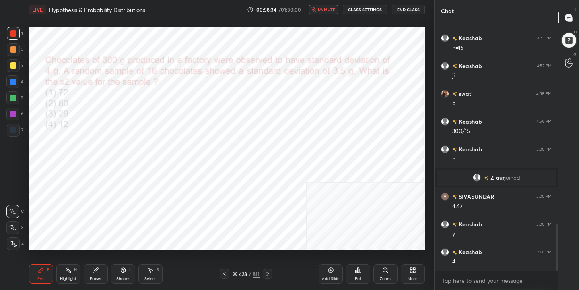
click at [185, 197] on img "grid" at bounding box center [210, 201] width 113 height 60
click at [332, 8] on span "unmute" at bounding box center [326, 10] width 17 height 6
click at [332, 8] on span "mute" at bounding box center [327, 10] width 11 height 6
click at [239, 272] on div "428" at bounding box center [243, 273] width 8 height 5
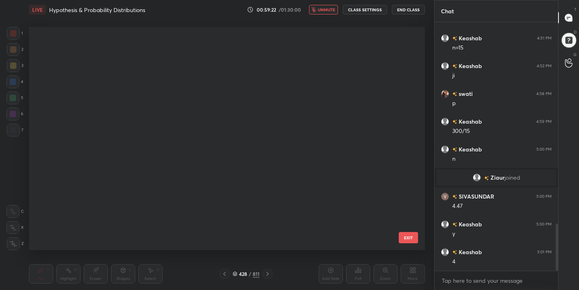
scroll to position [220, 392]
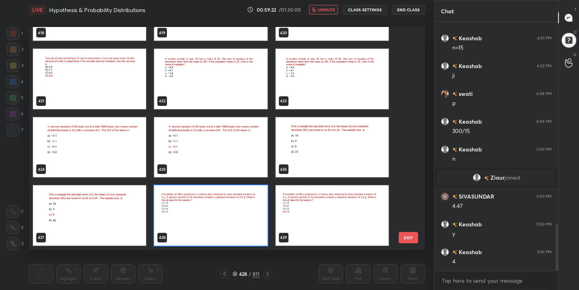
click at [194, 213] on img "grid" at bounding box center [210, 215] width 113 height 60
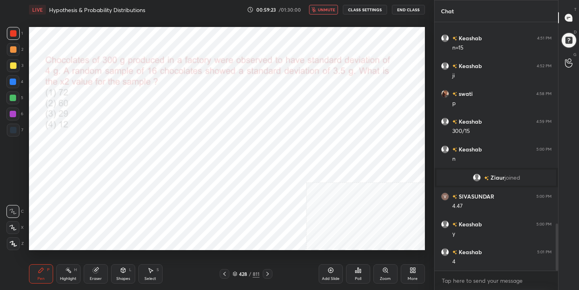
click at [355, 271] on icon at bounding box center [358, 270] width 6 height 6
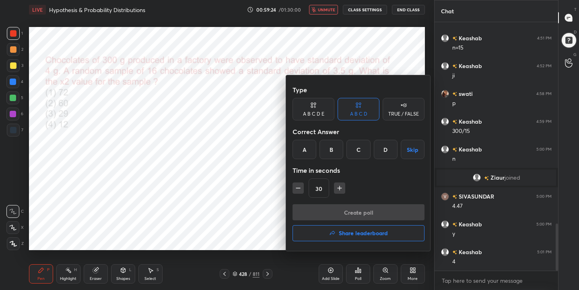
click at [385, 150] on div "D" at bounding box center [386, 149] width 24 height 19
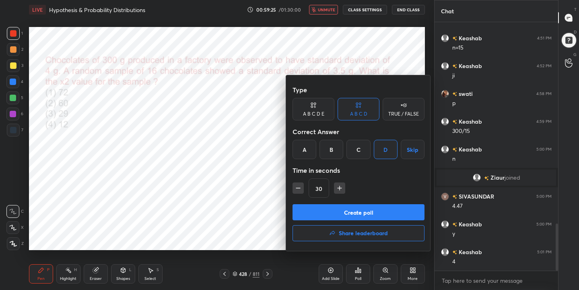
click at [359, 214] on button "Create poll" at bounding box center [358, 212] width 132 height 16
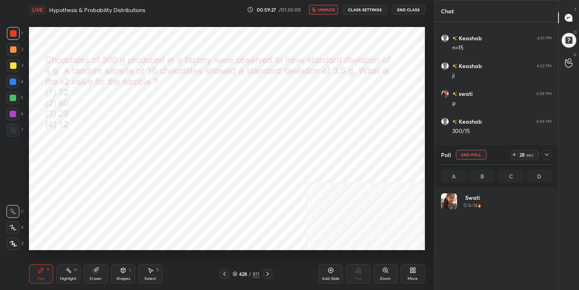
scroll to position [3, 3]
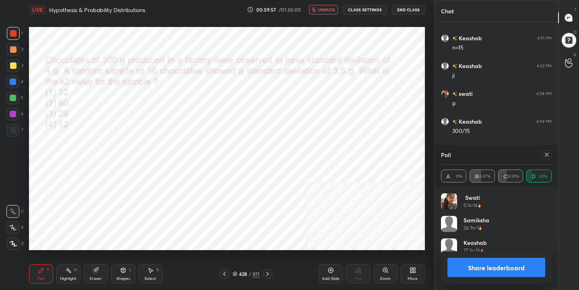
click at [547, 154] on icon at bounding box center [547, 154] width 4 height 4
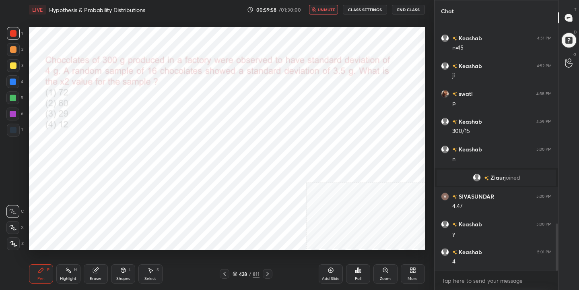
click at [322, 8] on span "unmute" at bounding box center [326, 10] width 17 height 6
click at [235, 273] on icon at bounding box center [234, 273] width 5 height 5
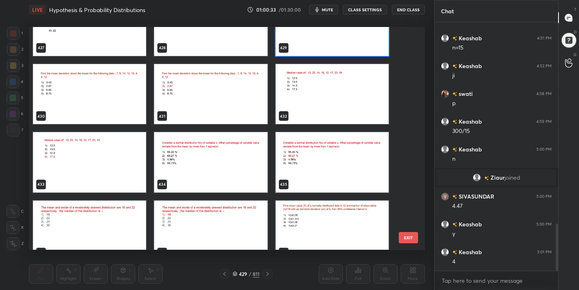
scroll to position [9714, 0]
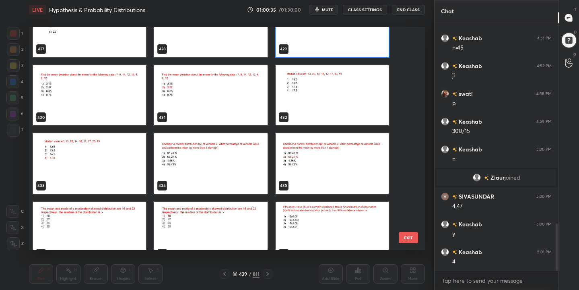
click at [213, 160] on img "grid" at bounding box center [210, 163] width 113 height 60
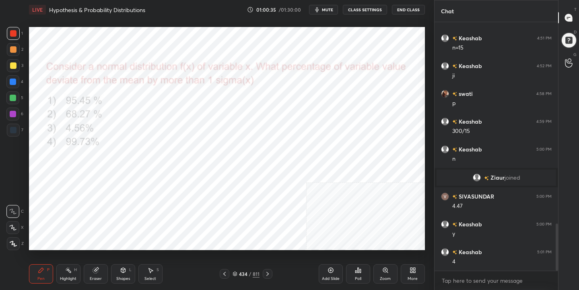
click at [213, 160] on img "grid" at bounding box center [210, 163] width 113 height 60
click at [328, 8] on span "mute" at bounding box center [327, 10] width 11 height 6
click at [235, 271] on icon at bounding box center [235, 272] width 4 height 2
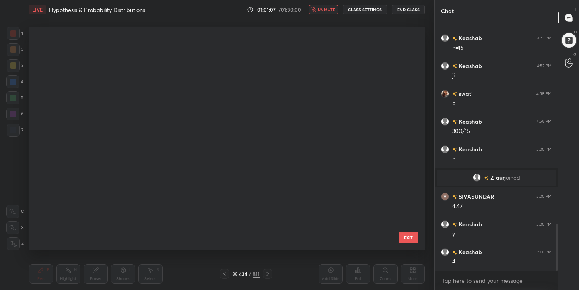
scroll to position [3, 4]
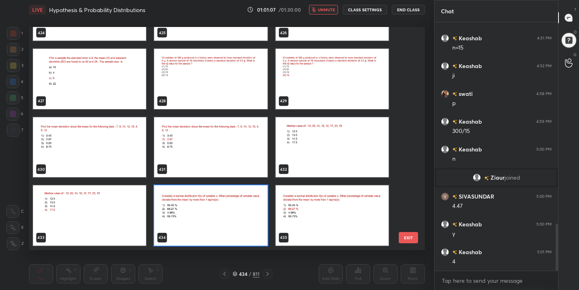
click at [182, 221] on img "grid" at bounding box center [210, 215] width 113 height 60
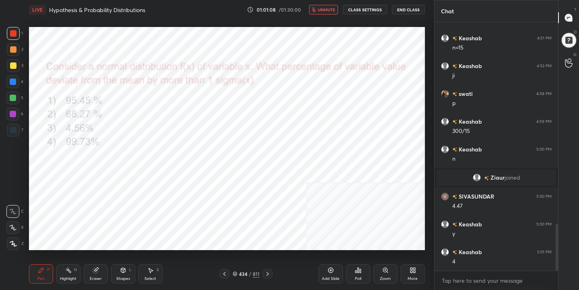
click at [182, 221] on img "grid" at bounding box center [210, 215] width 113 height 60
click at [358, 271] on icon at bounding box center [357, 269] width 1 height 5
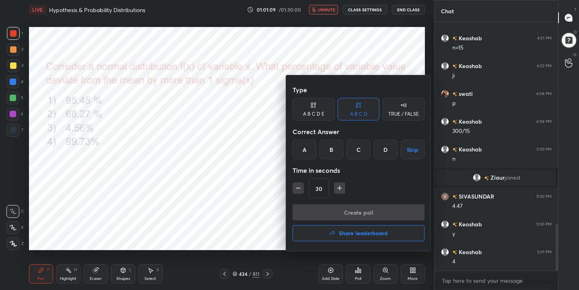
click at [335, 152] on div "B" at bounding box center [331, 149] width 24 height 19
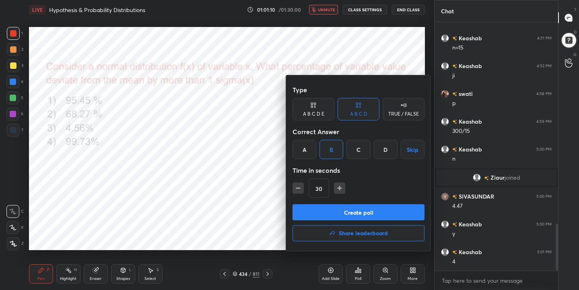
click at [360, 213] on button "Create poll" at bounding box center [358, 212] width 132 height 16
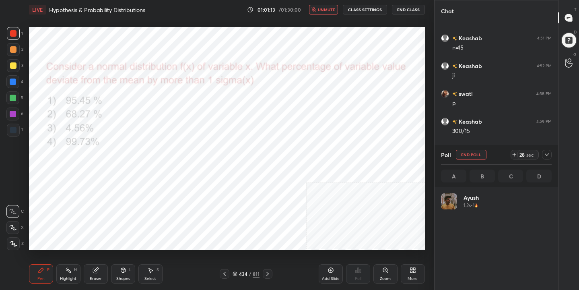
scroll to position [94, 108]
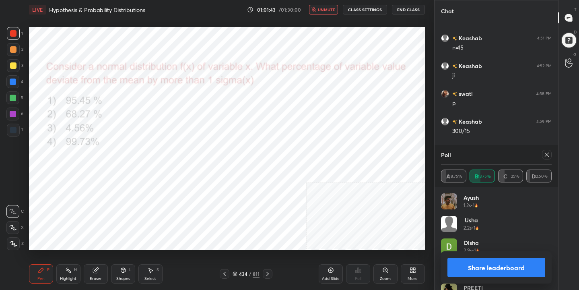
click at [546, 156] on icon at bounding box center [546, 154] width 6 height 6
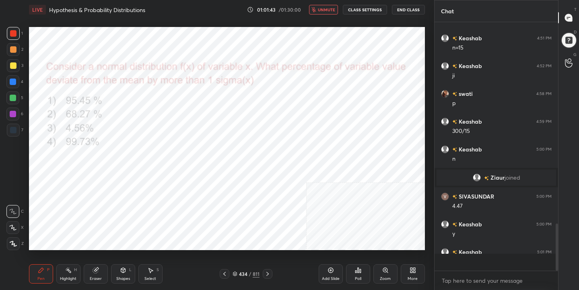
scroll to position [246, 121]
click at [323, 10] on span "unmute" at bounding box center [326, 10] width 17 height 6
click at [245, 273] on div "435" at bounding box center [243, 273] width 8 height 5
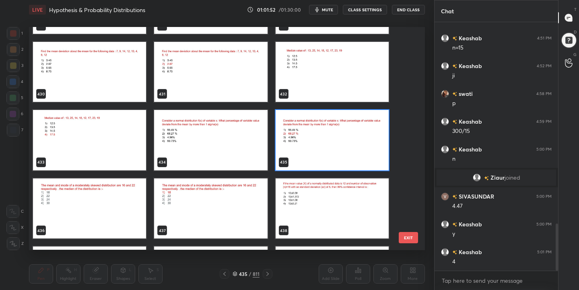
scroll to position [9734, 0]
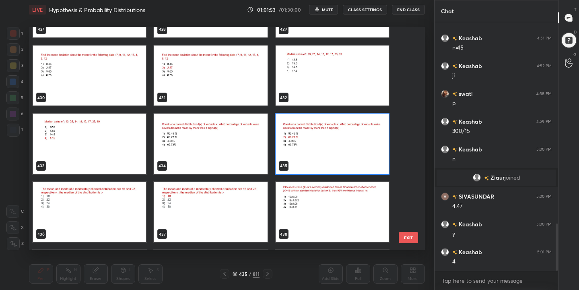
click at [101, 75] on img "grid" at bounding box center [89, 75] width 113 height 60
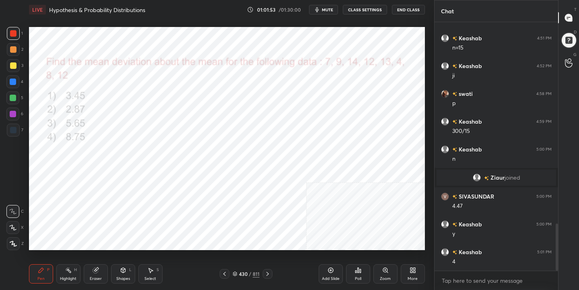
click at [101, 75] on img "grid" at bounding box center [89, 75] width 113 height 60
click at [327, 7] on span "mute" at bounding box center [327, 10] width 11 height 6
click at [234, 273] on icon at bounding box center [234, 273] width 5 height 5
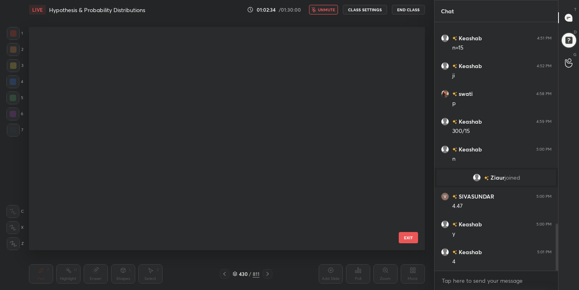
scroll to position [220, 392]
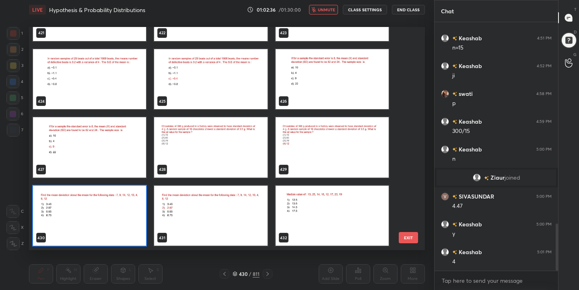
click at [115, 201] on img "grid" at bounding box center [89, 215] width 113 height 60
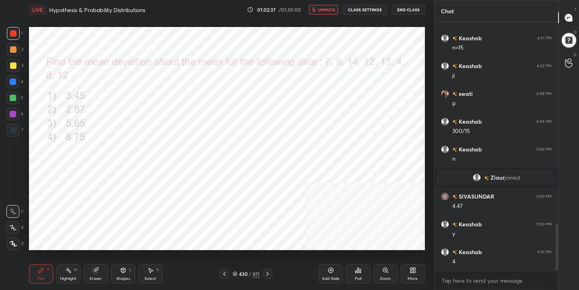
click at [353, 272] on div "Poll" at bounding box center [358, 273] width 24 height 19
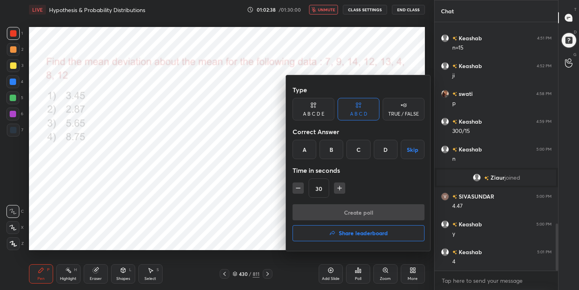
click at [334, 151] on div "B" at bounding box center [331, 149] width 24 height 19
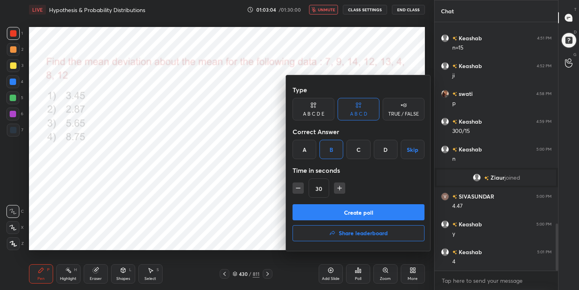
click at [358, 210] on button "Create poll" at bounding box center [358, 212] width 132 height 16
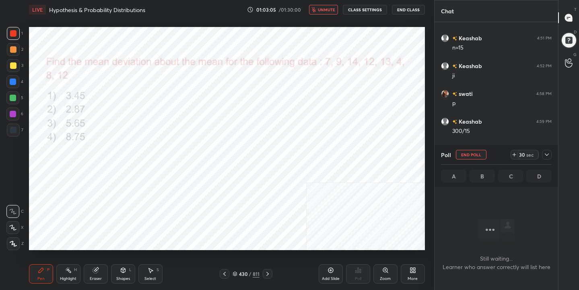
scroll to position [137, 121]
click at [515, 152] on icon at bounding box center [514, 154] width 6 height 6
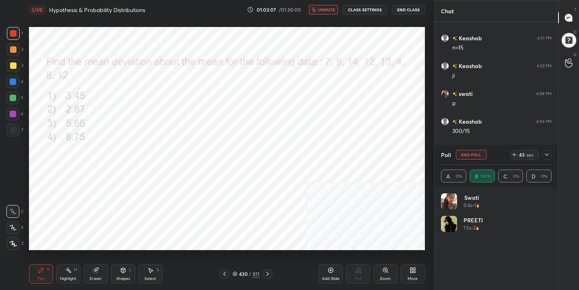
scroll to position [94, 108]
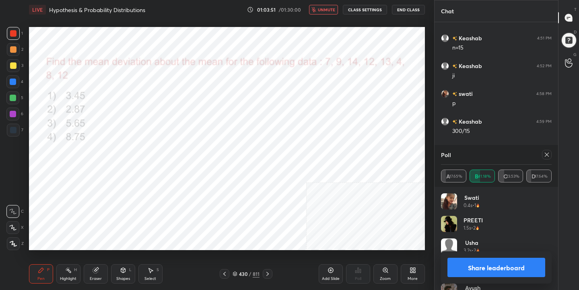
click at [546, 156] on icon at bounding box center [546, 154] width 6 height 6
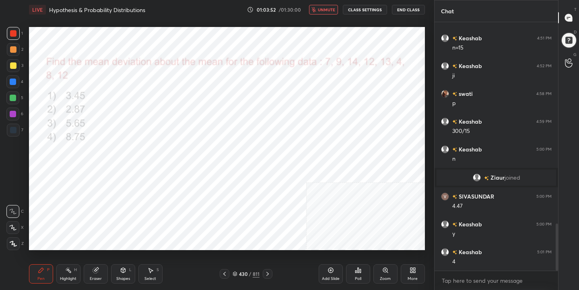
scroll to position [179, 121]
click at [332, 13] on button "unmute" at bounding box center [323, 10] width 29 height 10
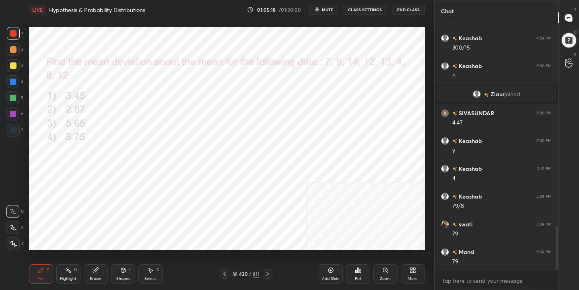
scroll to position [1164, 0]
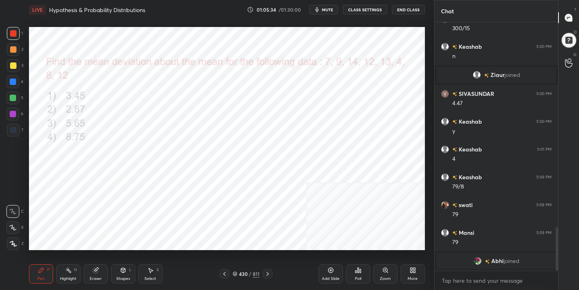
click at [238, 271] on div "430 / 811" at bounding box center [245, 273] width 27 height 7
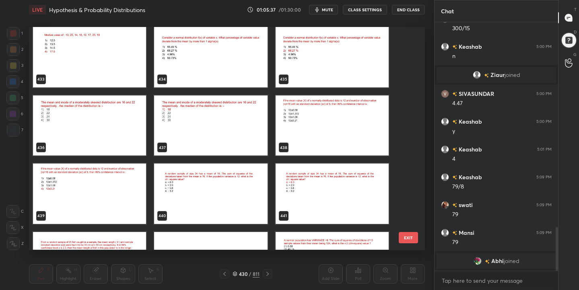
scroll to position [9842, 0]
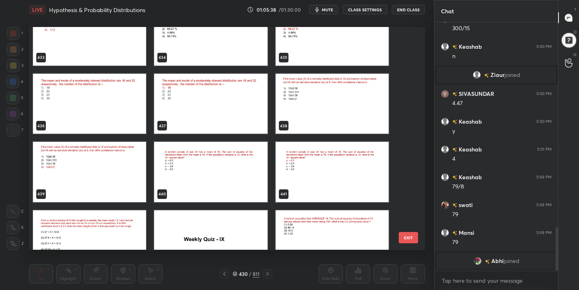
click at [302, 119] on img "grid" at bounding box center [331, 104] width 113 height 60
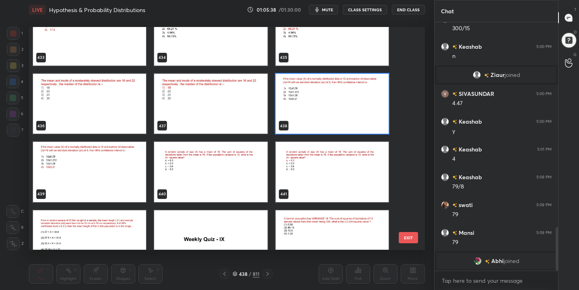
click at [302, 119] on img "grid" at bounding box center [331, 104] width 113 height 60
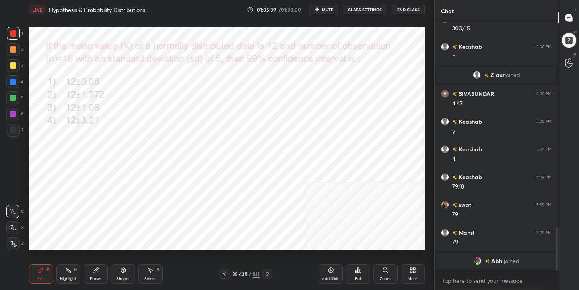
click at [328, 7] on span "mute" at bounding box center [327, 10] width 11 height 6
click at [238, 272] on div "438 / 811" at bounding box center [245, 273] width 27 height 7
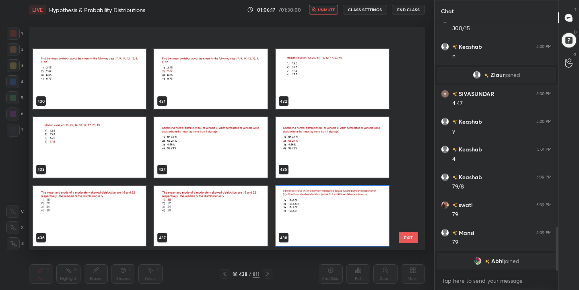
scroll to position [9802, 0]
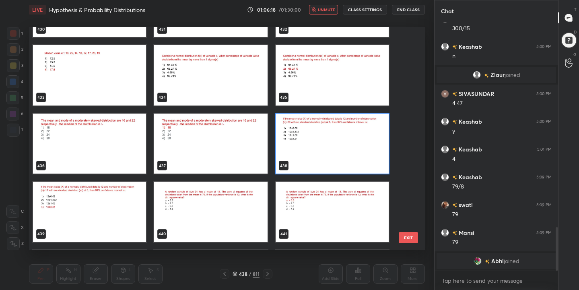
click at [312, 142] on img "grid" at bounding box center [331, 143] width 113 height 60
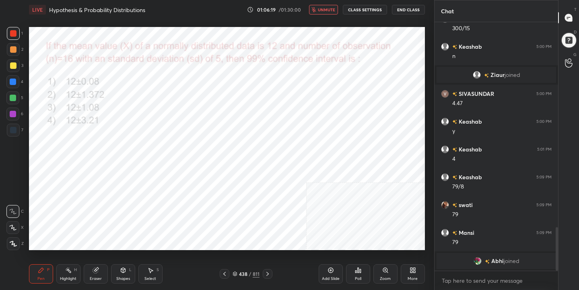
click at [312, 142] on img "grid" at bounding box center [331, 143] width 113 height 60
click at [356, 273] on div "Poll" at bounding box center [358, 273] width 24 height 19
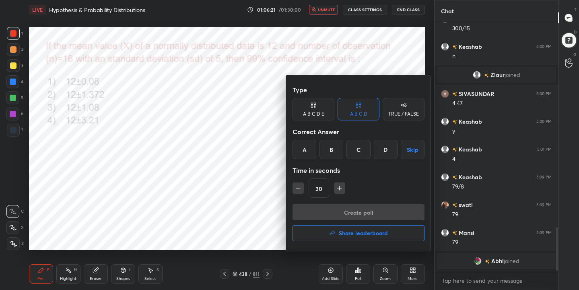
click at [387, 145] on div "D" at bounding box center [386, 149] width 24 height 19
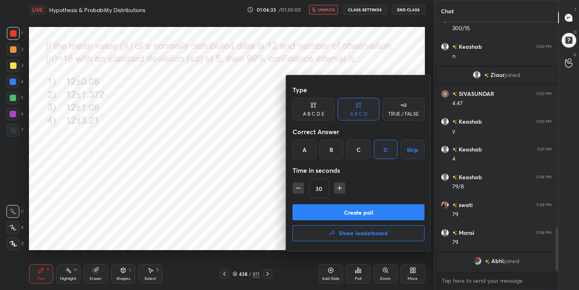
click at [380, 211] on button "Create poll" at bounding box center [358, 212] width 132 height 16
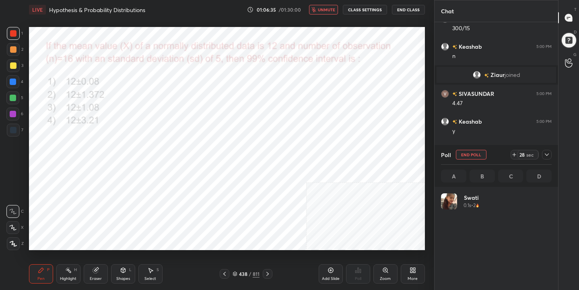
scroll to position [94, 108]
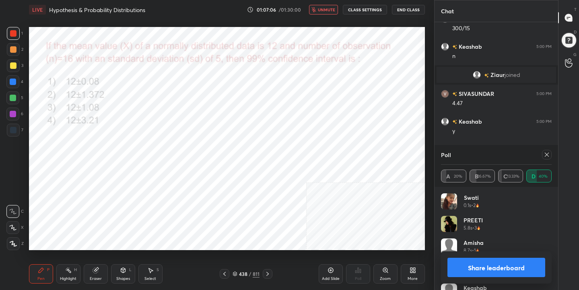
click at [547, 154] on icon at bounding box center [546, 154] width 6 height 6
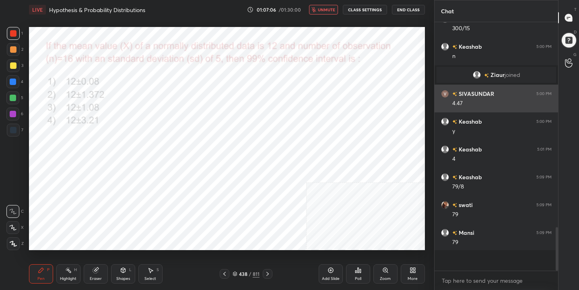
scroll to position [179, 121]
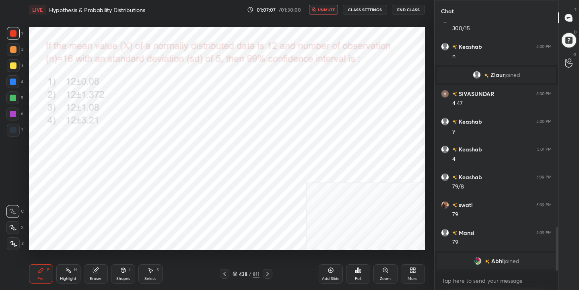
click at [331, 7] on span "unmute" at bounding box center [326, 10] width 17 height 6
click at [239, 271] on div "438" at bounding box center [243, 273] width 8 height 5
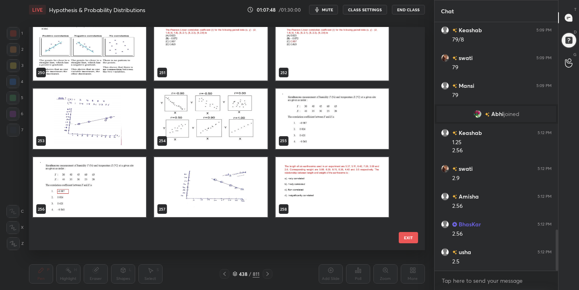
scroll to position [5053, 0]
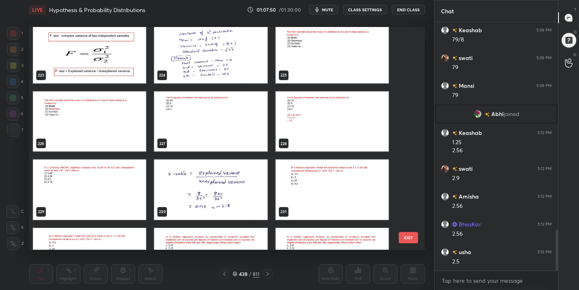
click at [235, 273] on icon at bounding box center [235, 272] width 4 height 2
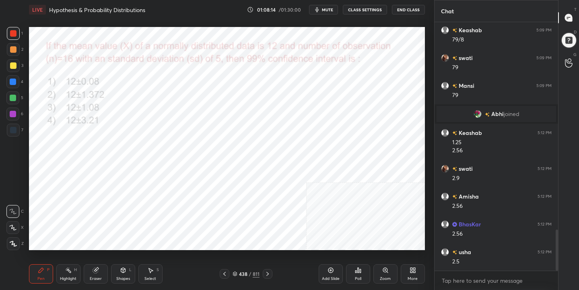
scroll to position [1275, 0]
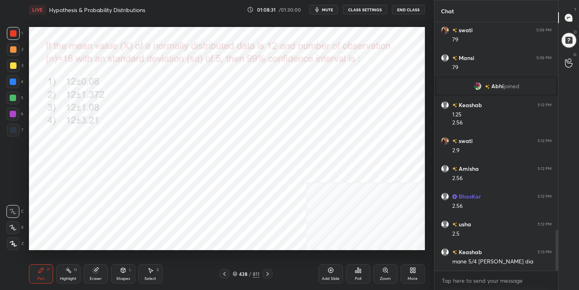
click at [236, 270] on div "438 / 811" at bounding box center [245, 273] width 27 height 7
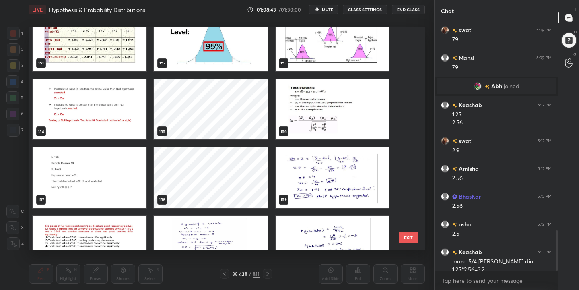
scroll to position [1283, 0]
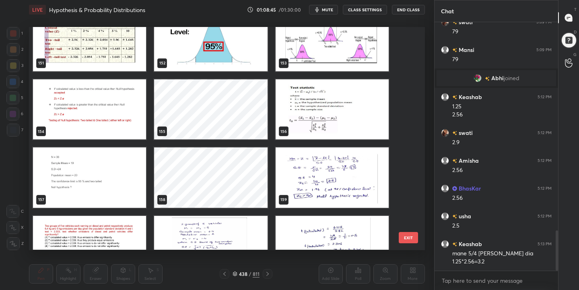
click at [236, 273] on icon at bounding box center [235, 273] width 4 height 1
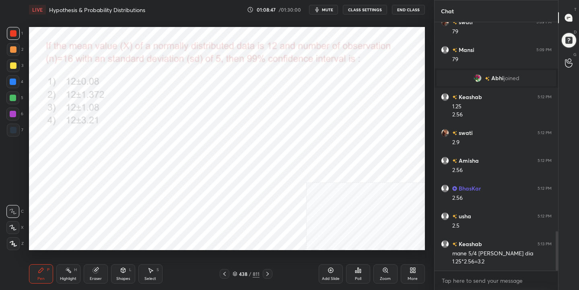
scroll to position [1311, 0]
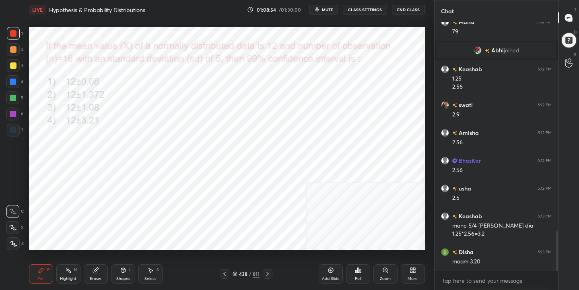
drag, startPoint x: 97, startPoint y: 265, endPoint x: 100, endPoint y: 250, distance: 15.3
click at [99, 261] on div "Pen P Highlight H Eraser Shapes L Select S 438 / 811 Add Slide Poll Zoom More" at bounding box center [227, 273] width 396 height 32
click at [95, 265] on div "Eraser" at bounding box center [96, 273] width 24 height 19
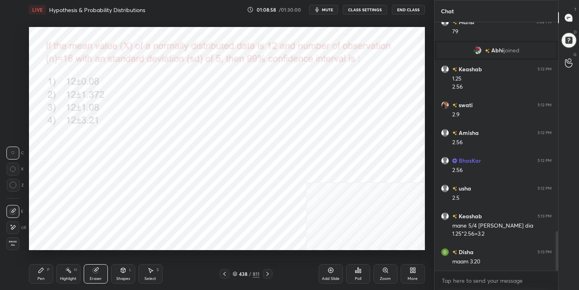
drag, startPoint x: 39, startPoint y: 272, endPoint x: 49, endPoint y: 251, distance: 22.7
click at [41, 265] on div "Pen P" at bounding box center [41, 273] width 24 height 19
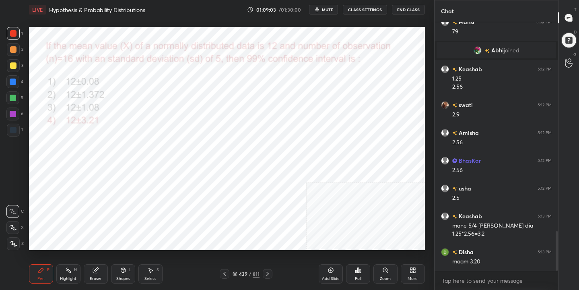
click at [236, 275] on icon at bounding box center [234, 273] width 5 height 5
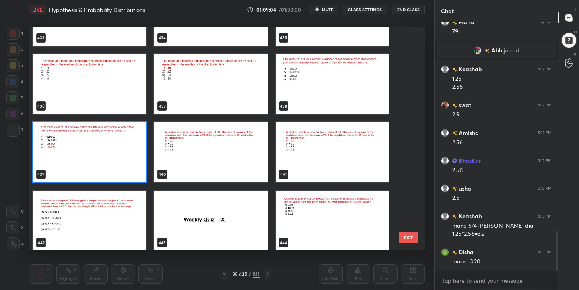
scroll to position [9872, 0]
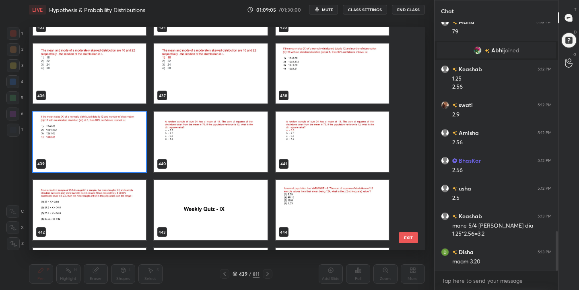
click at [226, 138] on img "grid" at bounding box center [210, 141] width 113 height 60
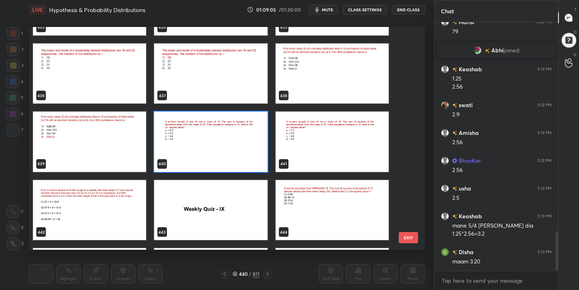
click at [226, 138] on img "grid" at bounding box center [210, 141] width 113 height 60
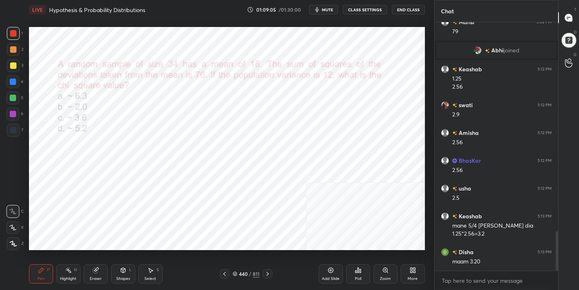
click at [226, 138] on img "grid" at bounding box center [210, 141] width 113 height 60
click at [328, 7] on span "mute" at bounding box center [327, 10] width 11 height 6
click at [328, 7] on span "unmute" at bounding box center [326, 10] width 17 height 6
click at [234, 273] on icon at bounding box center [234, 273] width 5 height 5
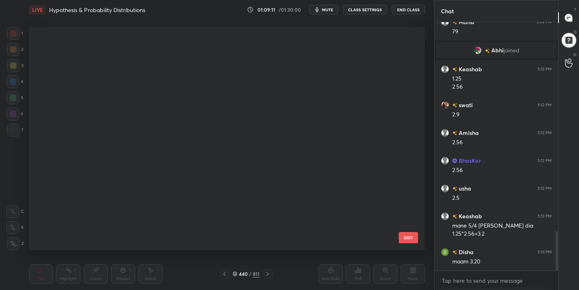
scroll to position [220, 392]
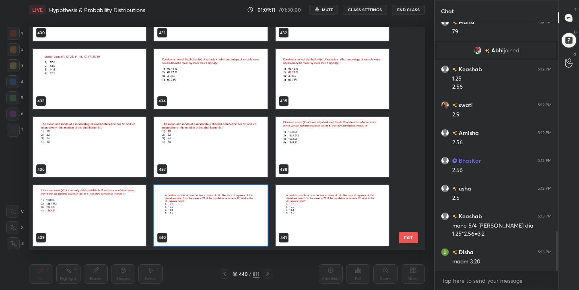
click at [243, 211] on img "grid" at bounding box center [210, 215] width 113 height 60
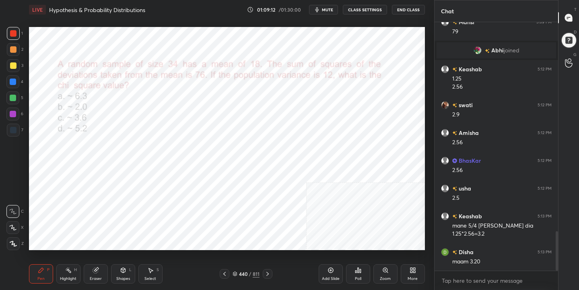
click at [243, 211] on img "grid" at bounding box center [210, 215] width 113 height 60
click at [333, 5] on button "mute" at bounding box center [323, 10] width 29 height 10
click at [234, 273] on icon at bounding box center [234, 273] width 5 height 5
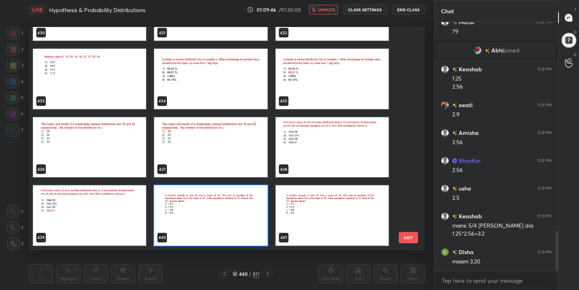
click at [201, 210] on img "grid" at bounding box center [210, 215] width 113 height 60
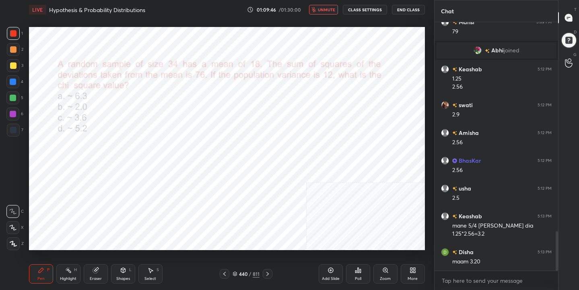
click at [201, 210] on img "grid" at bounding box center [210, 215] width 113 height 60
click at [360, 271] on icon at bounding box center [360, 271] width 1 height 4
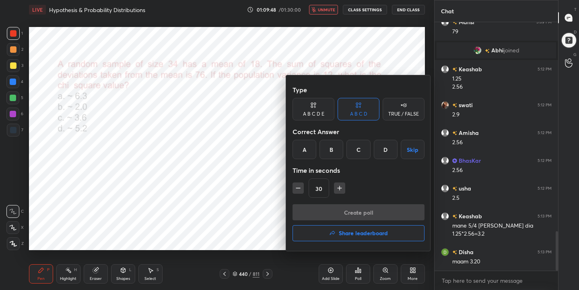
click at [309, 149] on div "A" at bounding box center [304, 149] width 24 height 19
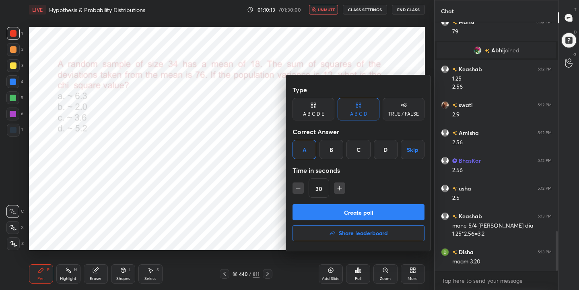
click at [378, 208] on button "Create poll" at bounding box center [358, 212] width 132 height 16
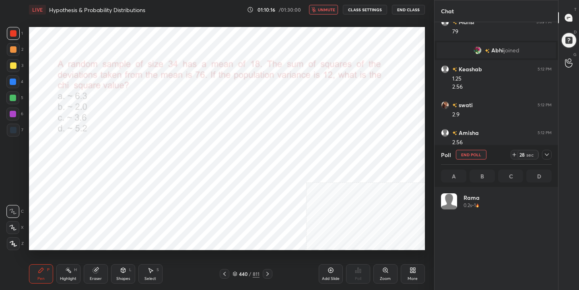
scroll to position [94, 108]
click at [514, 155] on icon at bounding box center [514, 154] width 0 height 3
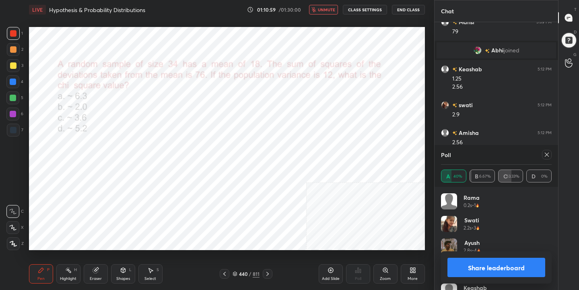
click at [550, 154] on div at bounding box center [547, 155] width 10 height 10
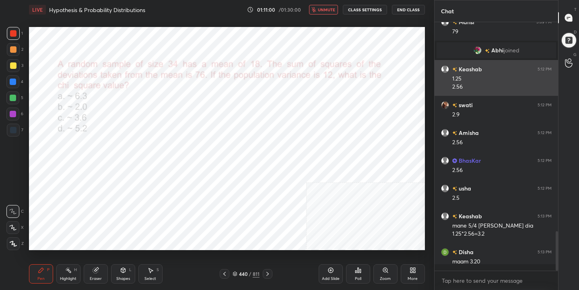
scroll to position [3, 3]
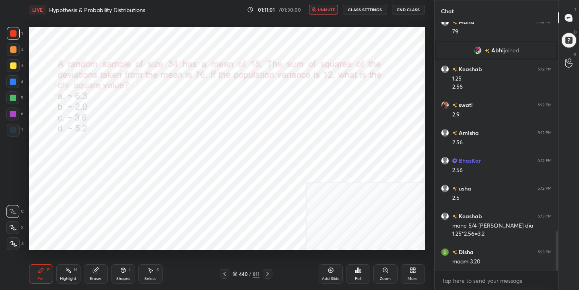
click at [331, 11] on span "unmute" at bounding box center [326, 10] width 17 height 6
click at [235, 274] on icon at bounding box center [234, 273] width 5 height 5
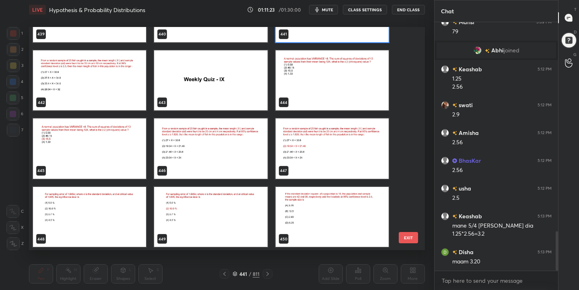
scroll to position [9997, 0]
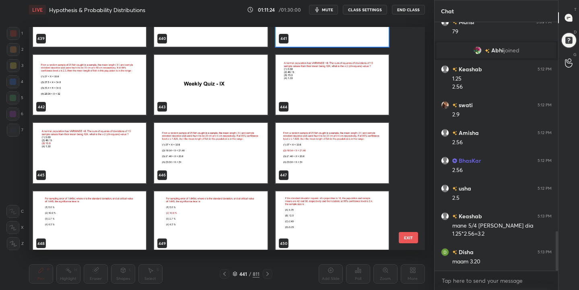
click at [339, 79] on img "grid" at bounding box center [331, 85] width 113 height 60
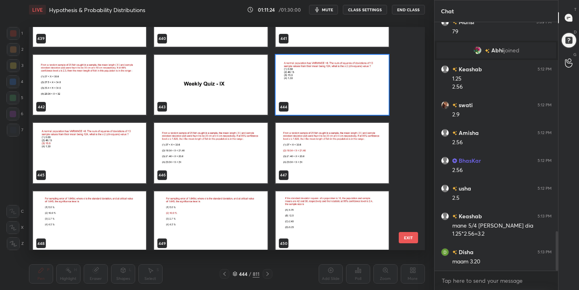
click at [339, 79] on img "grid" at bounding box center [331, 85] width 113 height 60
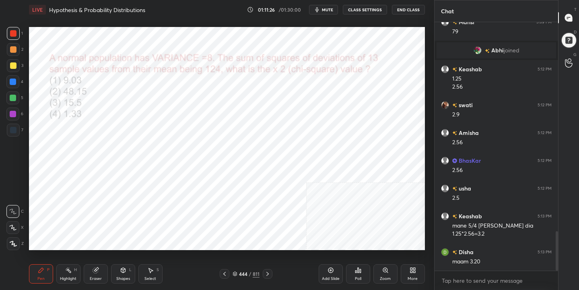
click at [329, 11] on span "mute" at bounding box center [327, 10] width 11 height 6
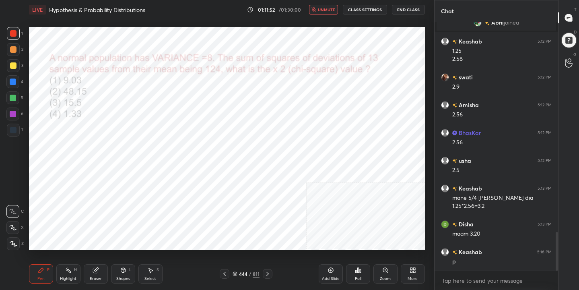
click at [246, 276] on div "444" at bounding box center [243, 273] width 8 height 5
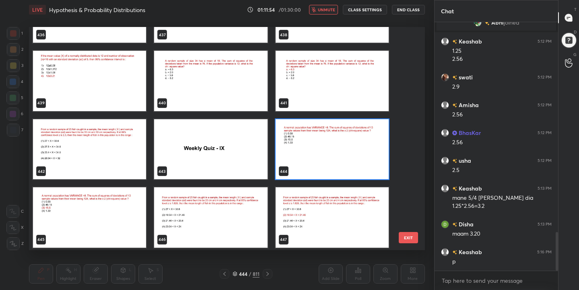
scroll to position [9933, 0]
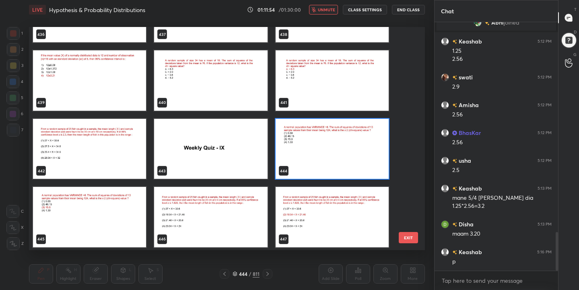
click at [319, 144] on img "grid" at bounding box center [331, 149] width 113 height 60
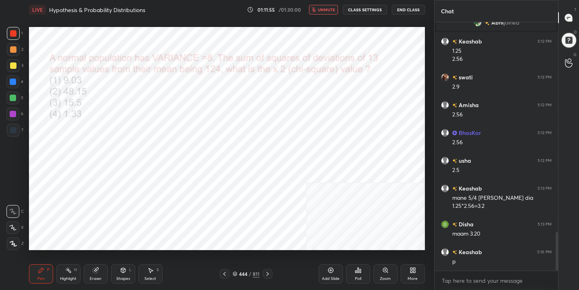
click at [319, 144] on img "grid" at bounding box center [331, 149] width 113 height 60
click at [355, 273] on icon at bounding box center [358, 270] width 6 height 6
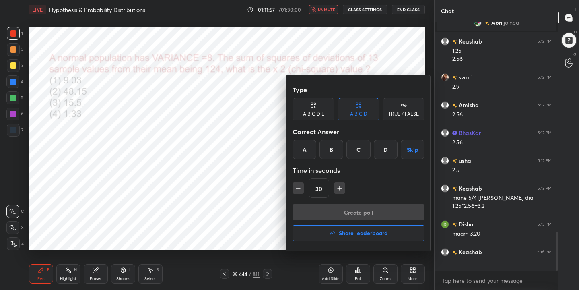
click at [357, 147] on div "C" at bounding box center [358, 149] width 24 height 19
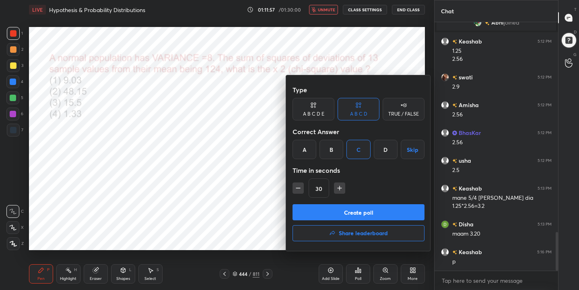
click at [370, 211] on button "Create poll" at bounding box center [358, 212] width 132 height 16
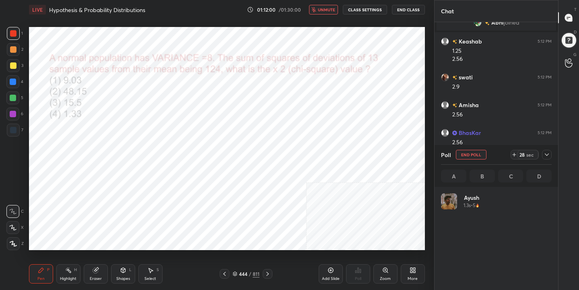
scroll to position [94, 108]
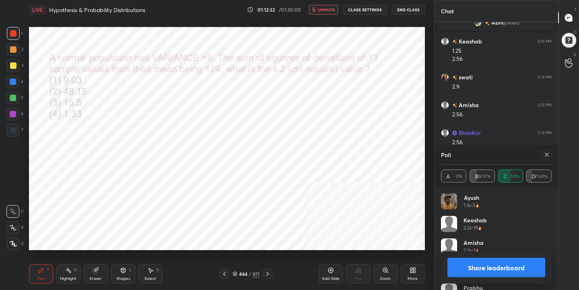
click at [547, 152] on icon at bounding box center [546, 154] width 6 height 6
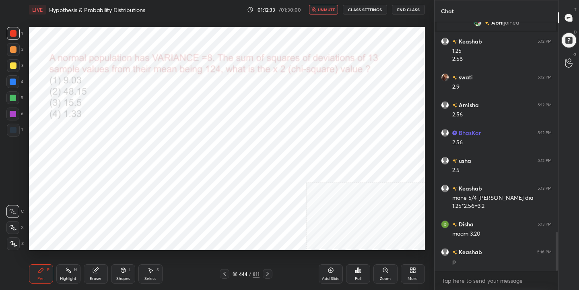
scroll to position [3, 3]
click at [334, 6] on button "unmute" at bounding box center [323, 10] width 29 height 10
drag, startPoint x: 96, startPoint y: 275, endPoint x: 88, endPoint y: 253, distance: 22.8
click at [96, 273] on div "Eraser" at bounding box center [96, 273] width 24 height 19
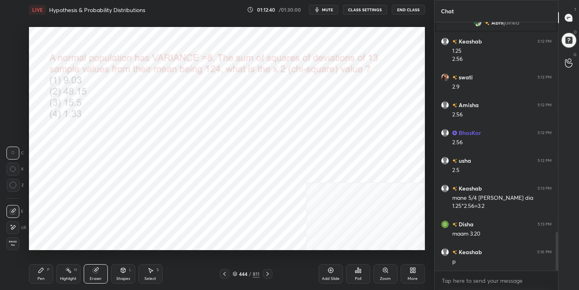
click at [13, 241] on span "Erase all" at bounding box center [13, 243] width 12 height 6
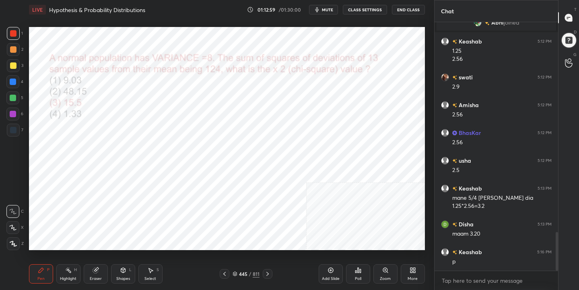
click at [236, 273] on icon at bounding box center [234, 273] width 5 height 5
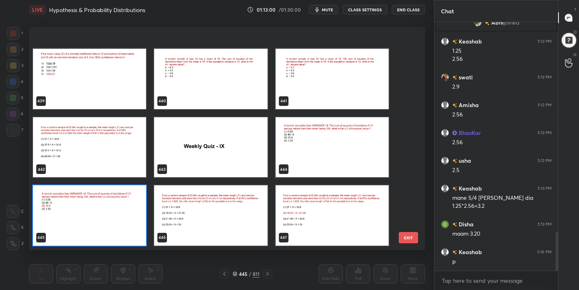
scroll to position [10039, 0]
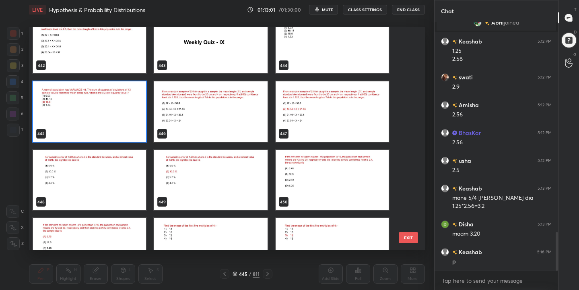
click at [231, 99] on img "grid" at bounding box center [210, 111] width 113 height 60
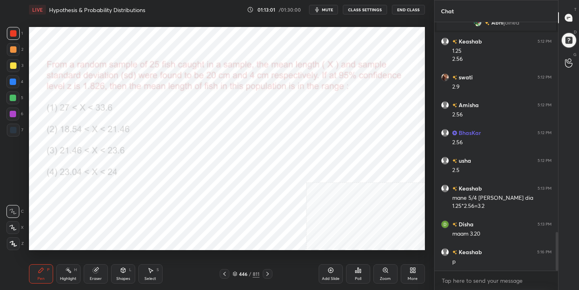
click at [231, 99] on img "grid" at bounding box center [210, 111] width 113 height 60
click at [329, 3] on div "LIVE Hypothesis & Probability Distributions 01:13:03 / 01:30:00 mute CLASS SETT…" at bounding box center [227, 9] width 396 height 19
click at [329, 8] on span "mute" at bounding box center [327, 10] width 11 height 6
click at [235, 271] on icon at bounding box center [234, 273] width 5 height 5
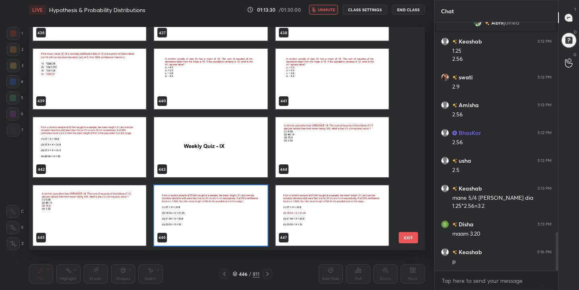
scroll to position [220, 392]
click at [189, 214] on img "grid" at bounding box center [210, 215] width 113 height 60
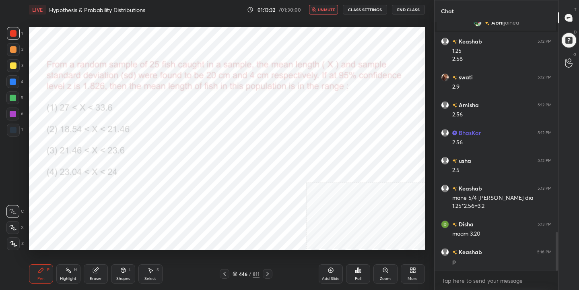
click at [355, 273] on icon at bounding box center [358, 270] width 6 height 6
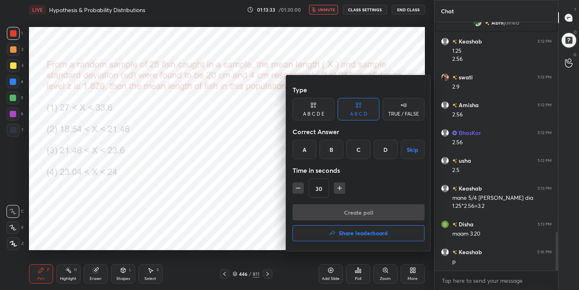
click at [330, 150] on div "B" at bounding box center [331, 149] width 24 height 19
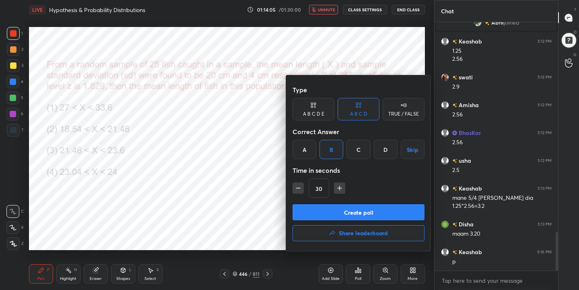
click at [380, 208] on button "Create poll" at bounding box center [358, 212] width 132 height 16
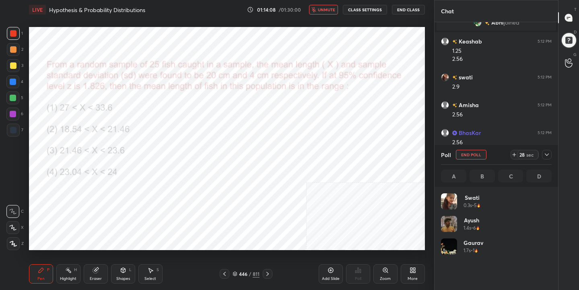
scroll to position [94, 108]
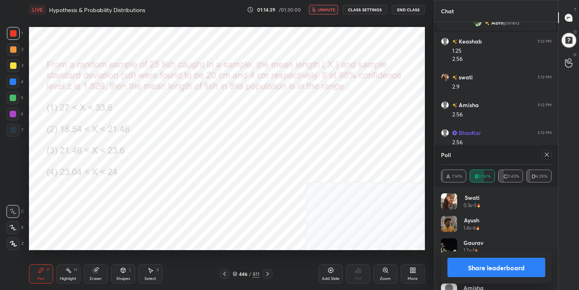
click at [548, 153] on icon at bounding box center [546, 154] width 6 height 6
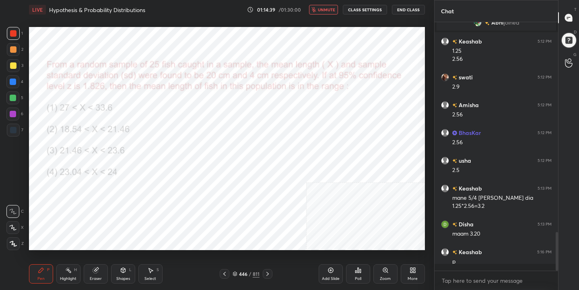
scroll to position [3, 3]
click at [325, 11] on span "unmute" at bounding box center [326, 10] width 17 height 6
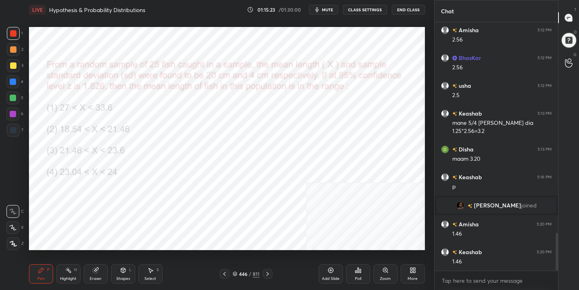
scroll to position [1374, 0]
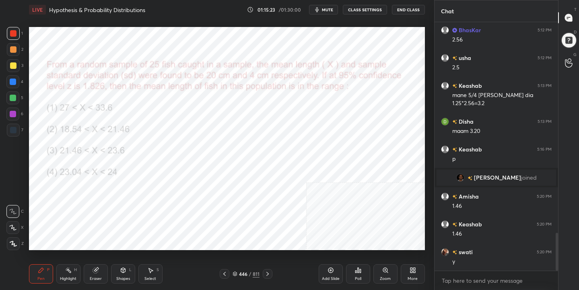
click at [15, 136] on div "1 2 3 4 5 6 7 C X Z C X Z E E Erase all H H LIVE Hypothesis & Probability Distr…" at bounding box center [214, 145] width 428 height 290
click at [237, 273] on icon at bounding box center [235, 273] width 4 height 1
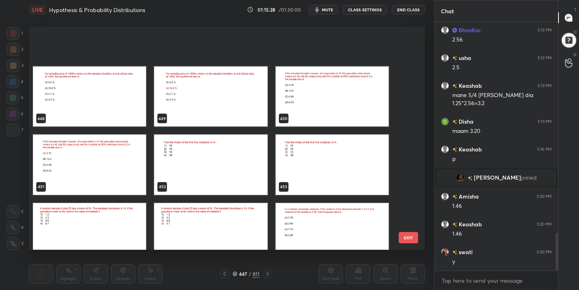
scroll to position [10215, 0]
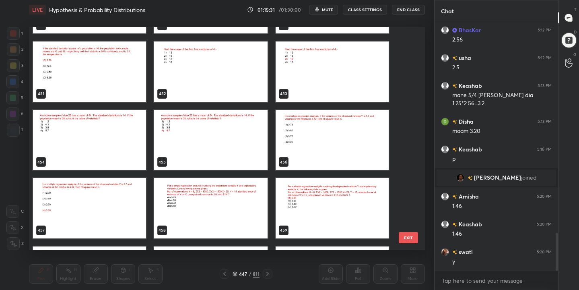
click at [101, 145] on img "grid" at bounding box center [89, 140] width 113 height 60
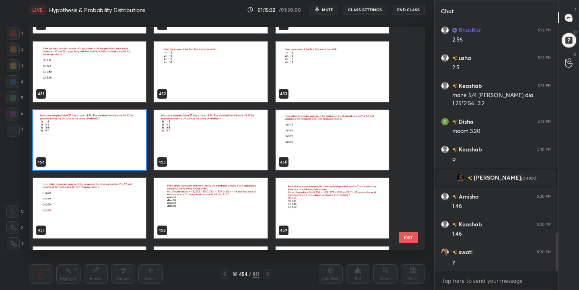
click at [101, 145] on img "grid" at bounding box center [89, 140] width 113 height 60
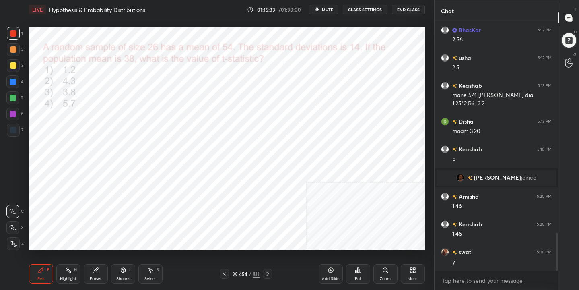
click at [330, 11] on span "mute" at bounding box center [327, 10] width 11 height 6
click at [234, 271] on icon at bounding box center [234, 273] width 5 height 5
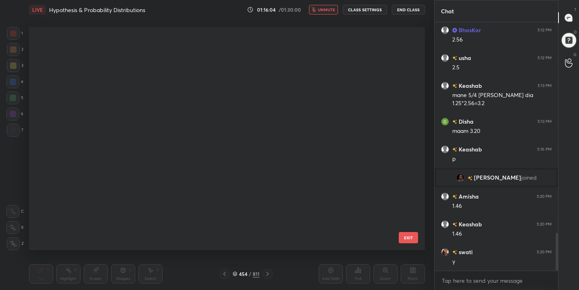
scroll to position [220, 392]
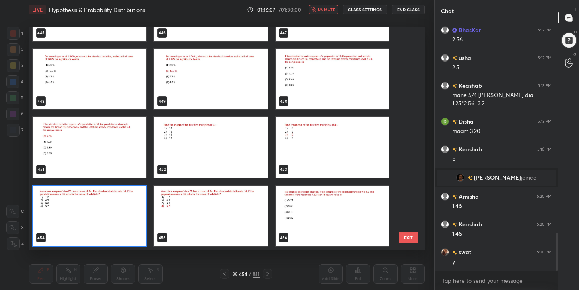
click at [116, 223] on img "grid" at bounding box center [89, 215] width 113 height 60
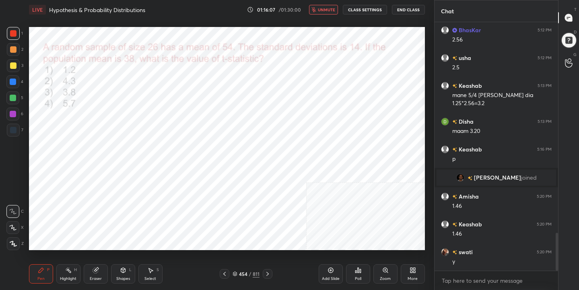
click at [116, 223] on img "grid" at bounding box center [89, 215] width 113 height 60
click at [364, 272] on div "Poll" at bounding box center [358, 273] width 24 height 19
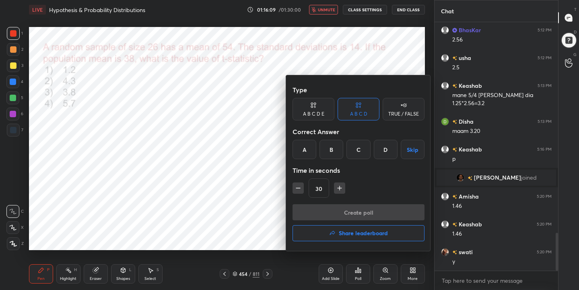
click at [391, 150] on div "D" at bounding box center [386, 149] width 24 height 19
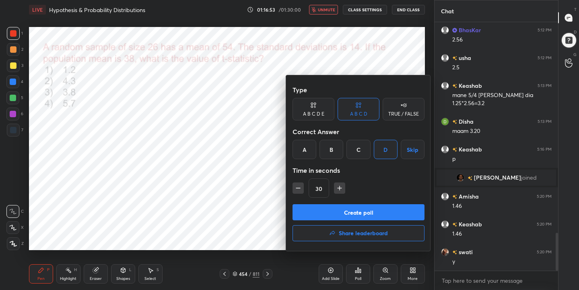
click at [379, 213] on button "Create poll" at bounding box center [358, 212] width 132 height 16
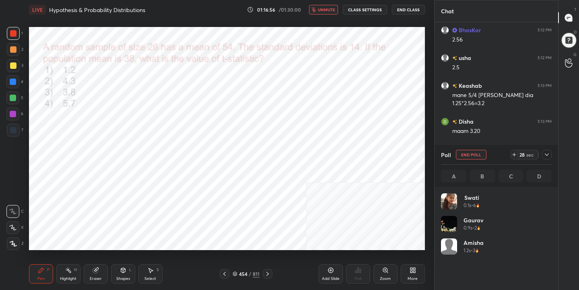
scroll to position [94, 108]
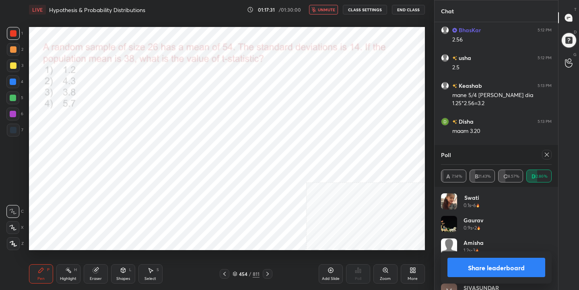
click at [545, 152] on icon at bounding box center [546, 154] width 6 height 6
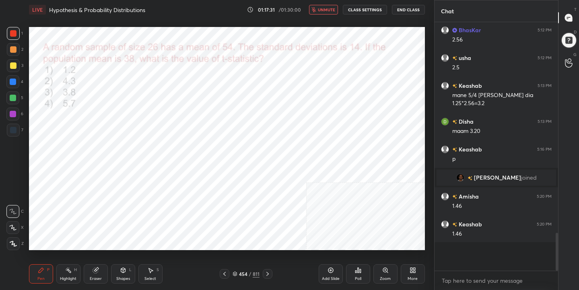
scroll to position [3, 3]
click at [328, 7] on span "unmute" at bounding box center [326, 10] width 17 height 6
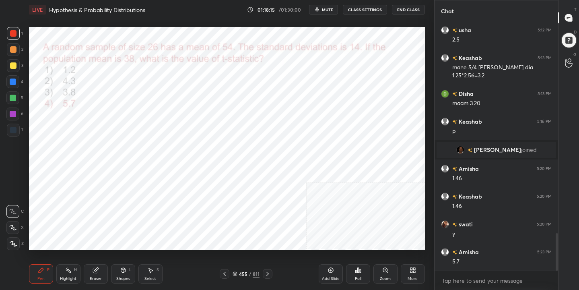
click at [236, 273] on icon at bounding box center [235, 273] width 4 height 1
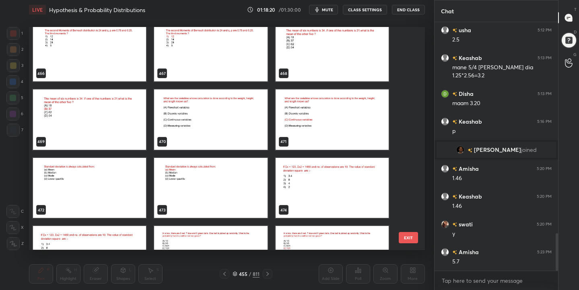
scroll to position [10576, 0]
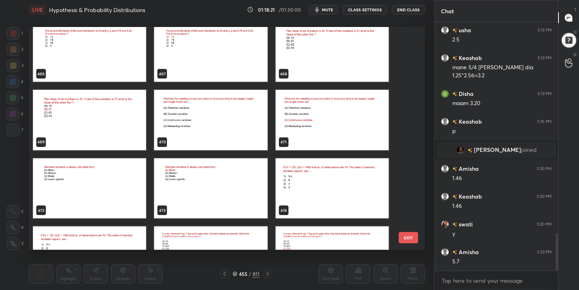
click at [311, 45] on img "grid" at bounding box center [331, 52] width 113 height 60
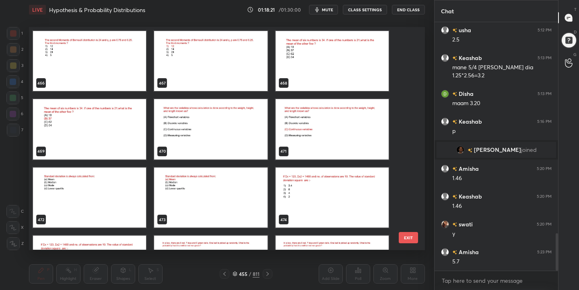
click at [311, 45] on div "463 464 465 466 467 468 469 470 471 472 473 474 475 476 477" at bounding box center [220, 138] width 382 height 222
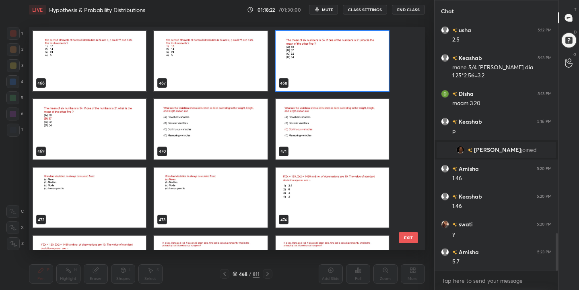
click at [311, 45] on img "grid" at bounding box center [331, 61] width 113 height 60
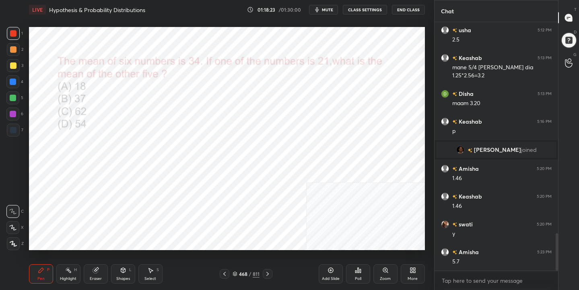
click at [329, 9] on span "mute" at bounding box center [327, 10] width 11 height 6
click at [236, 274] on icon at bounding box center [235, 273] width 4 height 1
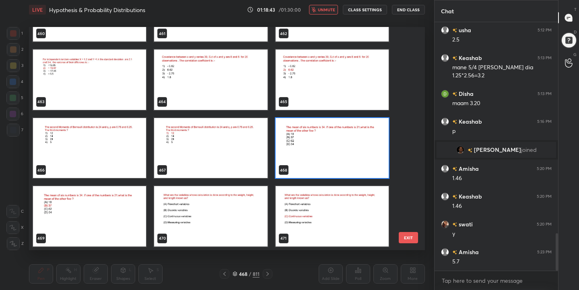
scroll to position [10497, 0]
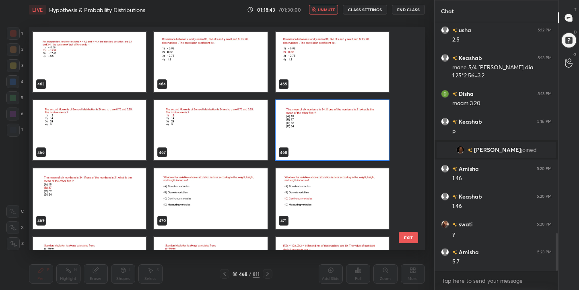
click at [287, 131] on img "grid" at bounding box center [331, 130] width 113 height 60
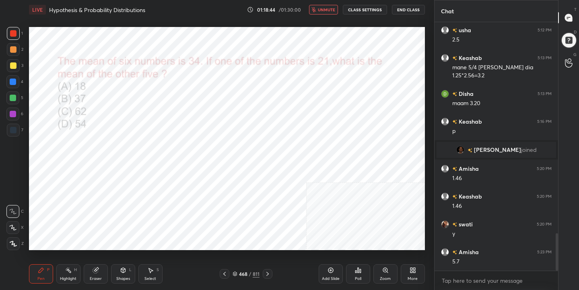
scroll to position [0, 0]
click at [359, 269] on icon at bounding box center [358, 270] width 6 height 6
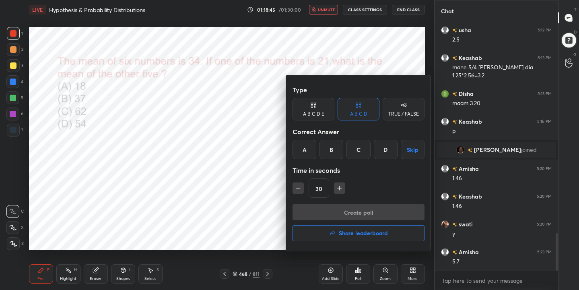
click at [339, 143] on div "B" at bounding box center [331, 149] width 24 height 19
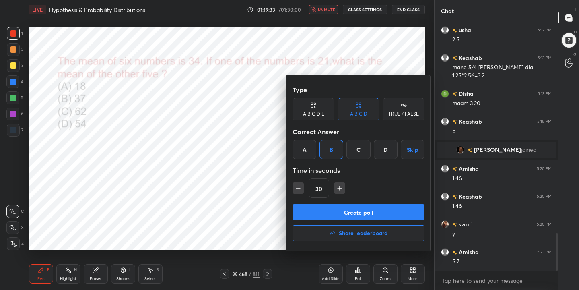
click at [388, 211] on button "Create poll" at bounding box center [358, 212] width 132 height 16
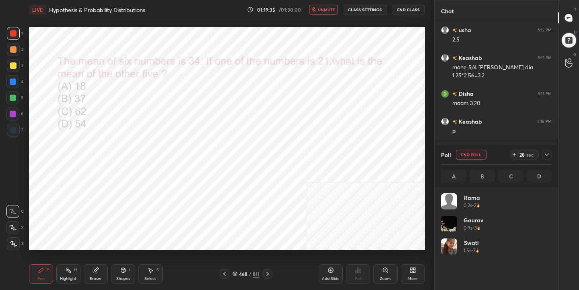
scroll to position [94, 108]
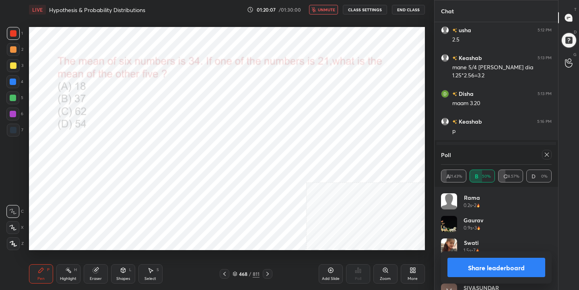
click at [549, 154] on icon at bounding box center [546, 154] width 6 height 6
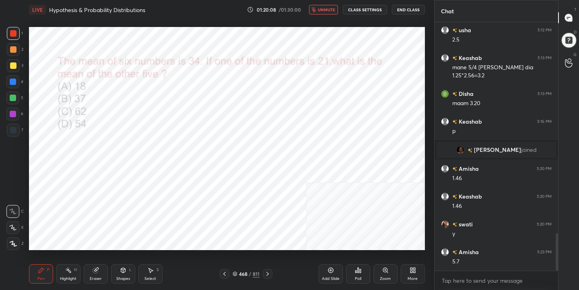
scroll to position [179, 121]
click at [331, 8] on span "unmute" at bounding box center [326, 10] width 17 height 6
click at [236, 274] on icon at bounding box center [234, 273] width 5 height 5
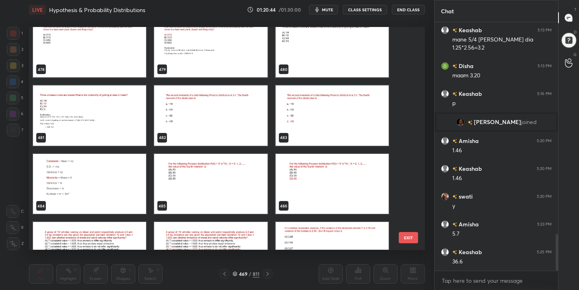
scroll to position [10854, 0]
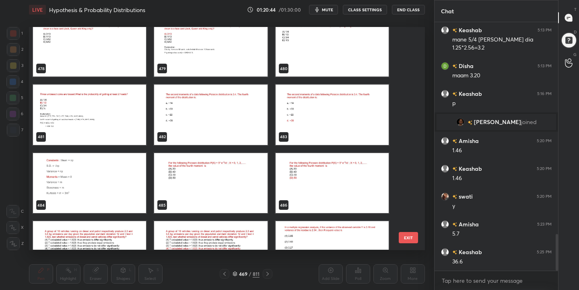
click at [231, 102] on img "grid" at bounding box center [210, 114] width 113 height 60
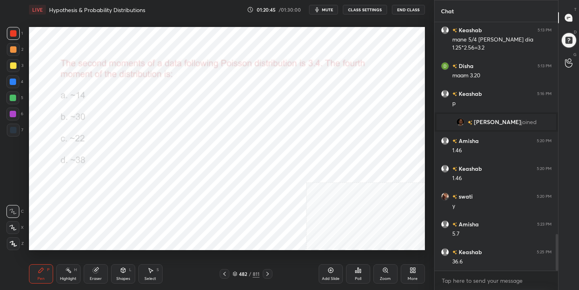
click at [231, 102] on img "grid" at bounding box center [210, 114] width 113 height 60
click at [321, 8] on button "mute" at bounding box center [323, 10] width 29 height 10
click at [233, 275] on icon at bounding box center [234, 273] width 5 height 5
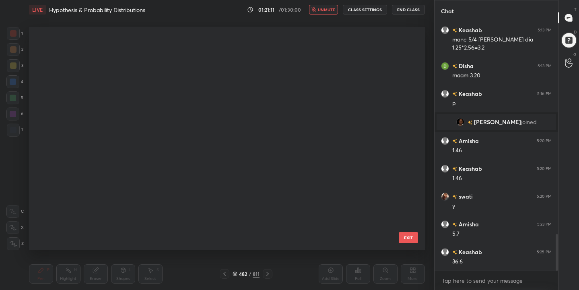
scroll to position [220, 392]
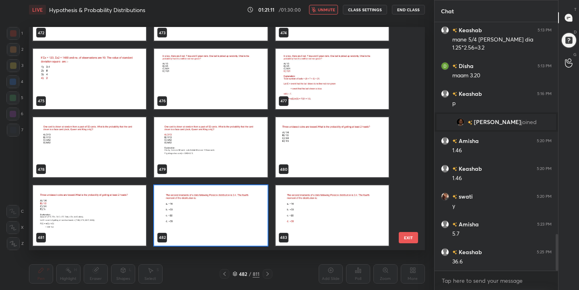
click at [206, 201] on img "grid" at bounding box center [210, 215] width 113 height 60
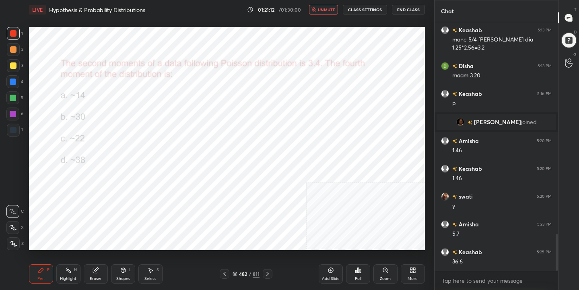
scroll to position [0, 0]
click at [359, 273] on div "Poll" at bounding box center [358, 273] width 24 height 19
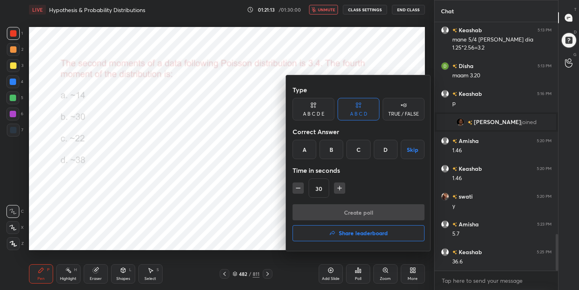
click at [378, 155] on div "D" at bounding box center [386, 149] width 24 height 19
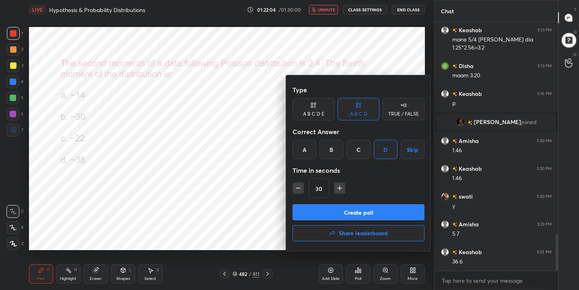
click at [378, 213] on button "Create poll" at bounding box center [358, 212] width 132 height 16
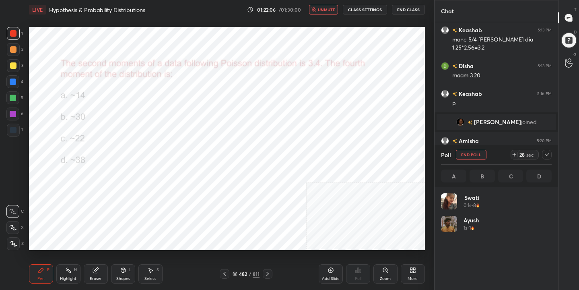
scroll to position [94, 108]
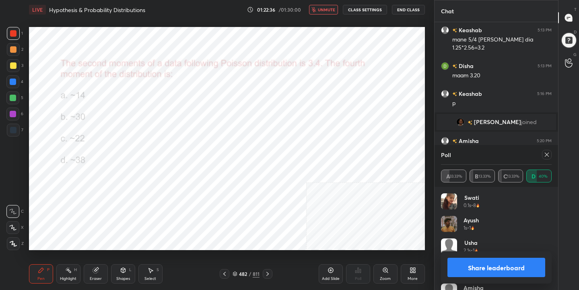
click at [545, 152] on icon at bounding box center [546, 154] width 6 height 6
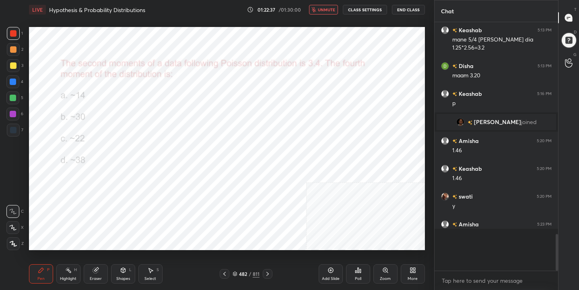
scroll to position [3, 3]
click at [331, 7] on span "unmute" at bounding box center [326, 10] width 17 height 6
click at [234, 273] on icon at bounding box center [235, 272] width 4 height 2
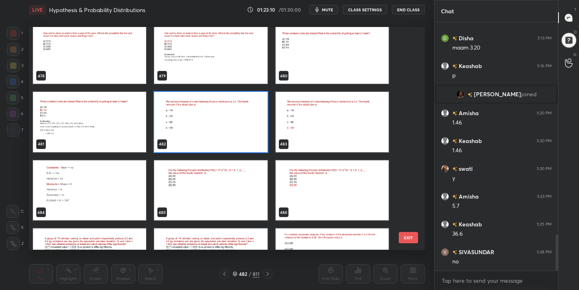
scroll to position [1485, 0]
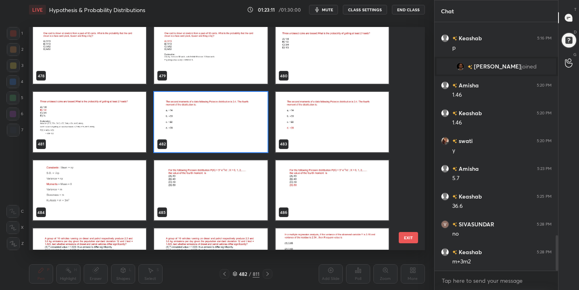
click at [234, 273] on icon at bounding box center [234, 273] width 5 height 5
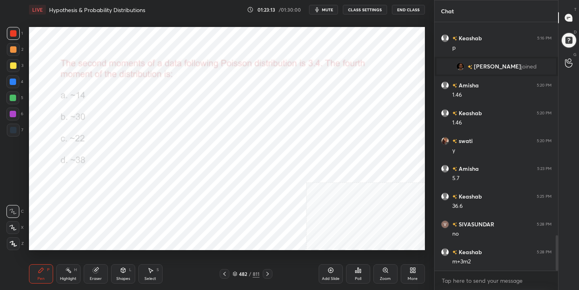
click at [97, 269] on icon at bounding box center [96, 269] width 4 height 4
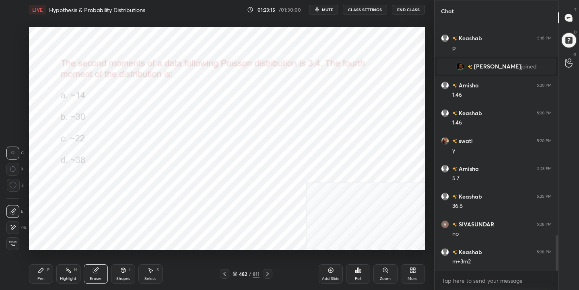
click at [11, 240] on span "Erase all" at bounding box center [13, 243] width 12 height 6
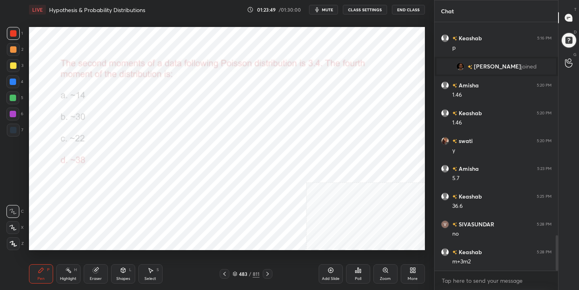
click at [236, 271] on icon at bounding box center [234, 273] width 5 height 5
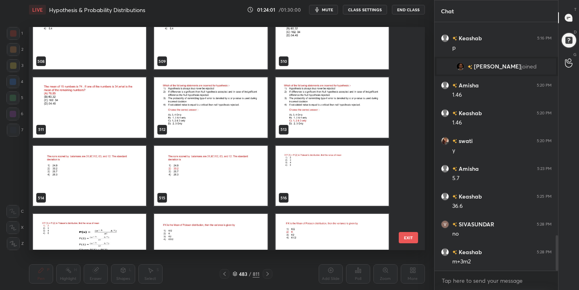
scroll to position [11542, 0]
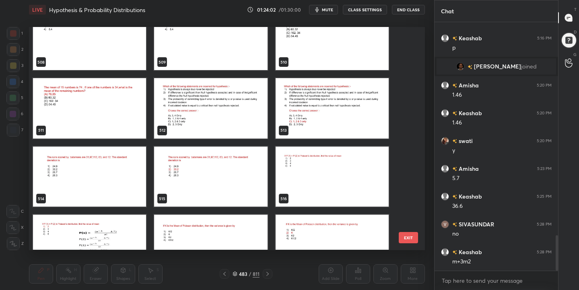
click at [209, 105] on img "grid" at bounding box center [210, 108] width 113 height 60
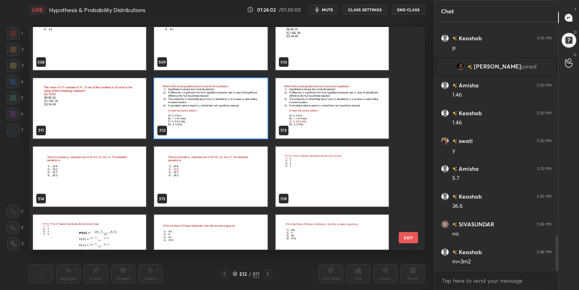
click at [209, 105] on img "grid" at bounding box center [210, 108] width 113 height 60
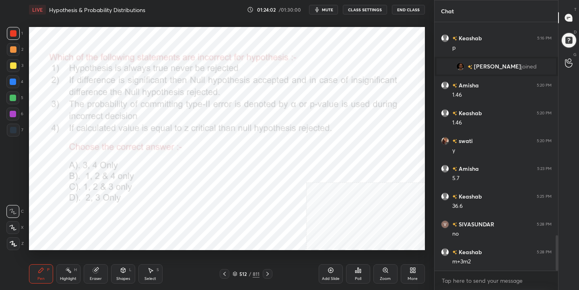
click at [209, 105] on img "grid" at bounding box center [210, 108] width 113 height 60
click at [329, 9] on span "mute" at bounding box center [327, 10] width 11 height 6
click at [236, 271] on icon at bounding box center [234, 273] width 5 height 5
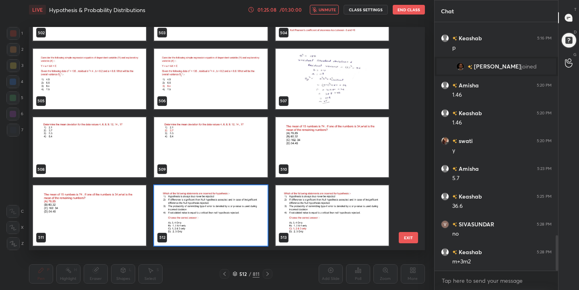
scroll to position [220, 392]
click at [204, 220] on img "grid" at bounding box center [210, 215] width 113 height 60
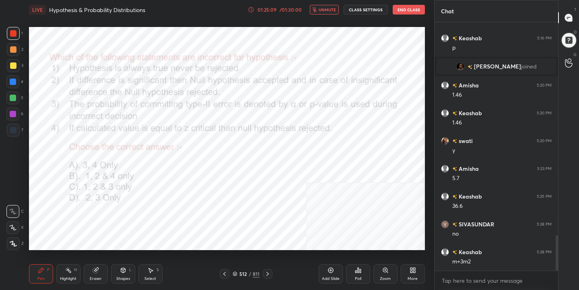
click at [204, 220] on img "grid" at bounding box center [210, 215] width 113 height 60
click at [355, 269] on icon at bounding box center [358, 270] width 6 height 6
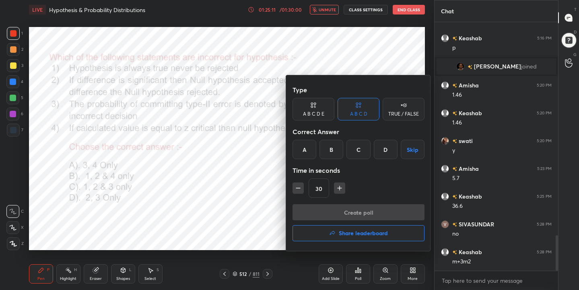
click at [358, 150] on div "C" at bounding box center [358, 149] width 24 height 19
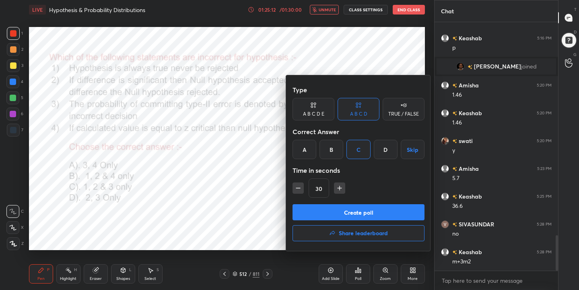
click at [375, 208] on button "Create poll" at bounding box center [358, 212] width 132 height 16
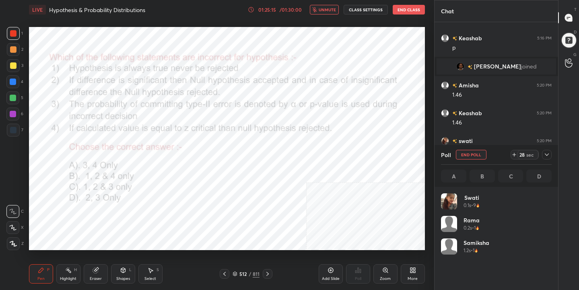
scroll to position [94, 108]
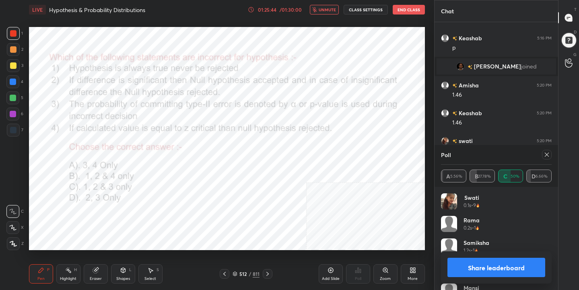
click at [545, 154] on icon at bounding box center [546, 154] width 6 height 6
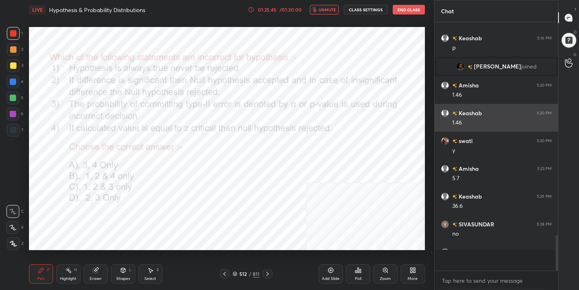
scroll to position [3, 3]
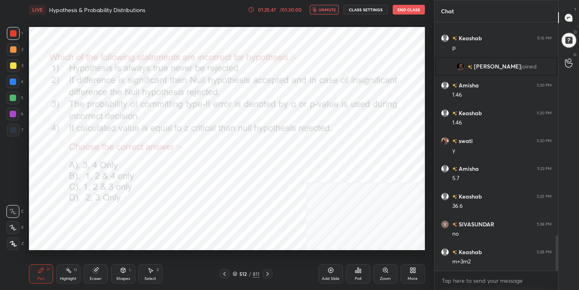
click at [331, 11] on span "unmute" at bounding box center [327, 10] width 17 height 6
click at [233, 271] on icon at bounding box center [234, 273] width 5 height 5
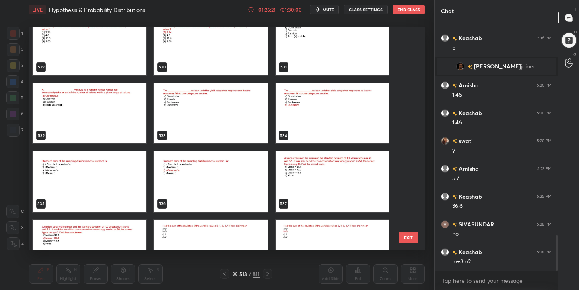
scroll to position [12014, 0]
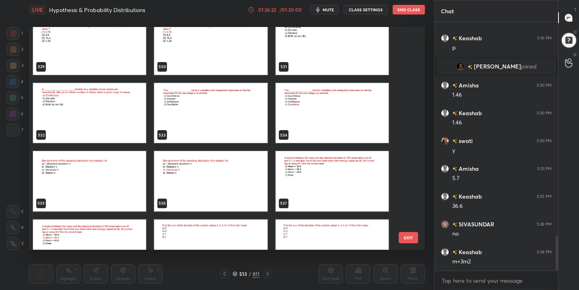
click at [124, 188] on img "grid" at bounding box center [89, 181] width 113 height 60
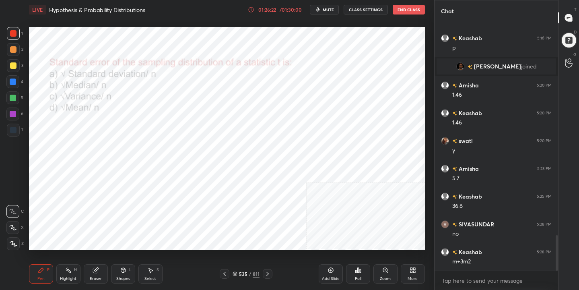
click at [124, 188] on img "grid" at bounding box center [89, 181] width 113 height 60
click at [324, 12] on span "mute" at bounding box center [328, 10] width 11 height 6
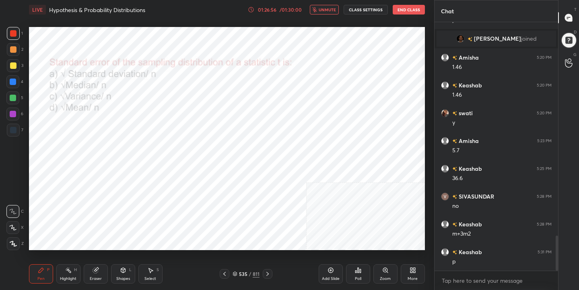
click at [235, 270] on div "535 / 811" at bounding box center [245, 273] width 27 height 7
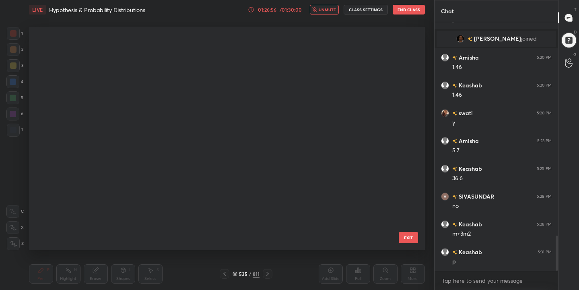
scroll to position [220, 392]
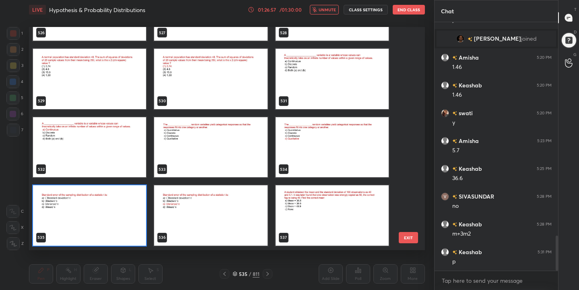
click at [113, 216] on img "grid" at bounding box center [89, 215] width 113 height 60
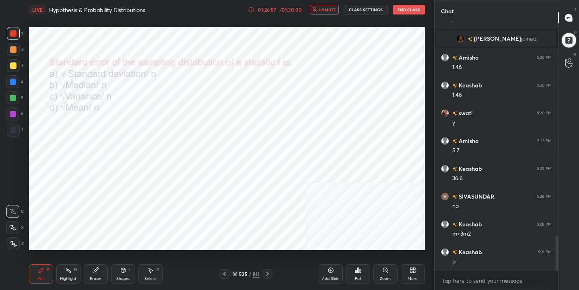
click at [113, 216] on img "grid" at bounding box center [89, 215] width 113 height 60
click at [360, 269] on icon at bounding box center [360, 271] width 1 height 4
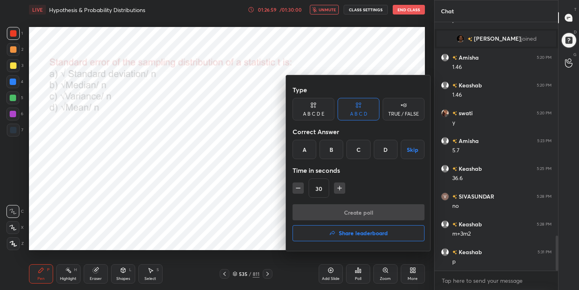
click at [361, 149] on div "C" at bounding box center [358, 149] width 24 height 19
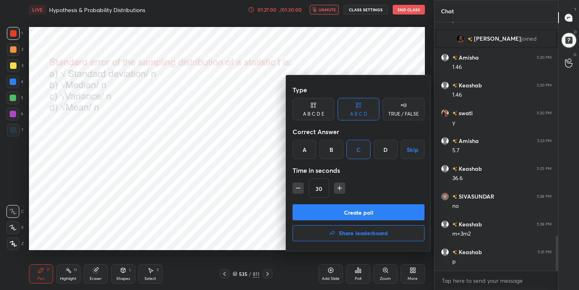
click at [376, 208] on button "Create poll" at bounding box center [358, 212] width 132 height 16
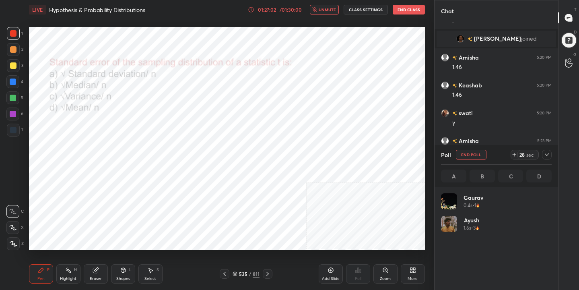
scroll to position [94, 108]
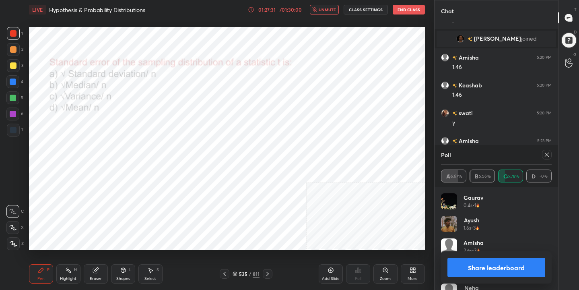
click at [547, 156] on icon at bounding box center [546, 154] width 6 height 6
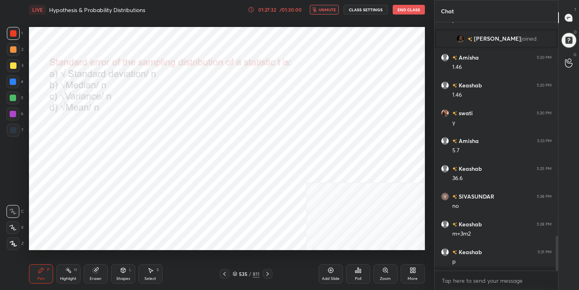
scroll to position [3, 3]
click at [333, 12] on span "unmute" at bounding box center [327, 10] width 17 height 6
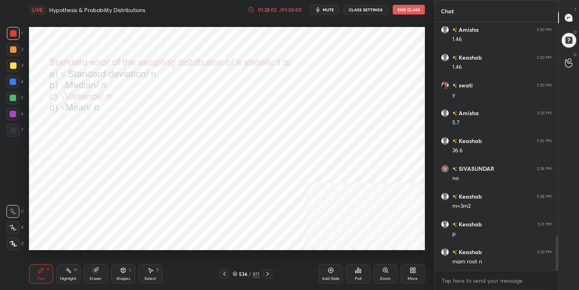
scroll to position [1568, 0]
click at [233, 271] on icon at bounding box center [234, 273] width 5 height 5
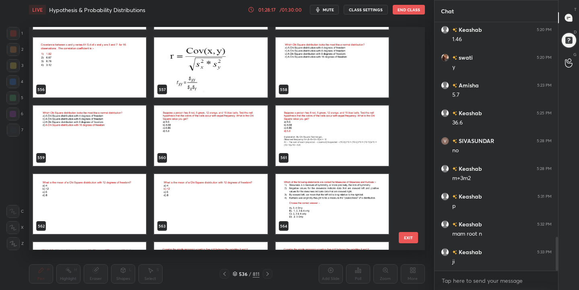
scroll to position [12597, 0]
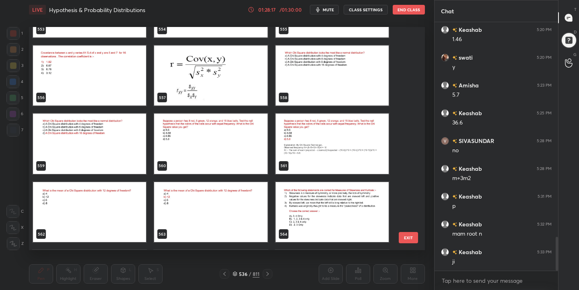
click at [304, 74] on img "grid" at bounding box center [331, 75] width 113 height 60
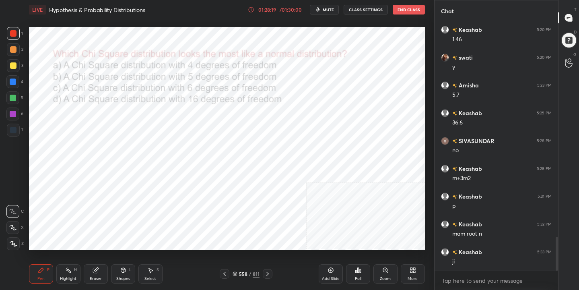
click at [327, 12] on button "mute" at bounding box center [324, 10] width 29 height 10
click at [237, 271] on icon at bounding box center [234, 273] width 5 height 5
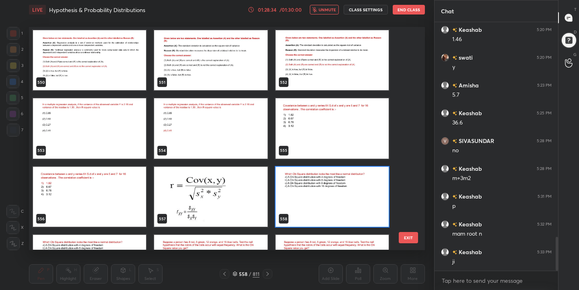
scroll to position [12538, 0]
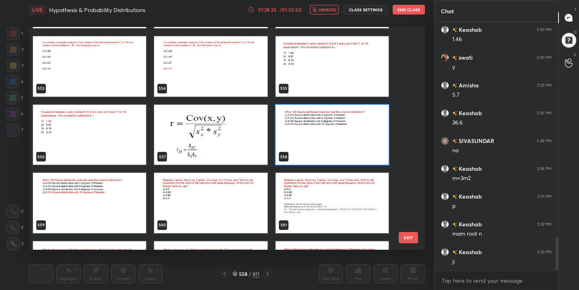
click at [340, 130] on img "grid" at bounding box center [331, 135] width 113 height 60
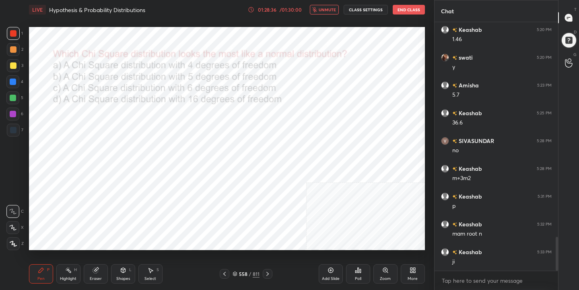
click at [358, 276] on div "Poll" at bounding box center [358, 278] width 6 height 4
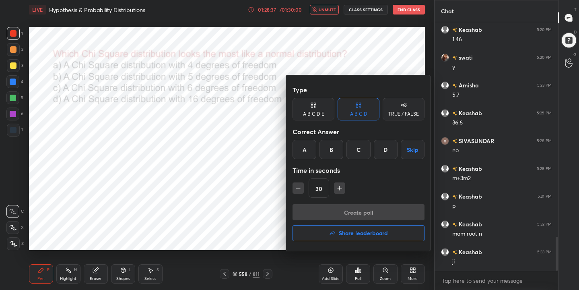
click at [384, 152] on div "D" at bounding box center [386, 149] width 24 height 19
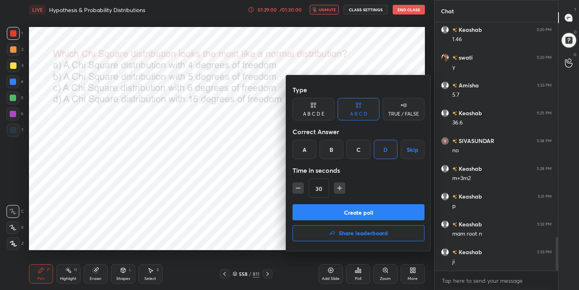
click at [363, 216] on button "Create poll" at bounding box center [358, 212] width 132 height 16
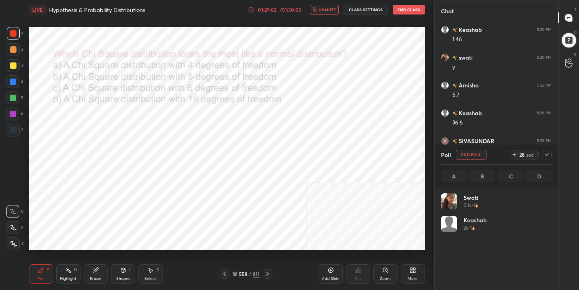
scroll to position [94, 108]
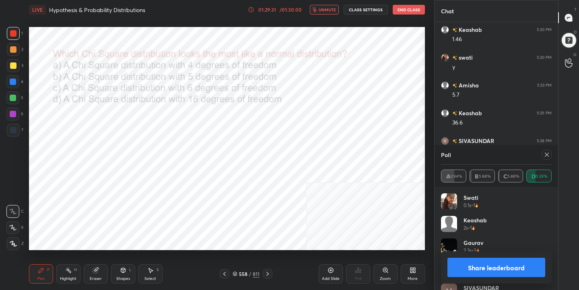
click at [547, 152] on icon at bounding box center [546, 154] width 6 height 6
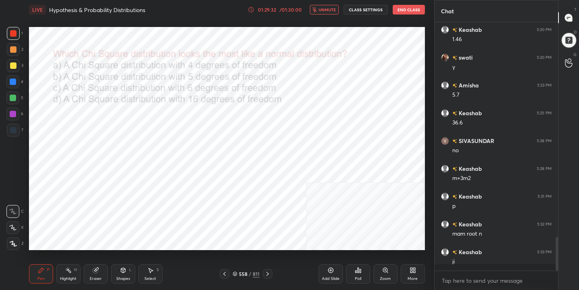
scroll to position [179, 121]
click at [330, 10] on span "unmute" at bounding box center [327, 10] width 17 height 6
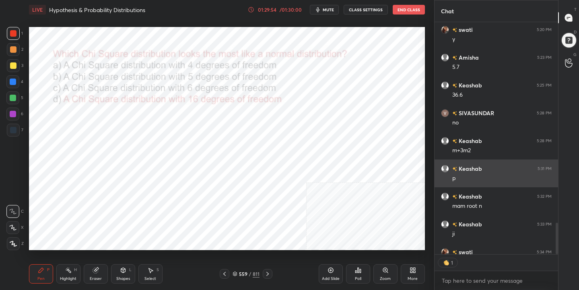
scroll to position [229, 121]
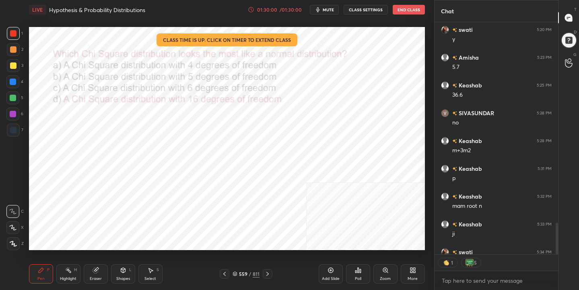
click at [405, 8] on button "End Class" at bounding box center [409, 10] width 32 height 10
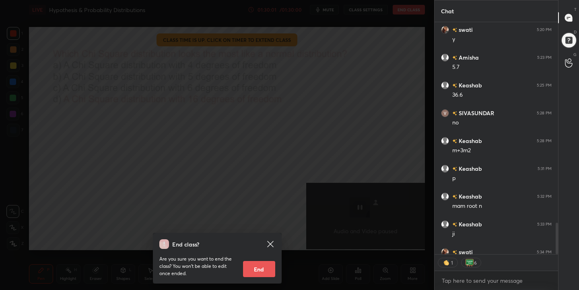
click at [268, 270] on button "End" at bounding box center [259, 269] width 32 height 16
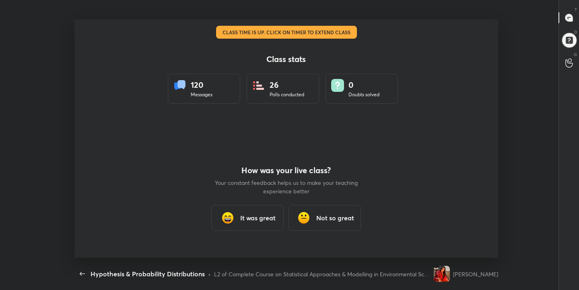
scroll to position [0, 0]
type textarea "x"
